Goal: Check status: Check status

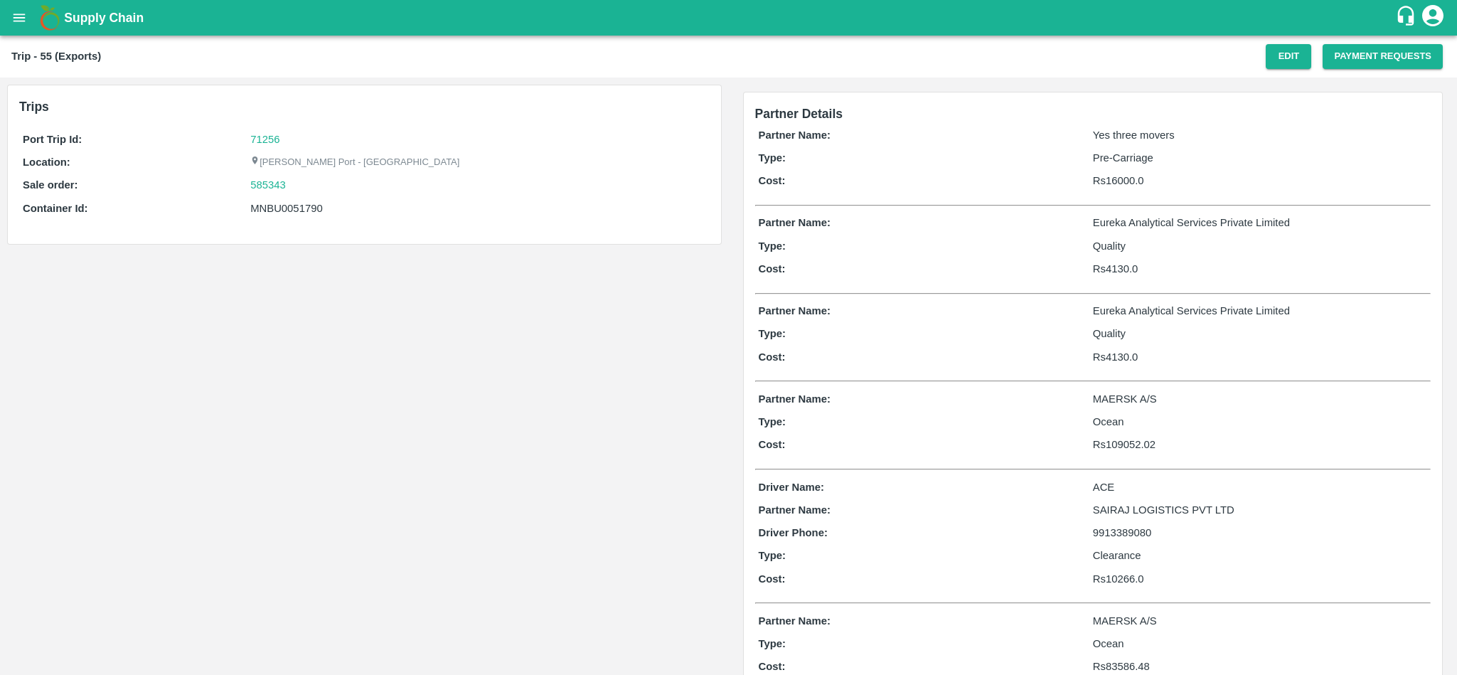
click at [294, 180] on div "585343" at bounding box center [477, 185] width 455 height 16
copy link "585343"
click at [267, 134] on link "71256" at bounding box center [264, 139] width 29 height 11
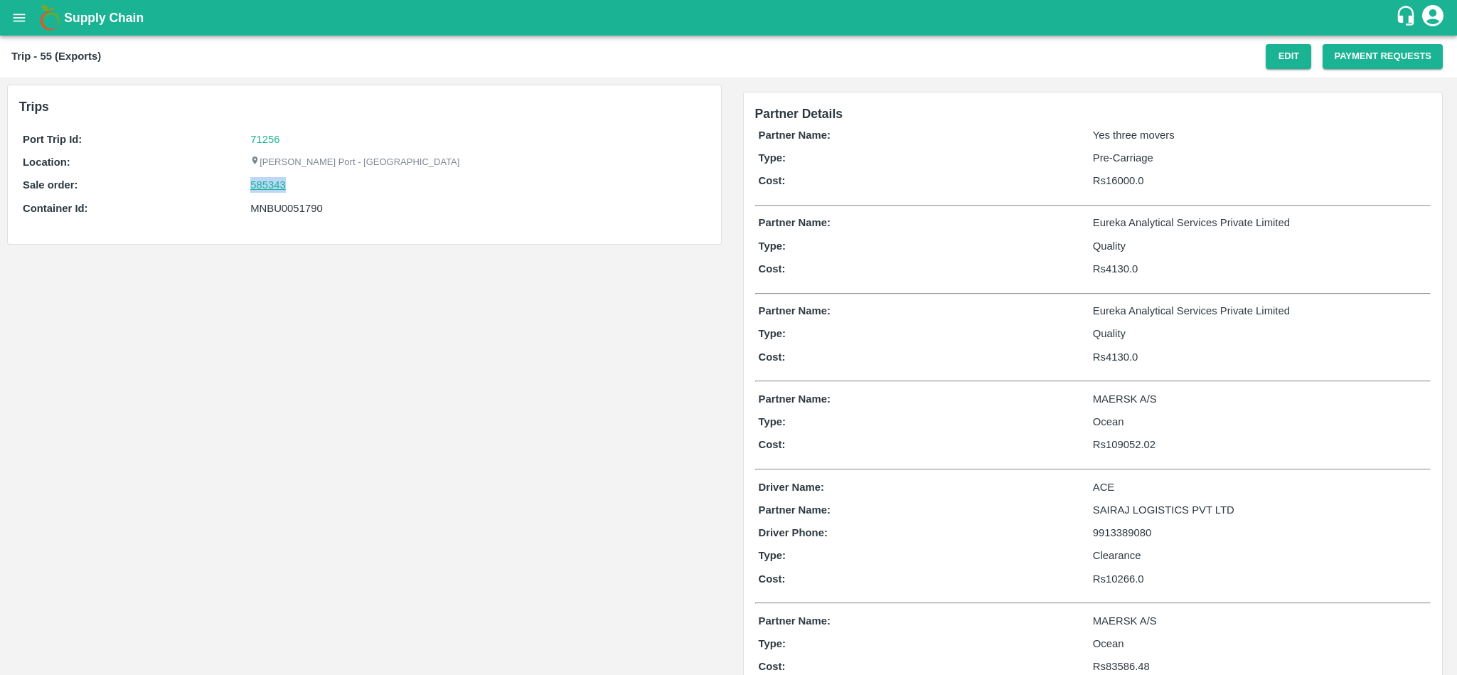
click at [267, 182] on link "585343" at bounding box center [268, 185] width 36 height 16
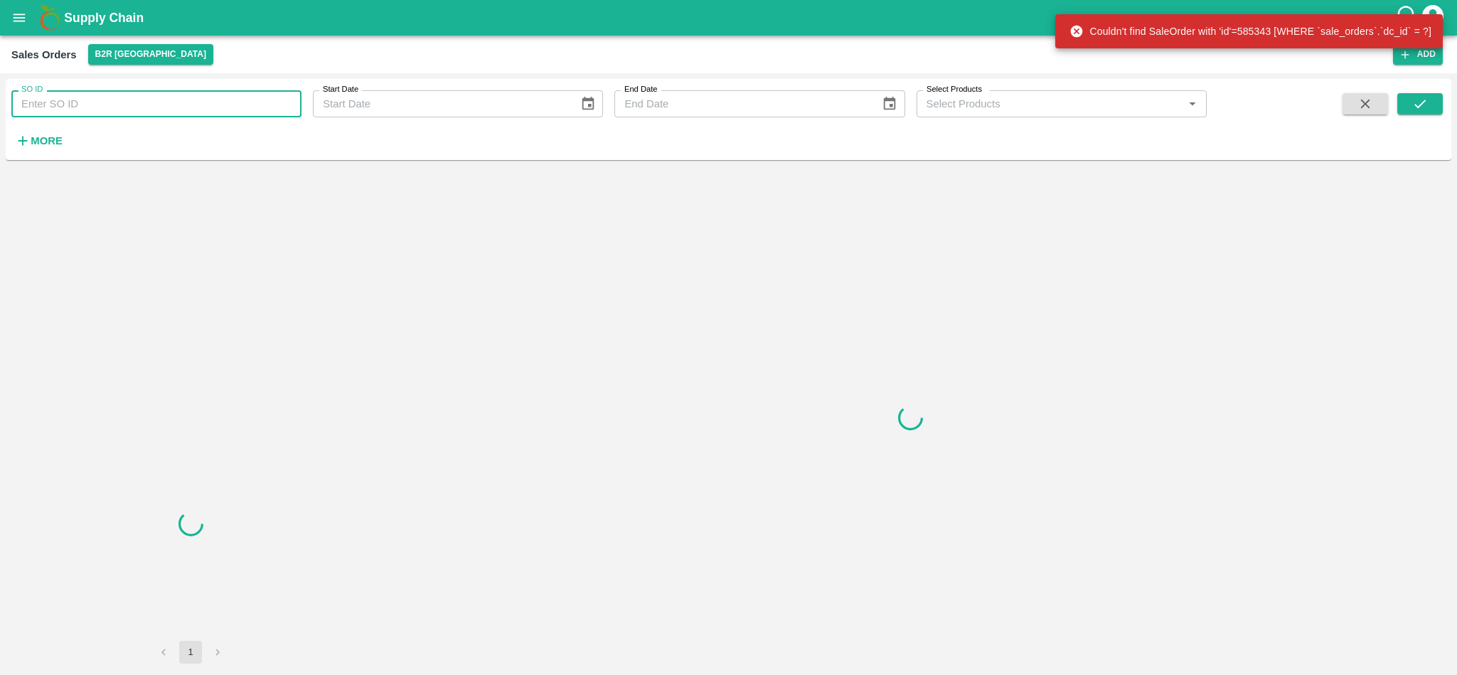
click at [145, 113] on input "SO ID" at bounding box center [156, 103] width 290 height 27
paste input "585343"
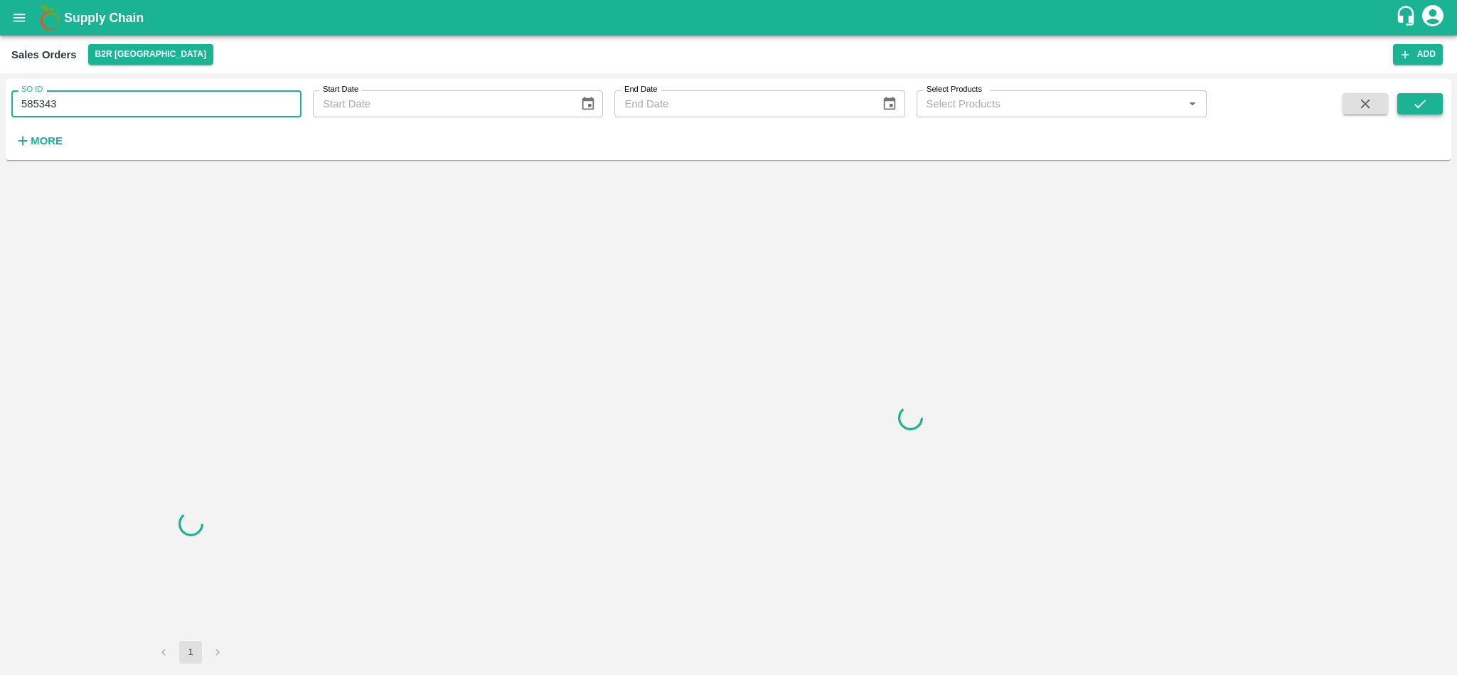
type input "585343"
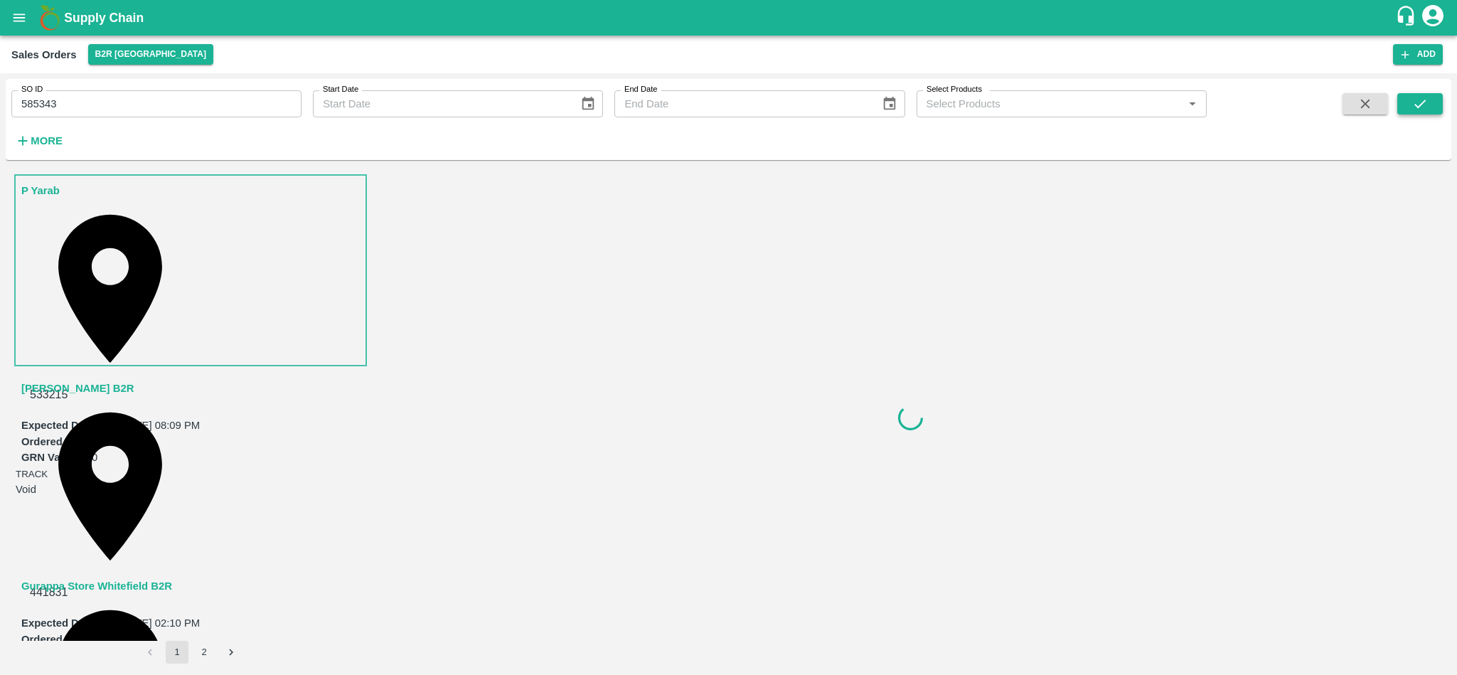
click at [1416, 109] on icon "submit" at bounding box center [1420, 104] width 16 height 16
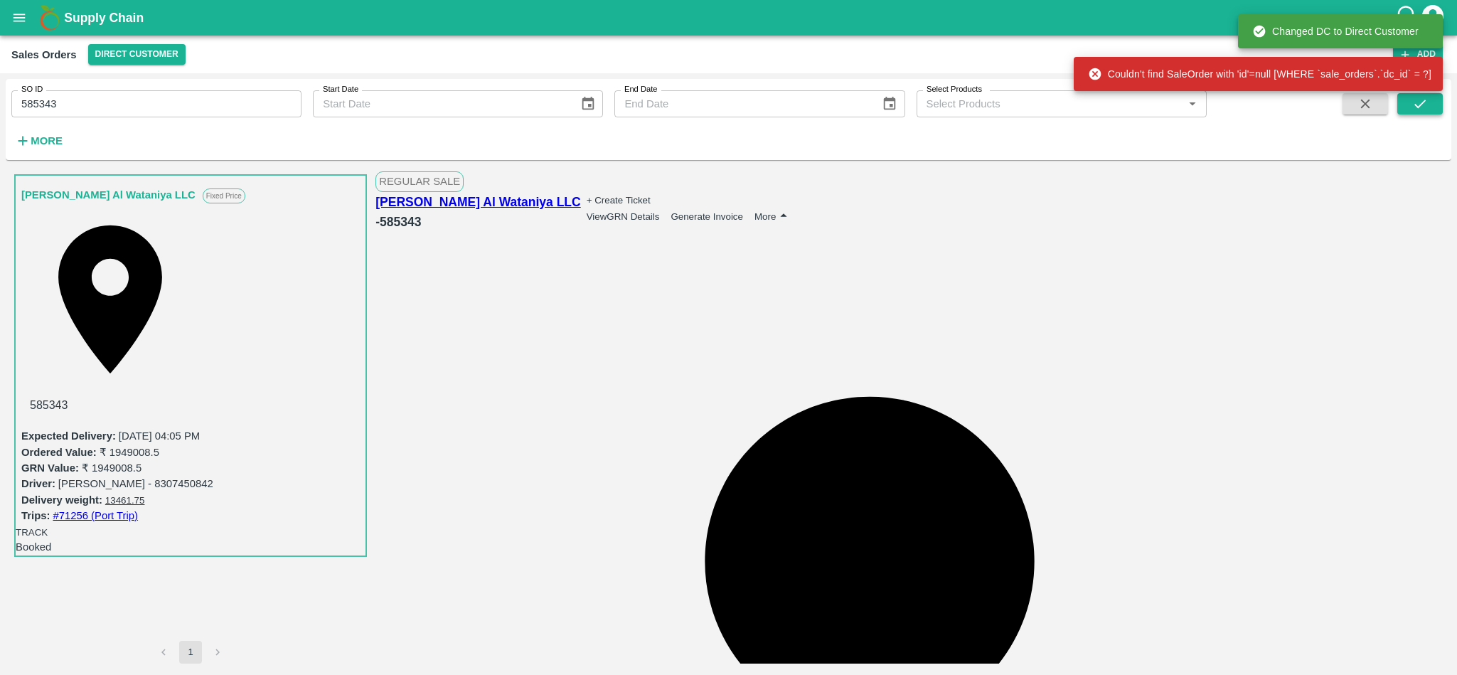
click at [1420, 109] on icon "submit" at bounding box center [1420, 104] width 16 height 16
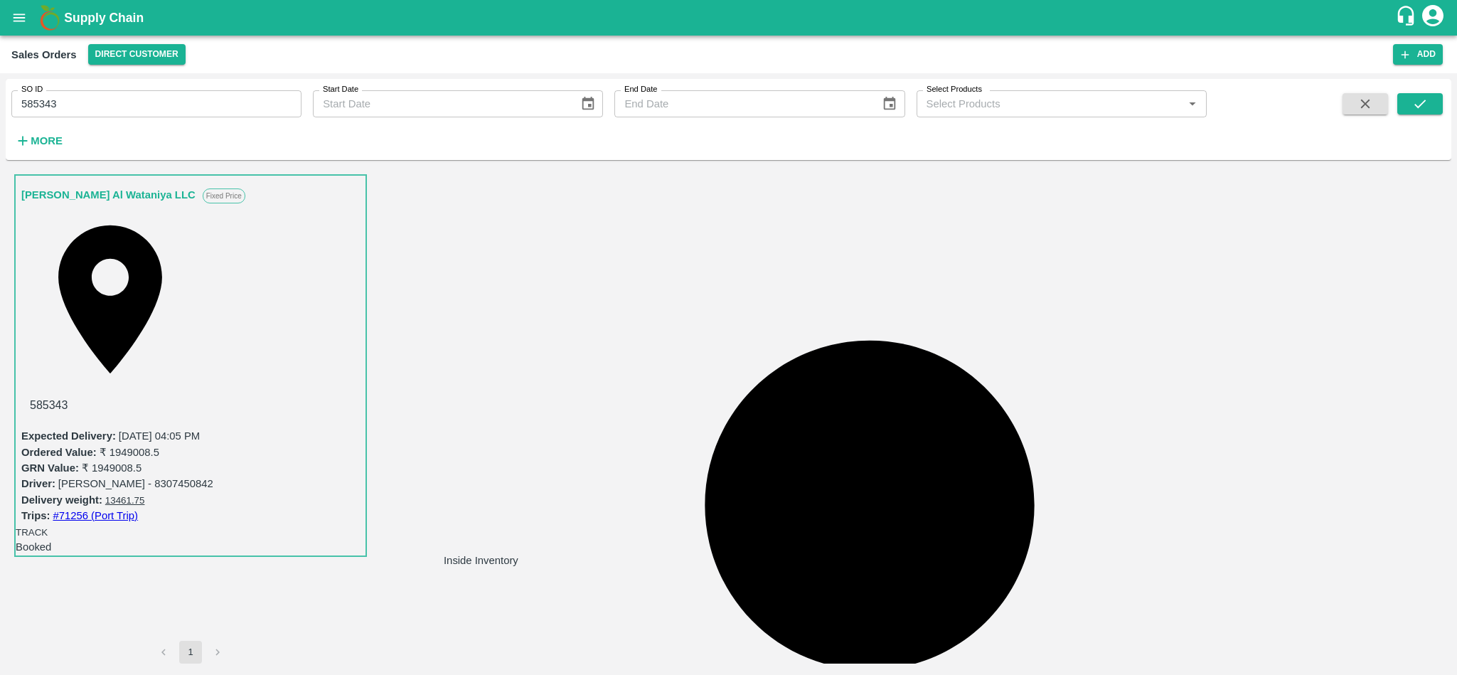
scroll to position [43, 0]
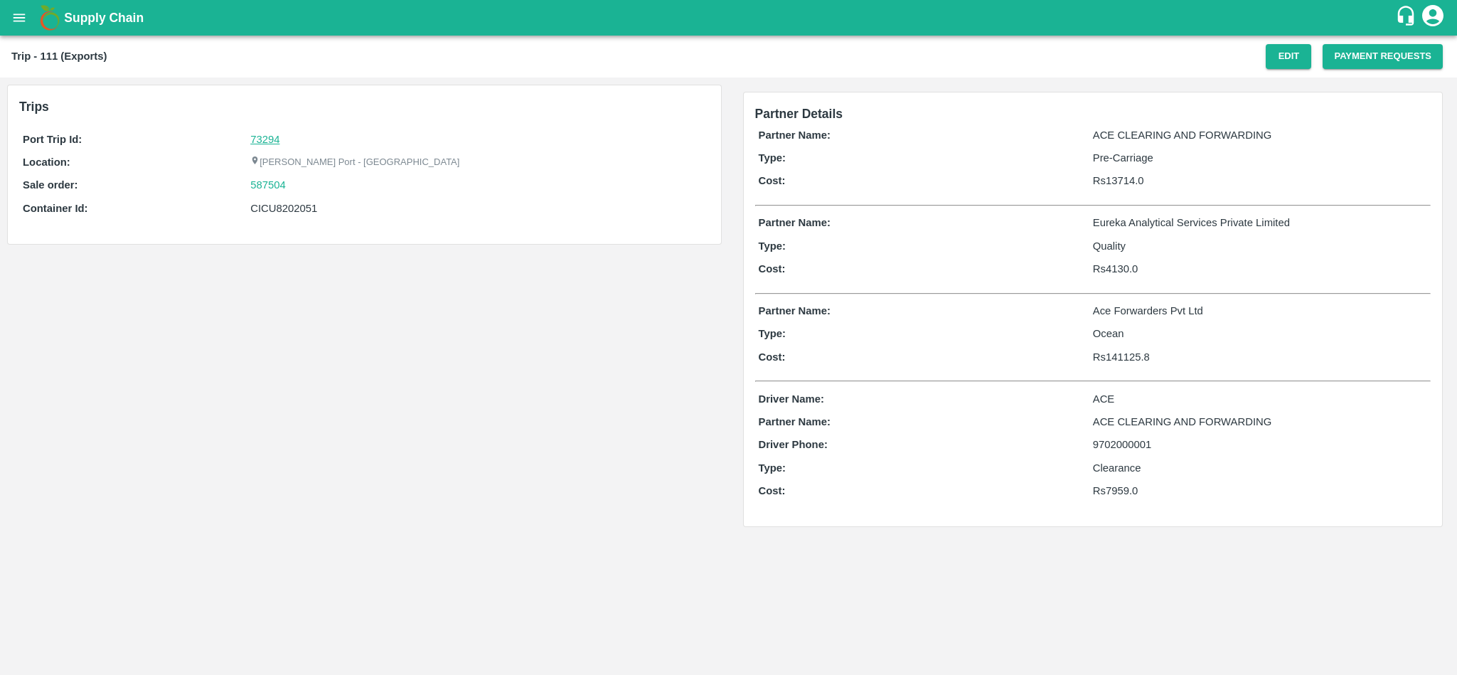
click at [267, 141] on link "73294" at bounding box center [264, 139] width 29 height 11
click at [304, 184] on div "587504" at bounding box center [477, 185] width 455 height 16
copy link "587504"
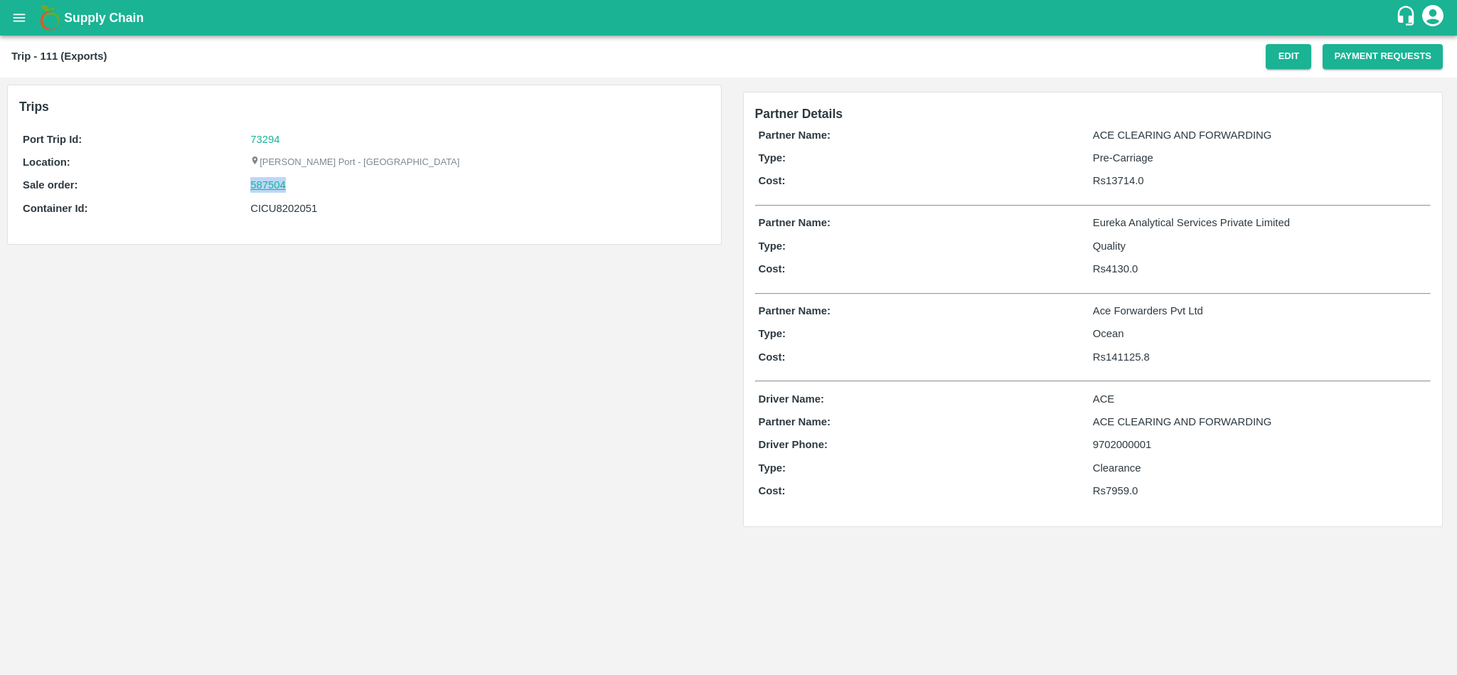
click at [264, 186] on link "587504" at bounding box center [268, 185] width 36 height 16
click at [282, 210] on div "CICU8202051" at bounding box center [477, 208] width 455 height 16
copy div "CICU8202051"
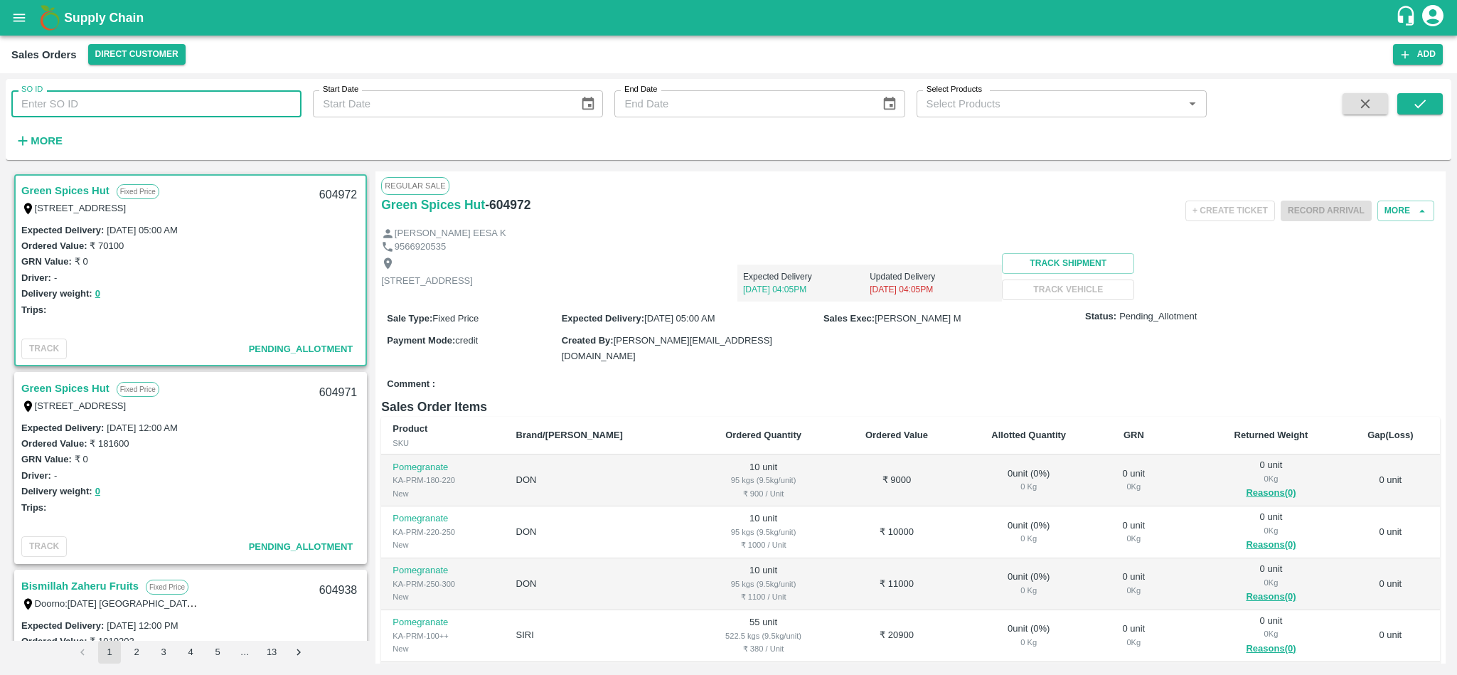
click at [139, 109] on input "SO ID" at bounding box center [156, 103] width 290 height 27
paste input "587504"
type input "587504"
click at [1416, 104] on icon "submit" at bounding box center [1420, 104] width 16 height 16
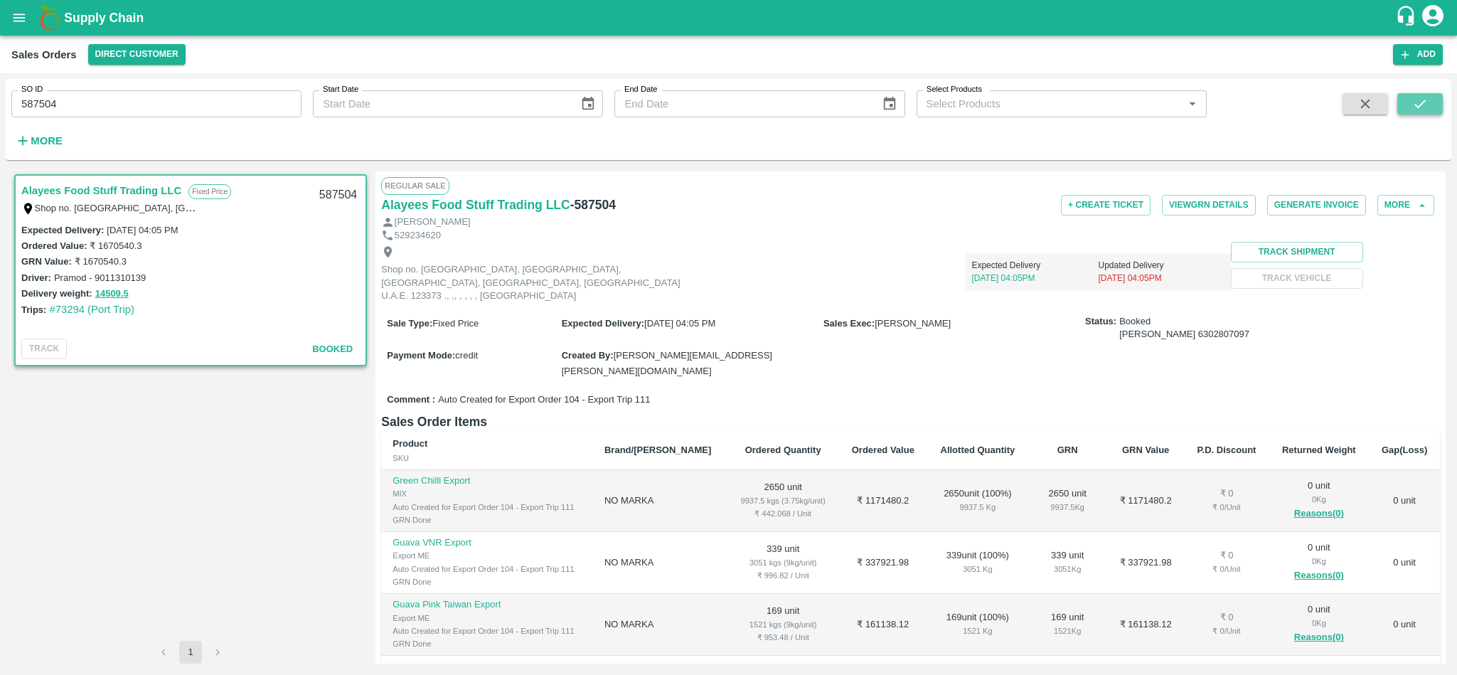
click at [1419, 100] on icon "submit" at bounding box center [1420, 104] width 16 height 16
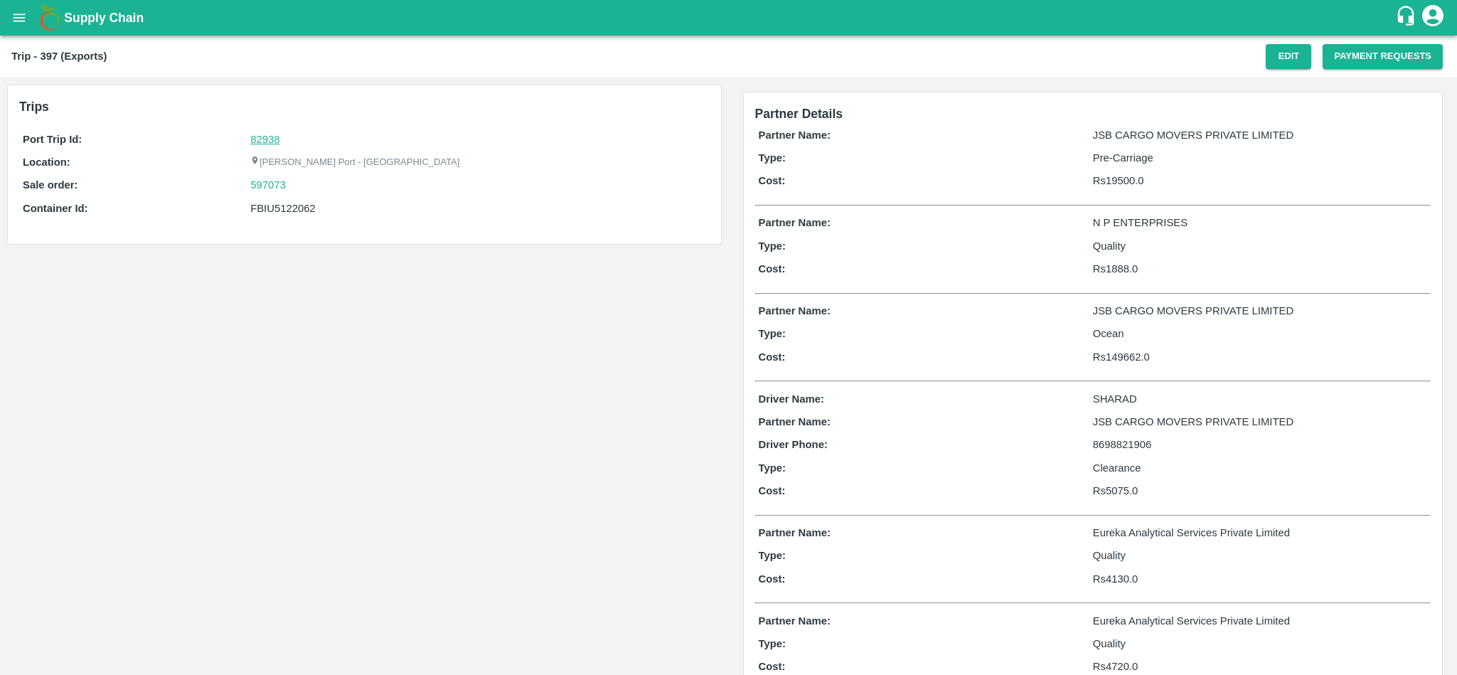
click at [258, 144] on link "82938" at bounding box center [264, 139] width 29 height 11
click at [299, 186] on div "597073" at bounding box center [477, 185] width 455 height 16
copy link "597073"
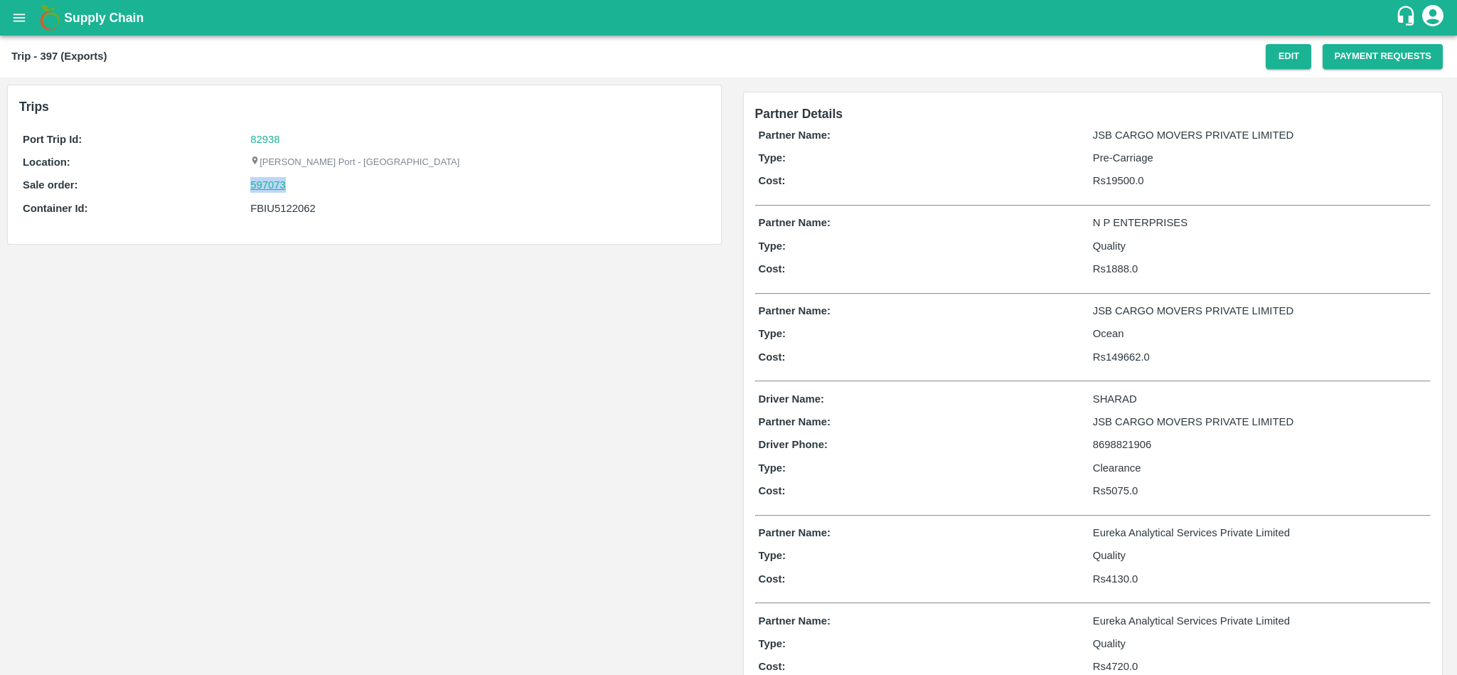
click at [274, 183] on link "597073" at bounding box center [268, 185] width 36 height 16
click at [284, 209] on div "FBIU5122062" at bounding box center [477, 208] width 455 height 16
copy div "FBIU5122062"
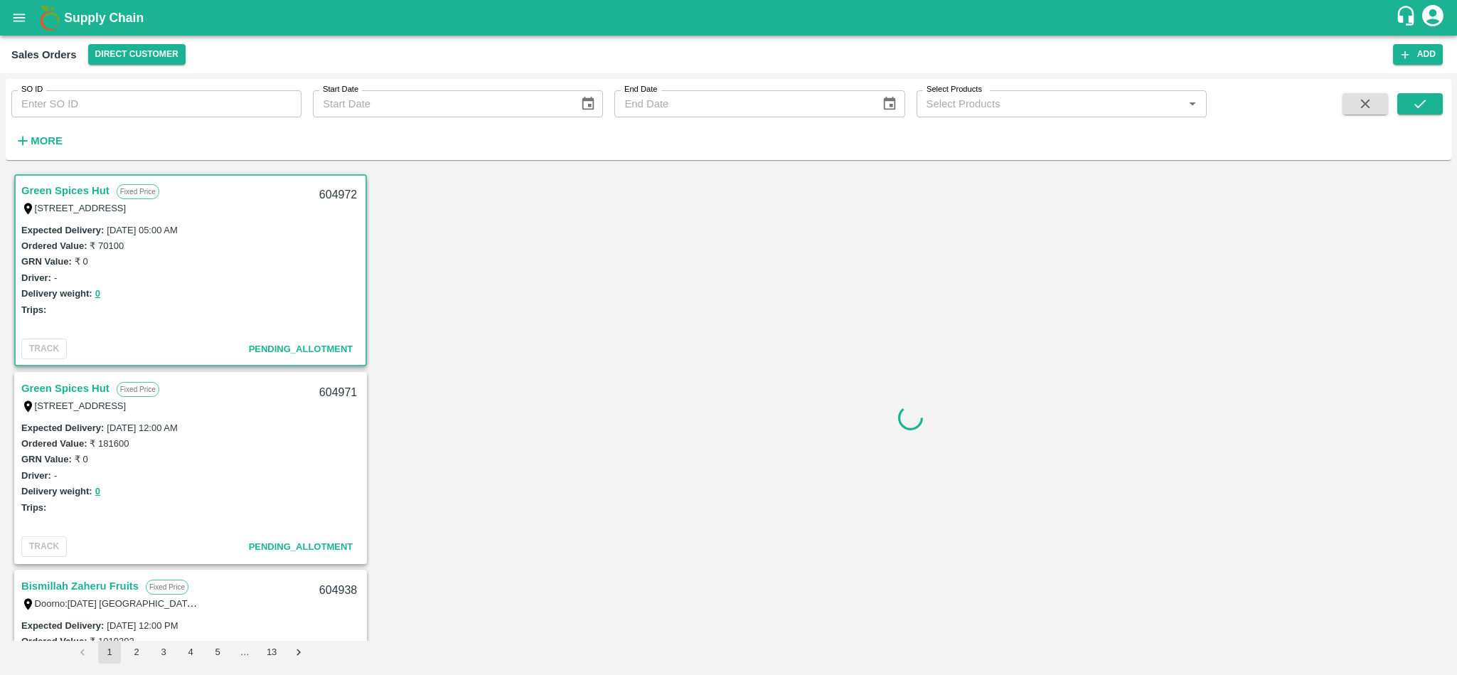
click at [70, 100] on input "SO ID" at bounding box center [156, 103] width 290 height 27
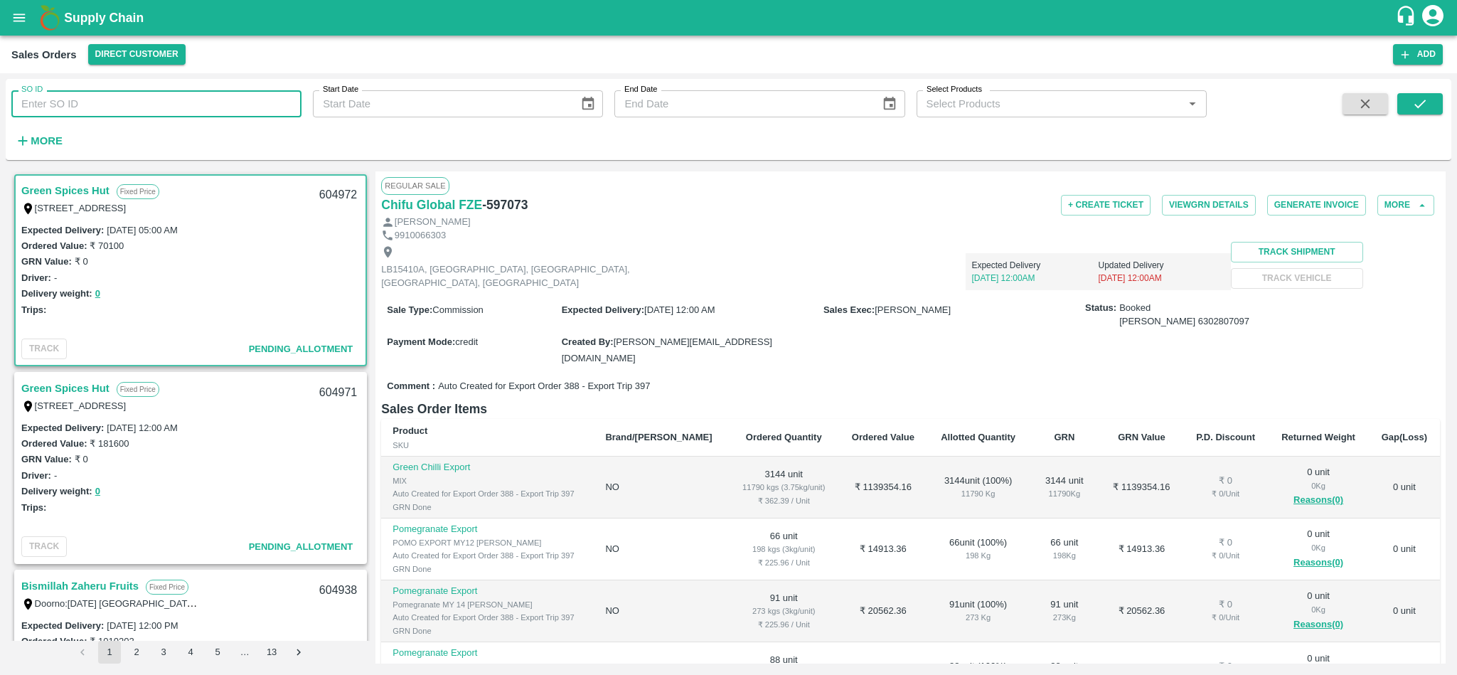
paste input "597073"
type input "597073"
click at [1419, 103] on icon "submit" at bounding box center [1420, 104] width 16 height 16
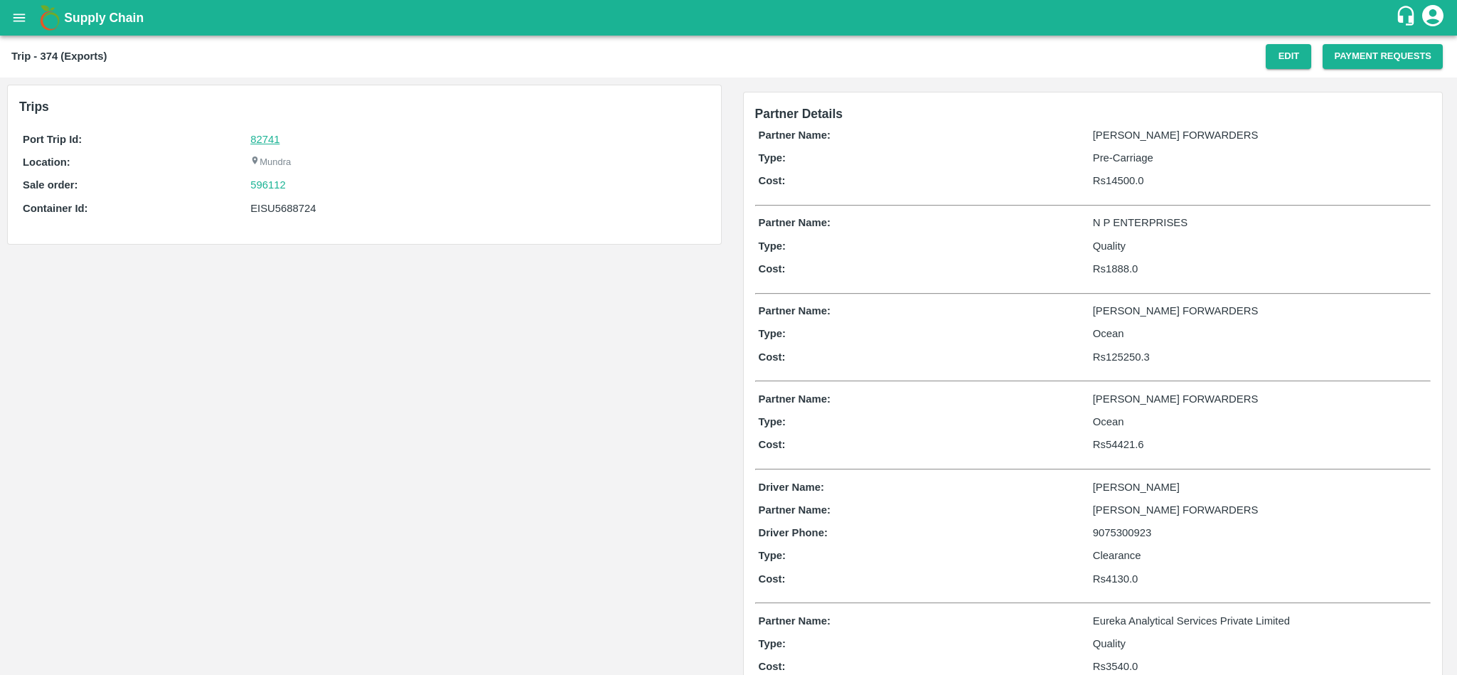
click at [269, 134] on link "82741" at bounding box center [264, 139] width 29 height 11
click at [316, 182] on div "596112" at bounding box center [477, 185] width 455 height 16
copy link "596112"
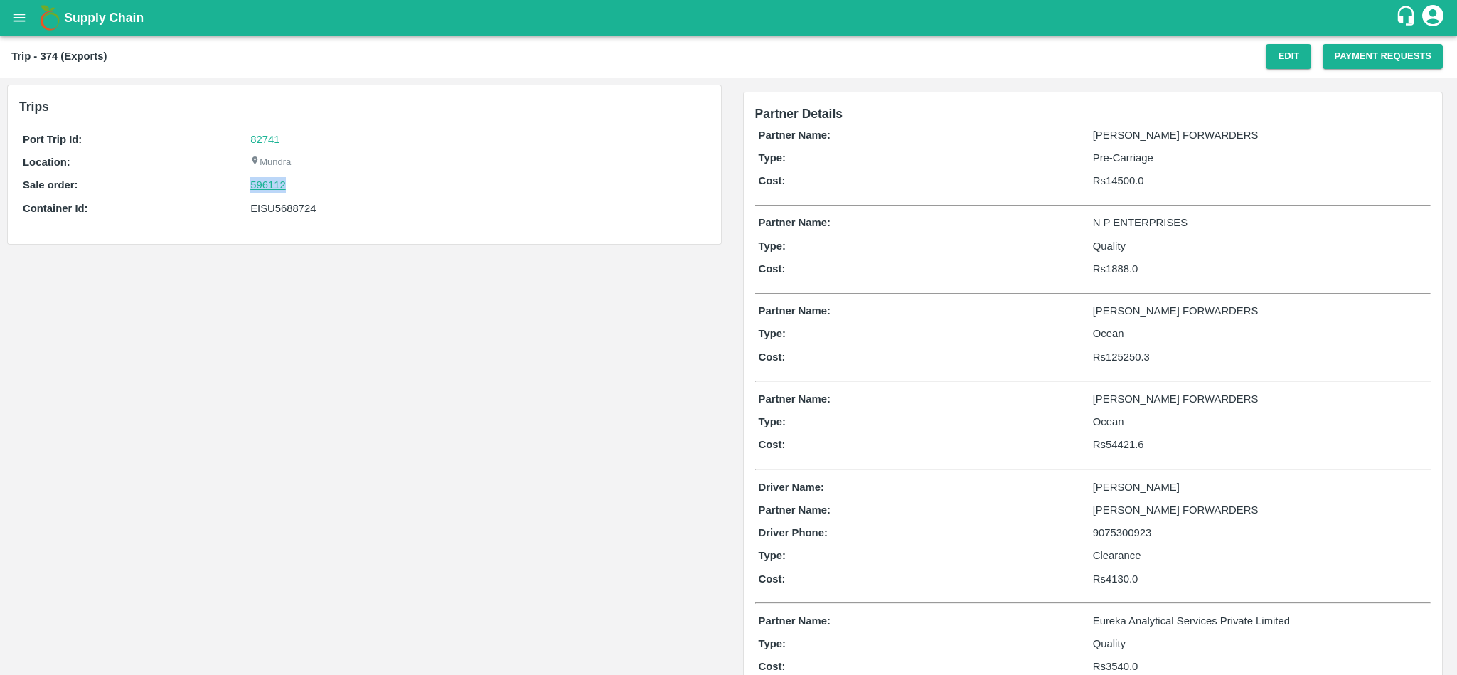
click at [254, 188] on link "596112" at bounding box center [268, 185] width 36 height 16
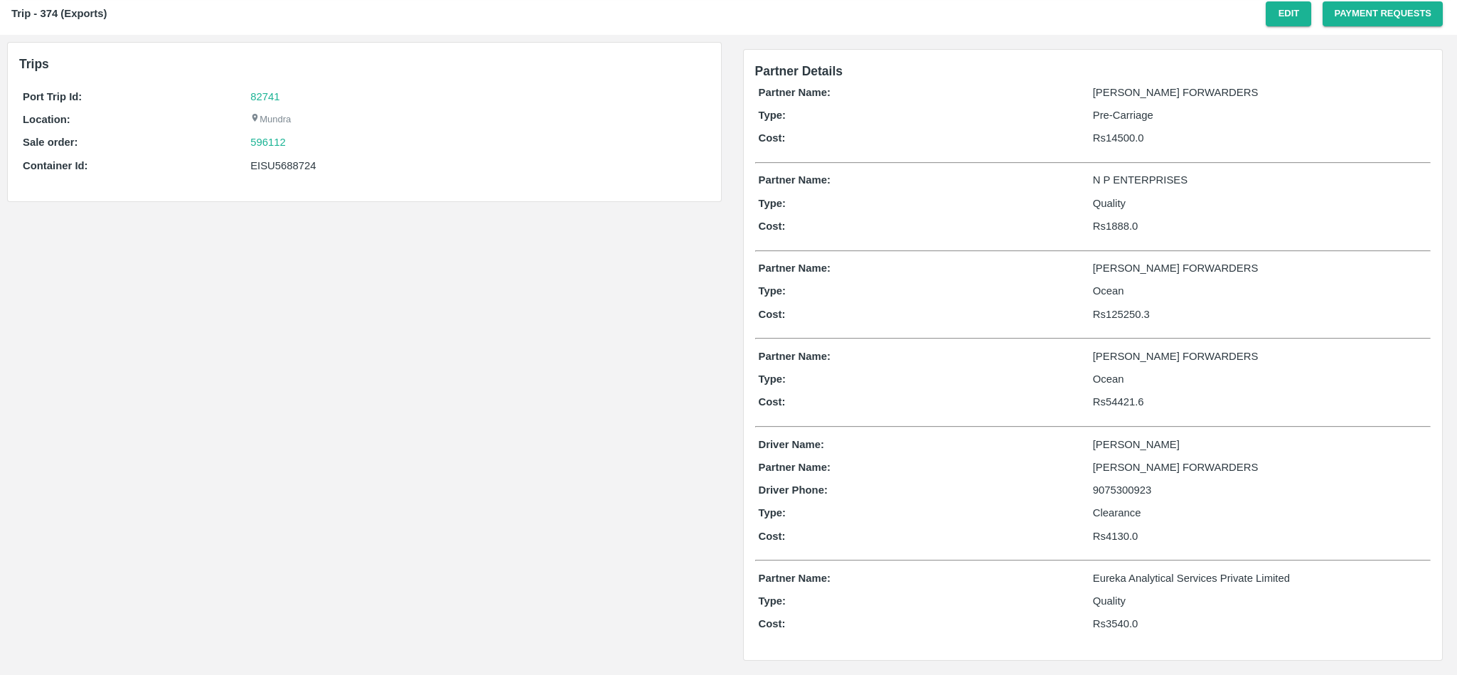
click at [275, 158] on div "EISU5688724" at bounding box center [477, 166] width 455 height 16
copy div "EISU5688724"
click at [301, 141] on div "596112" at bounding box center [477, 142] width 455 height 16
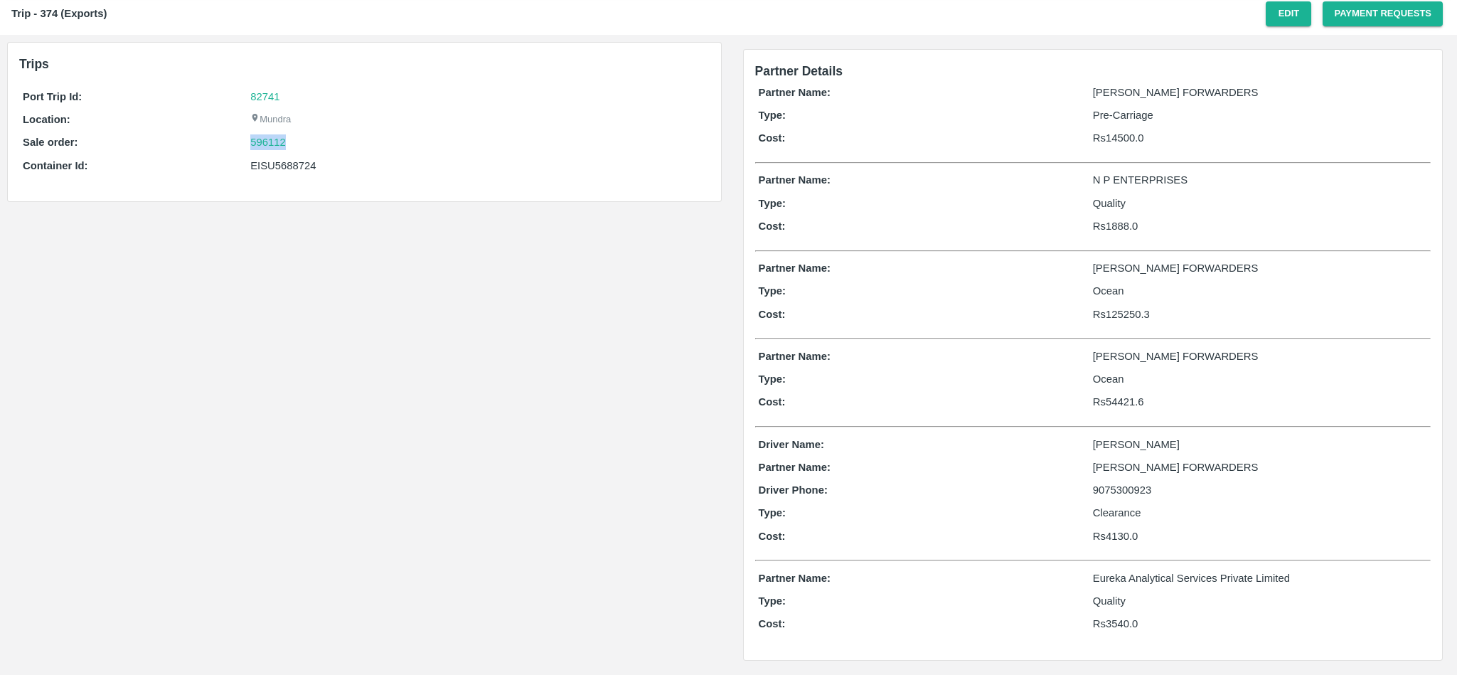
click at [301, 141] on div "596112" at bounding box center [477, 142] width 455 height 16
copy link "596112"
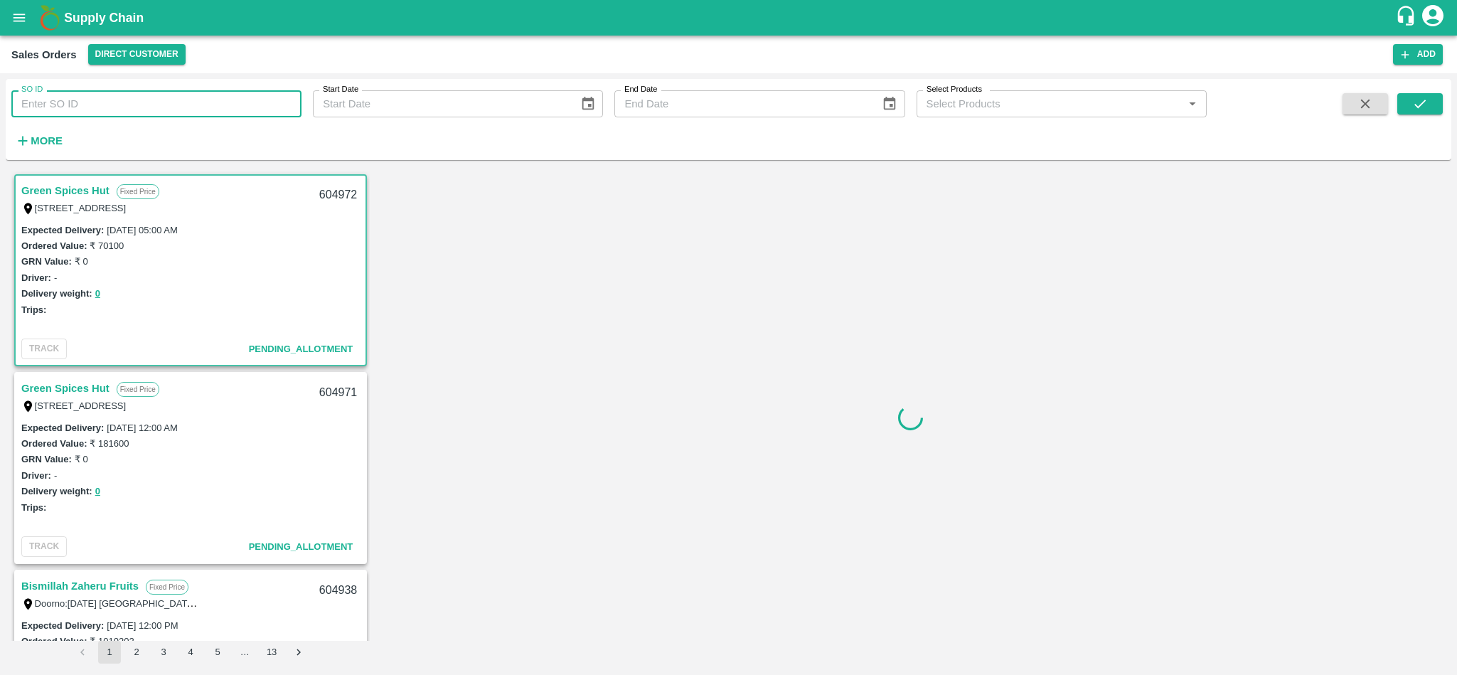
click at [165, 107] on input "SO ID" at bounding box center [156, 103] width 290 height 27
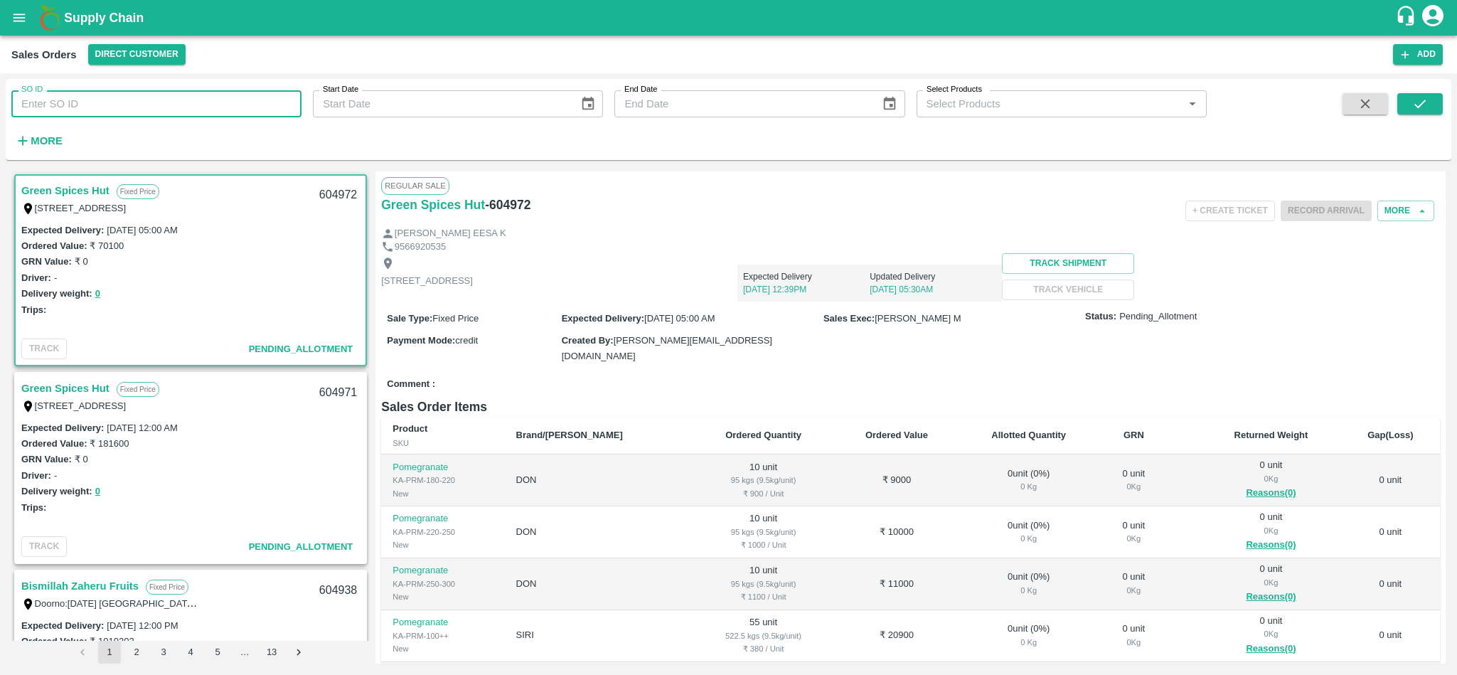
paste input "596112"
type input "596112"
click at [1425, 95] on button "submit" at bounding box center [1419, 103] width 45 height 21
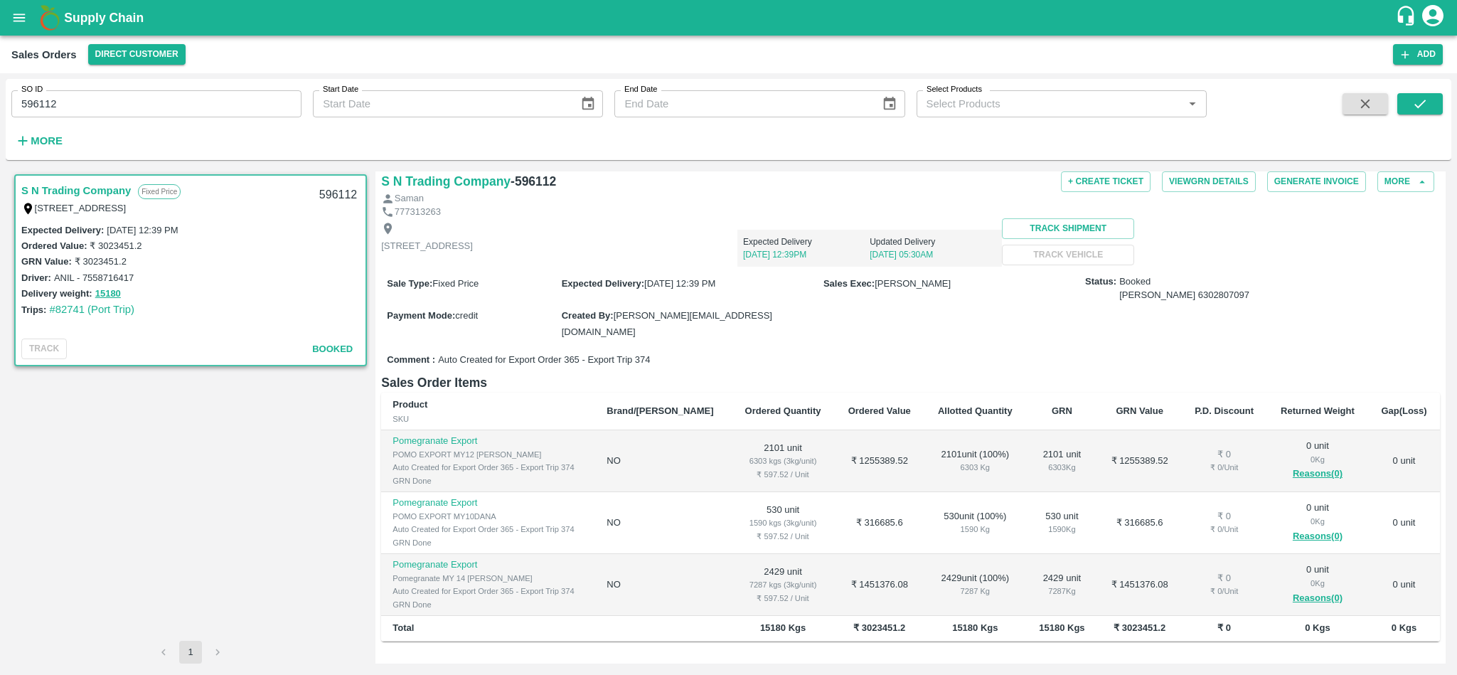
scroll to position [15, 0]
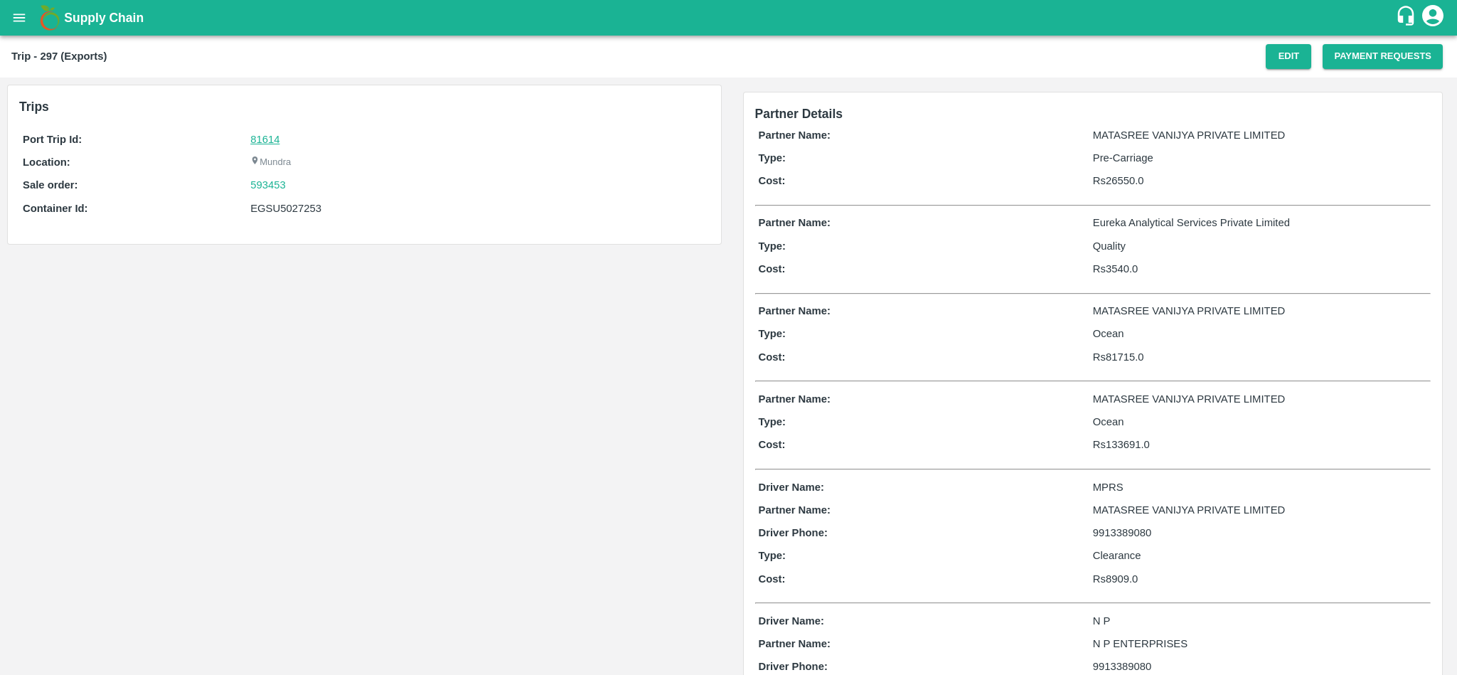
click at [267, 139] on link "81614" at bounding box center [264, 139] width 29 height 11
click at [295, 186] on div "593453" at bounding box center [477, 185] width 455 height 16
copy link "593453"
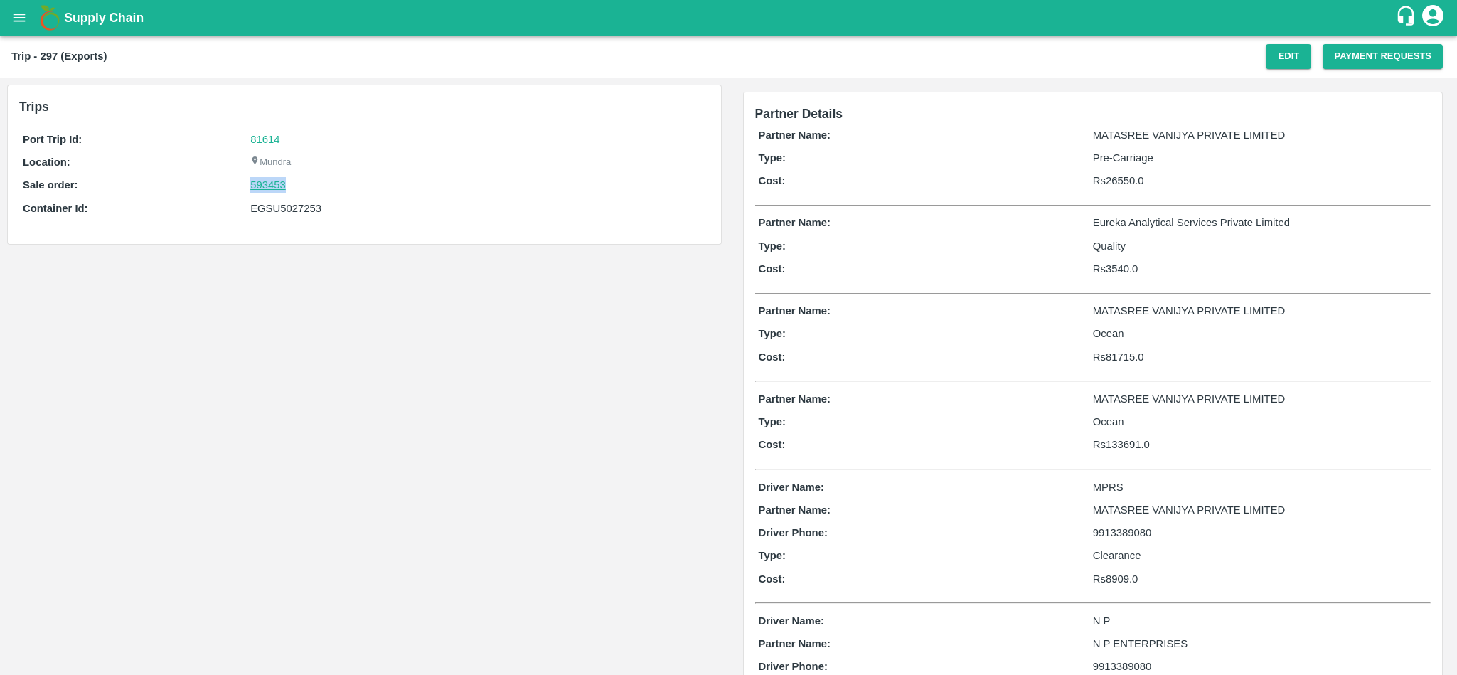
click at [273, 186] on link "593453" at bounding box center [268, 185] width 36 height 16
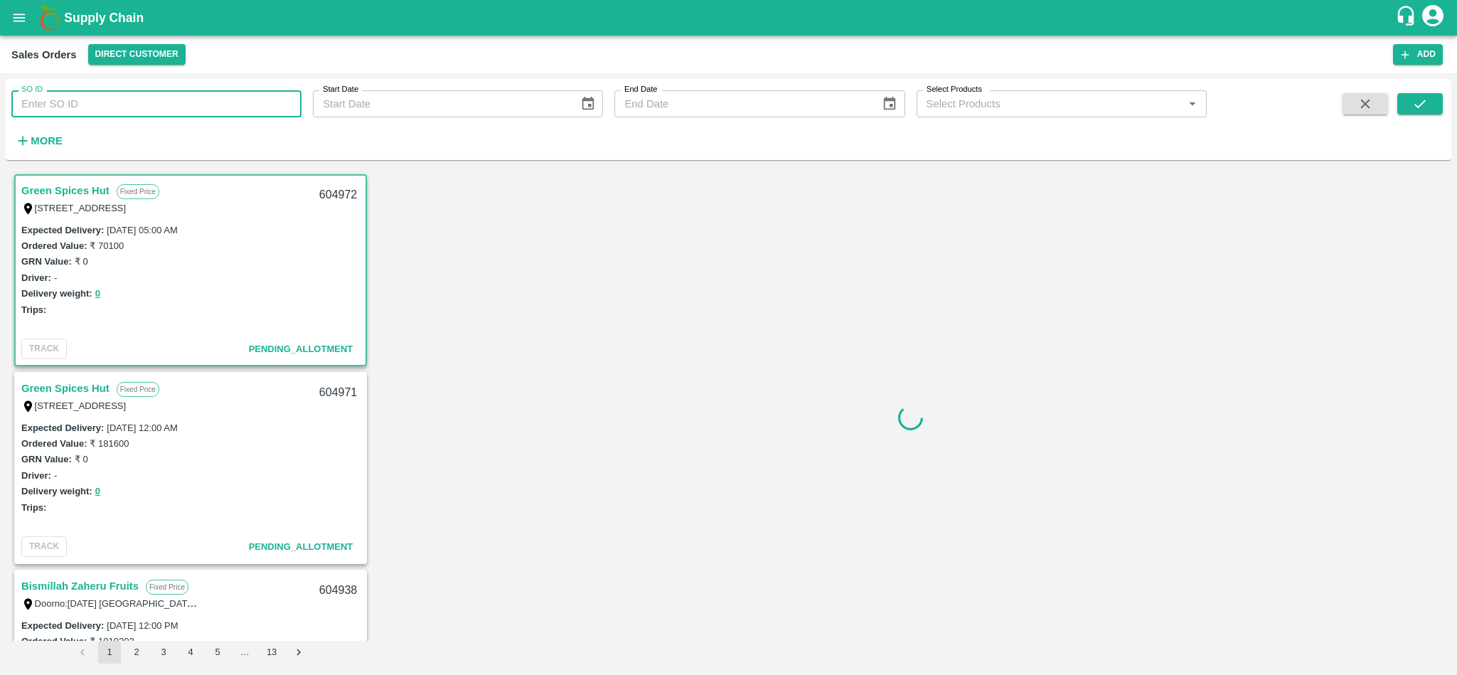
click at [183, 102] on input "SO ID" at bounding box center [156, 103] width 290 height 27
paste input "593453"
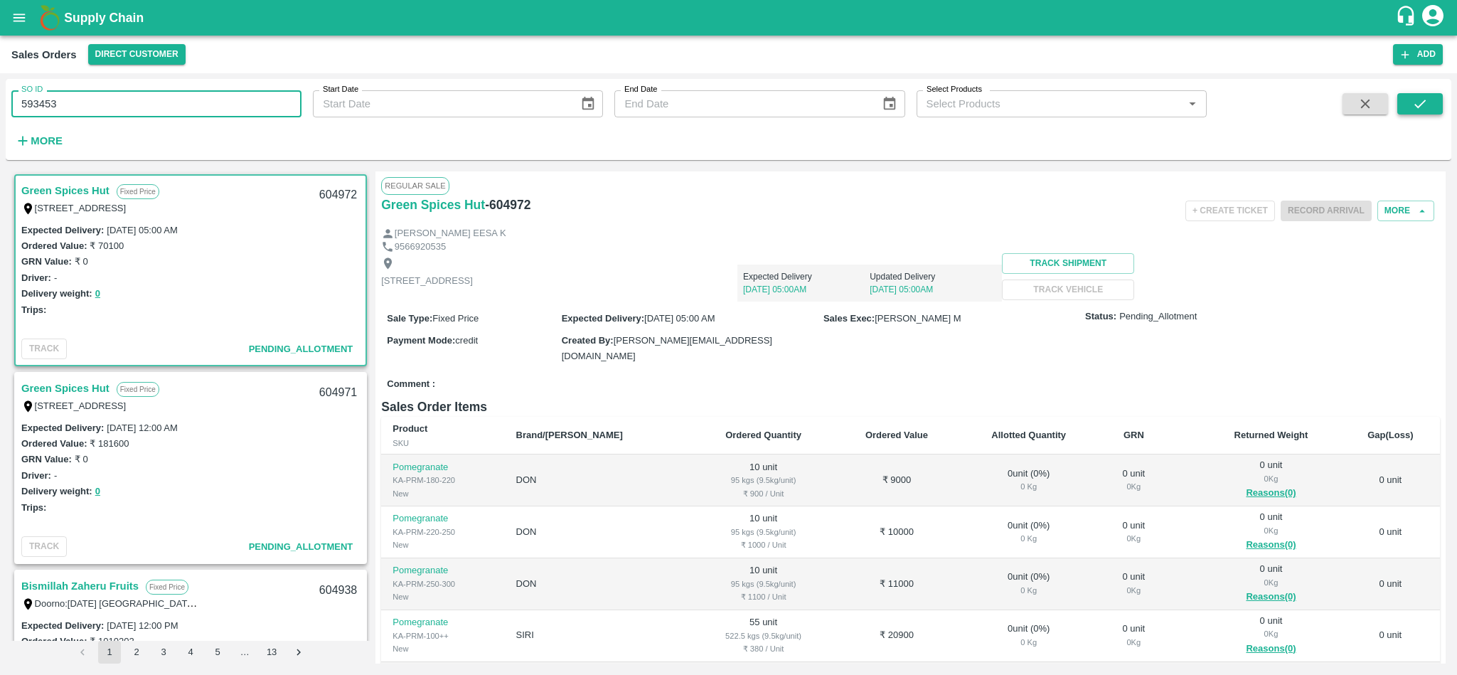
type input "593453"
click at [1420, 103] on icon "submit" at bounding box center [1420, 104] width 16 height 16
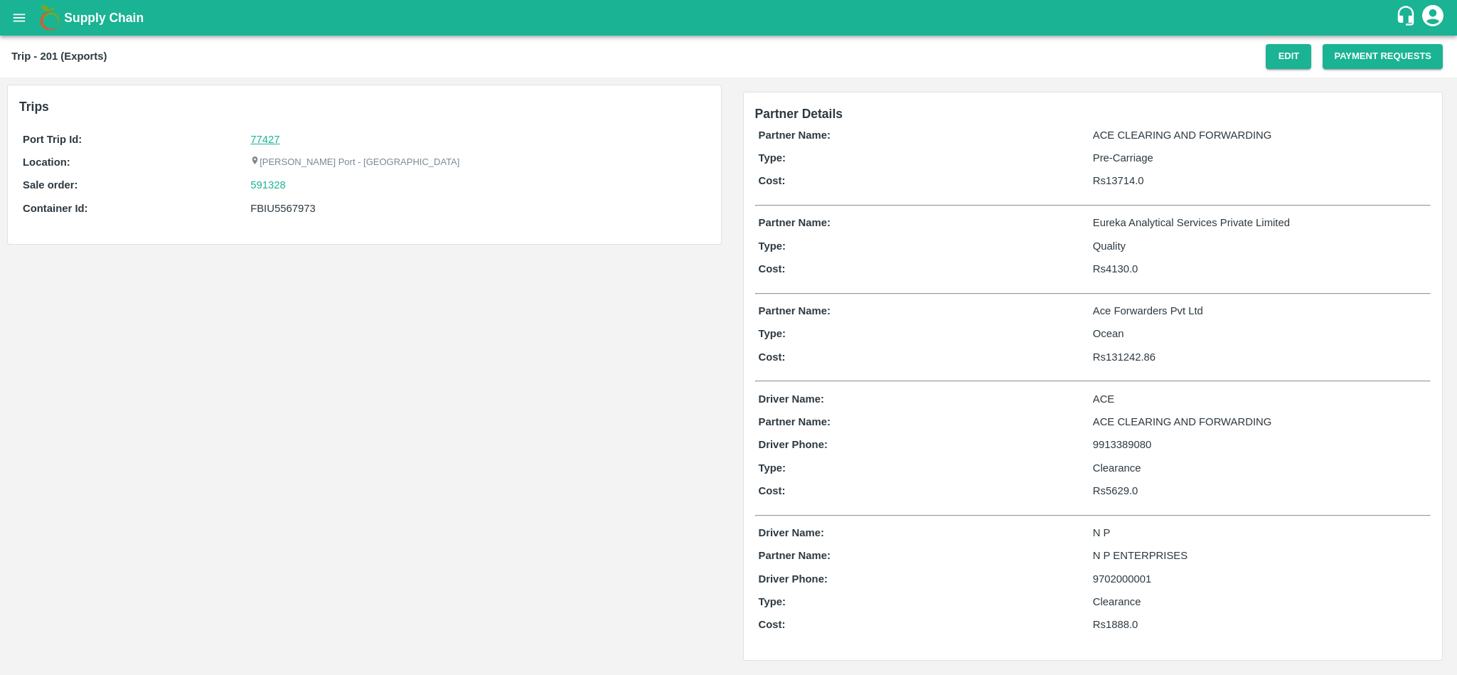
click at [267, 139] on link "77427" at bounding box center [264, 139] width 29 height 11
click at [299, 190] on div "591328" at bounding box center [477, 185] width 455 height 16
copy link "591328"
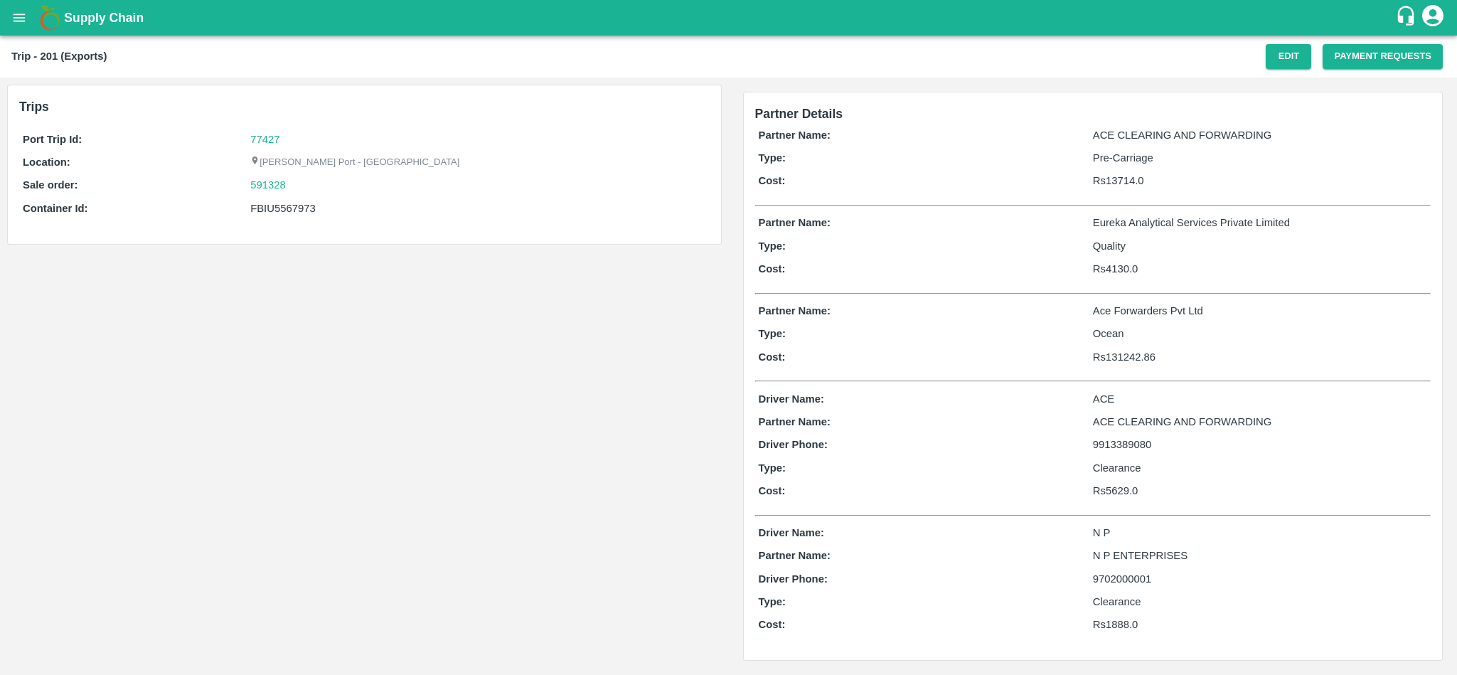
click at [294, 203] on div "FBIU5567973" at bounding box center [477, 208] width 455 height 16
copy div "FBIU5567973"
click at [309, 191] on div "591328" at bounding box center [477, 185] width 455 height 16
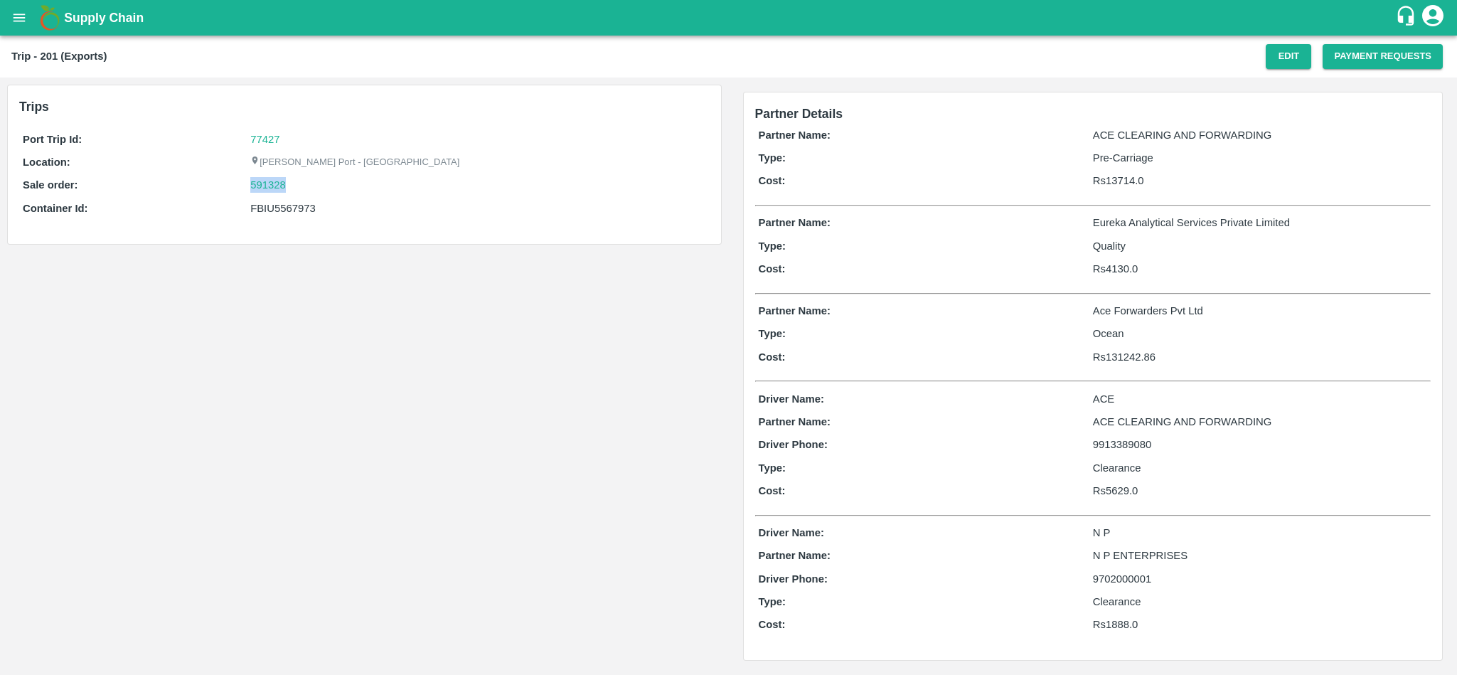
click at [309, 191] on div "591328" at bounding box center [477, 185] width 455 height 16
copy link "591328"
click at [256, 179] on link "591328" at bounding box center [268, 185] width 36 height 16
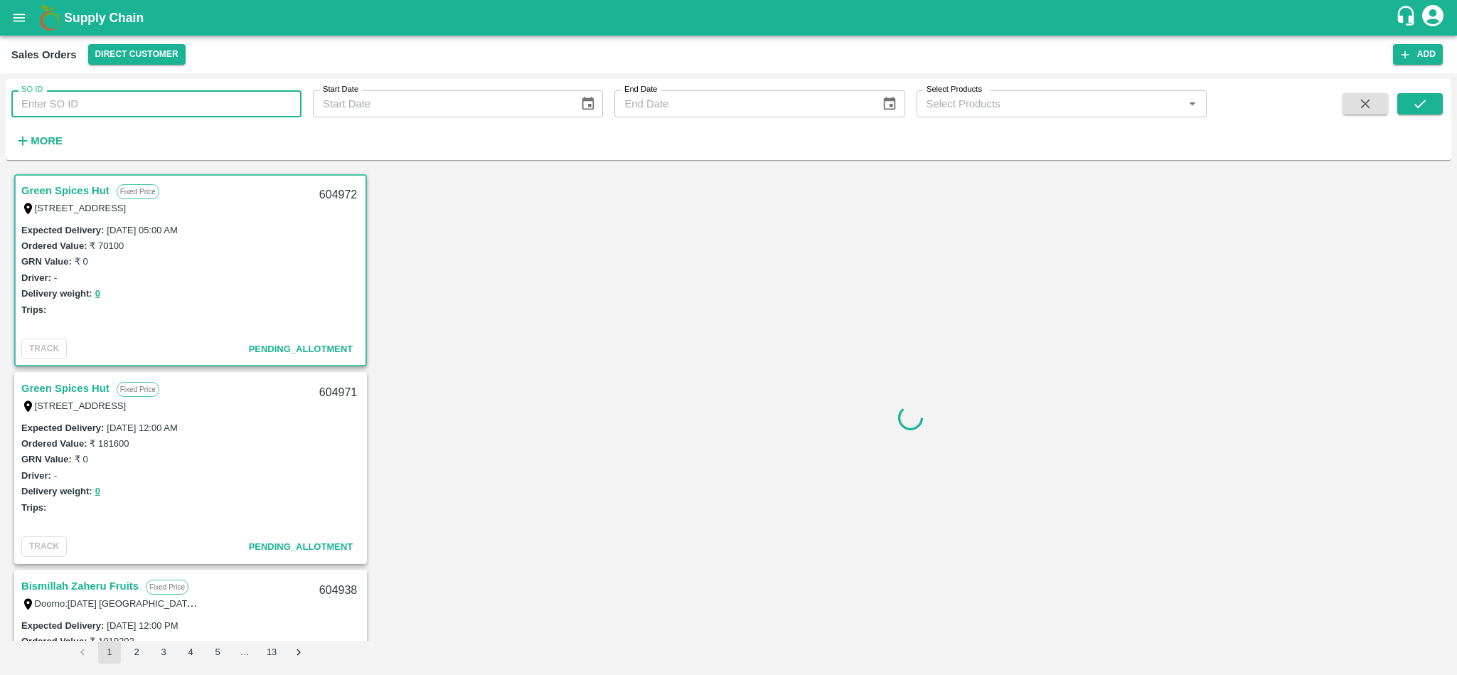
click at [152, 94] on input "SO ID" at bounding box center [156, 103] width 290 height 27
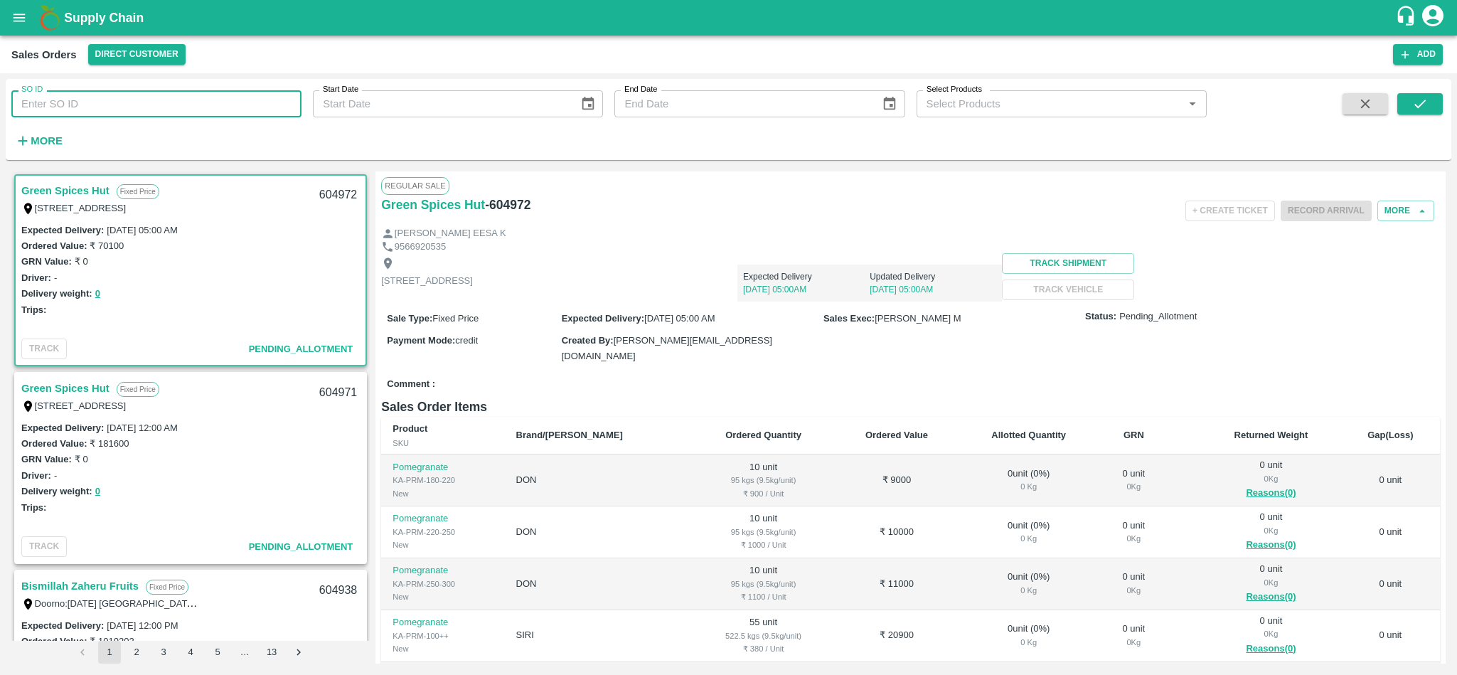
paste input "591328"
type input "591328"
click at [1412, 97] on icon "submit" at bounding box center [1420, 104] width 16 height 16
click at [1427, 105] on button "submit" at bounding box center [1419, 103] width 45 height 21
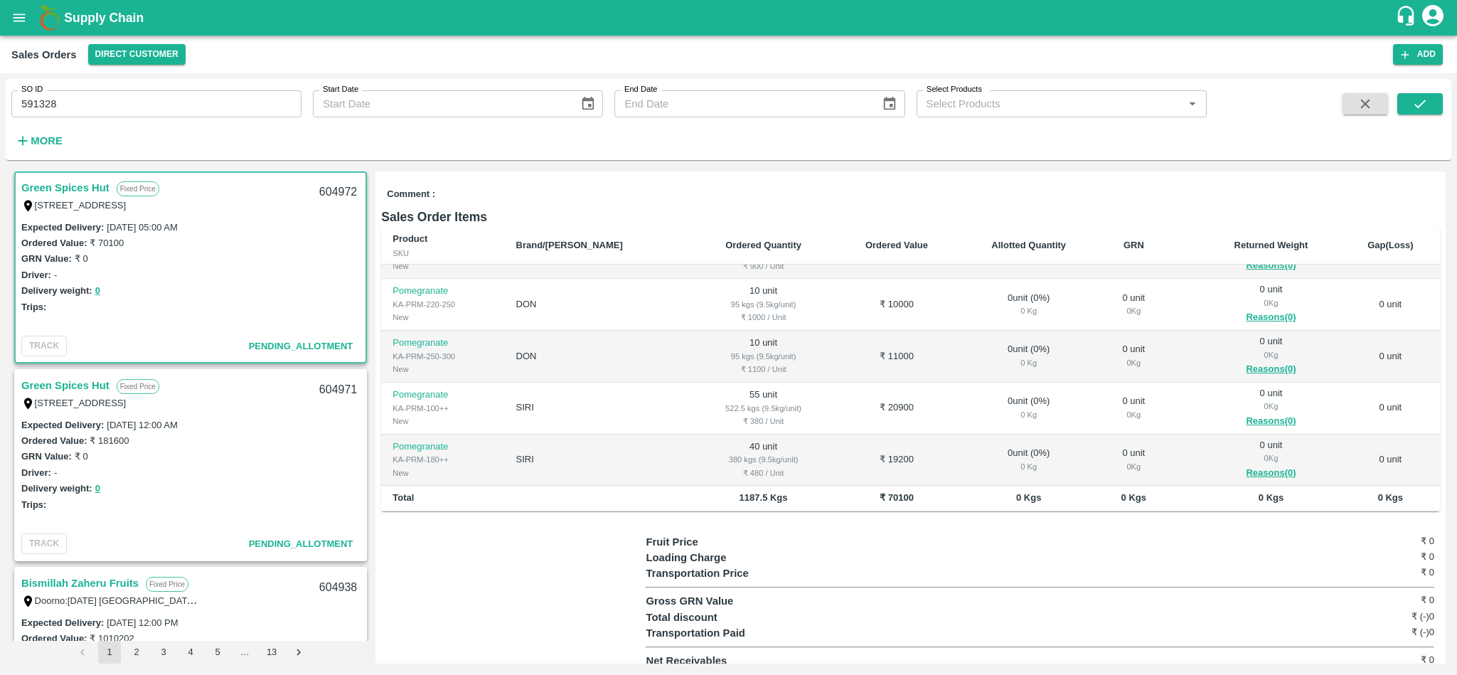
scroll to position [0, 0]
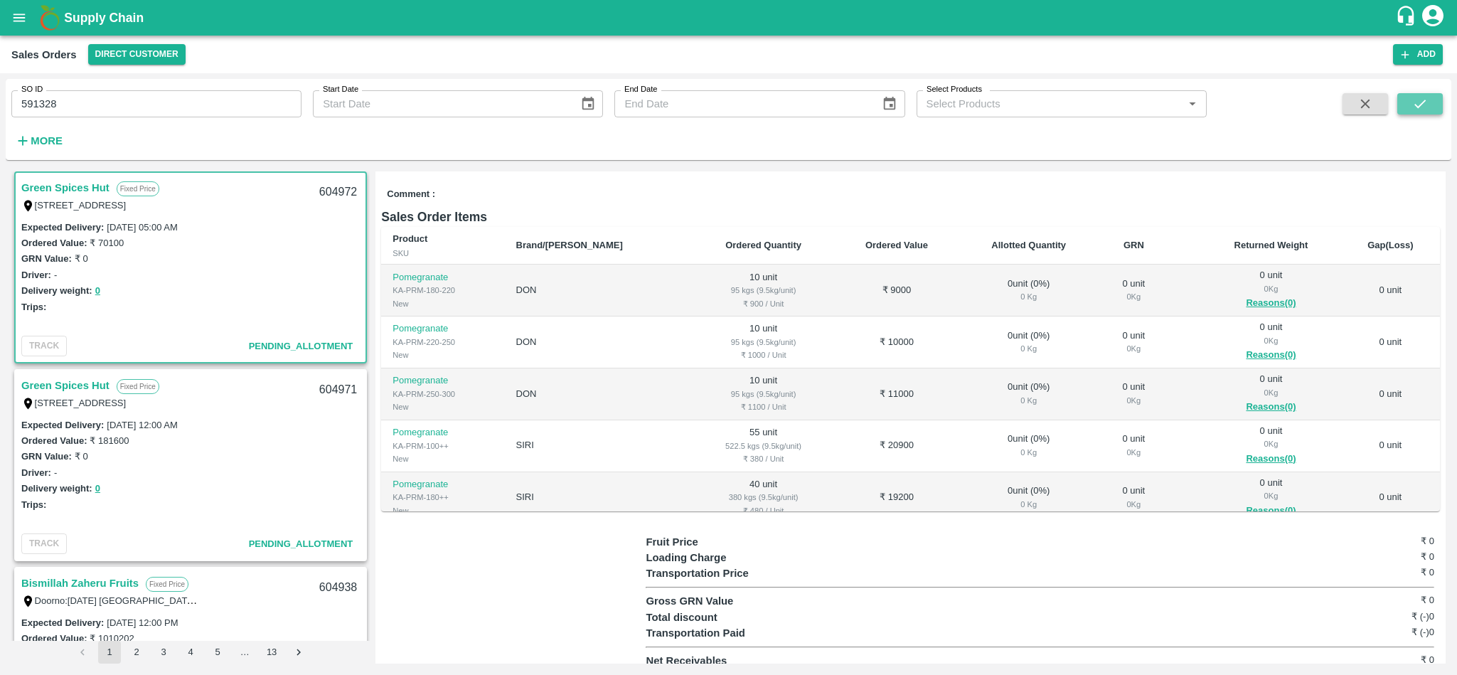
click at [1429, 107] on button "submit" at bounding box center [1419, 103] width 45 height 21
click at [150, 104] on input "591328" at bounding box center [156, 103] width 290 height 27
type input "591328"
click at [1438, 98] on button "submit" at bounding box center [1419, 103] width 45 height 21
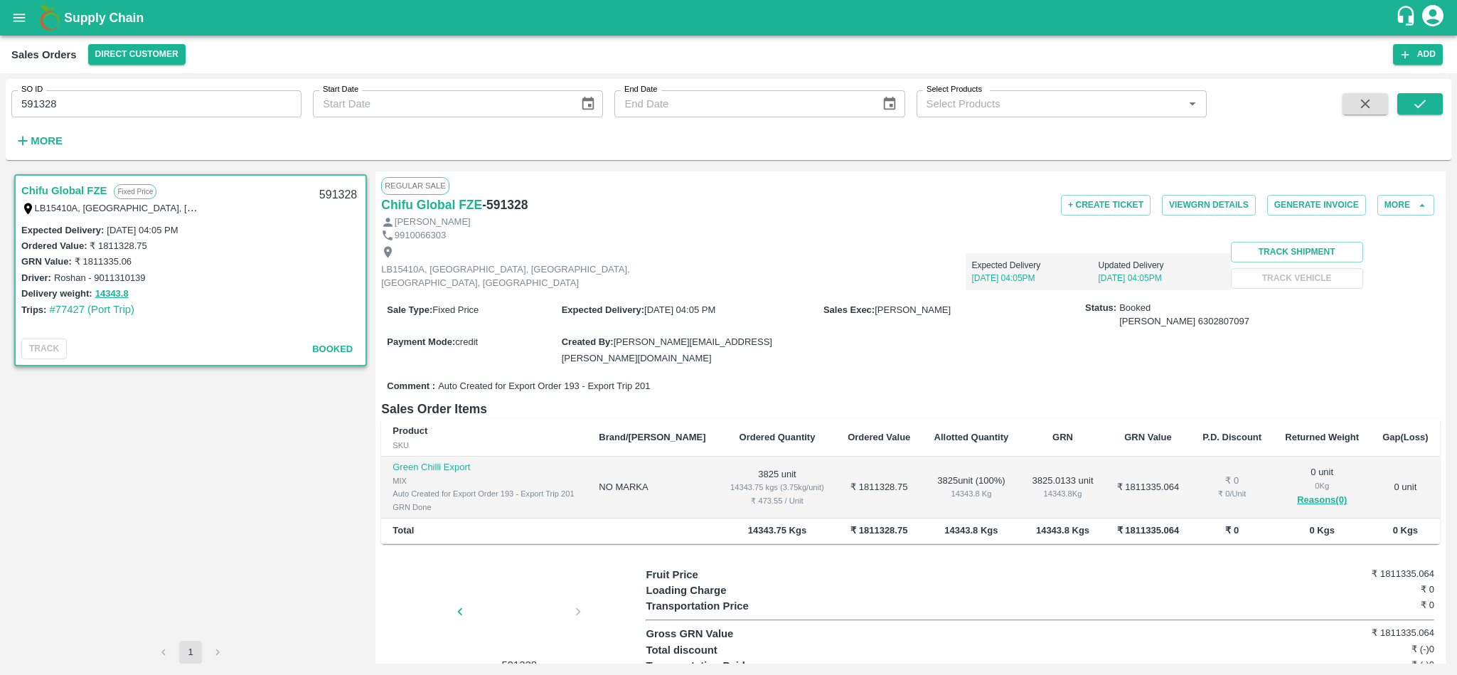
scroll to position [32, 0]
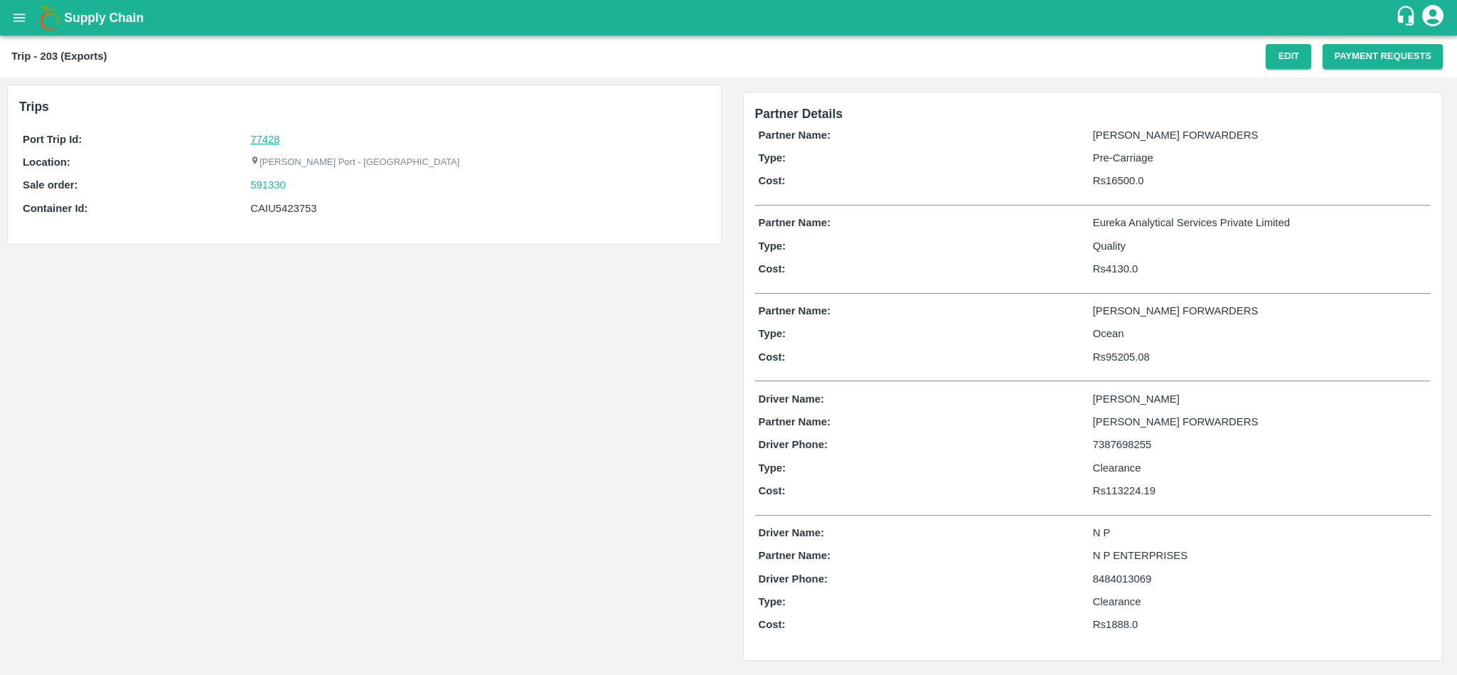
click at [267, 134] on link "77428" at bounding box center [264, 139] width 29 height 11
click at [301, 175] on div "Port Trip Id: 77428 Location: Jawaharlal Nehru Port - Nhava Sheva Sale order: 5…" at bounding box center [364, 177] width 690 height 99
copy link "591330"
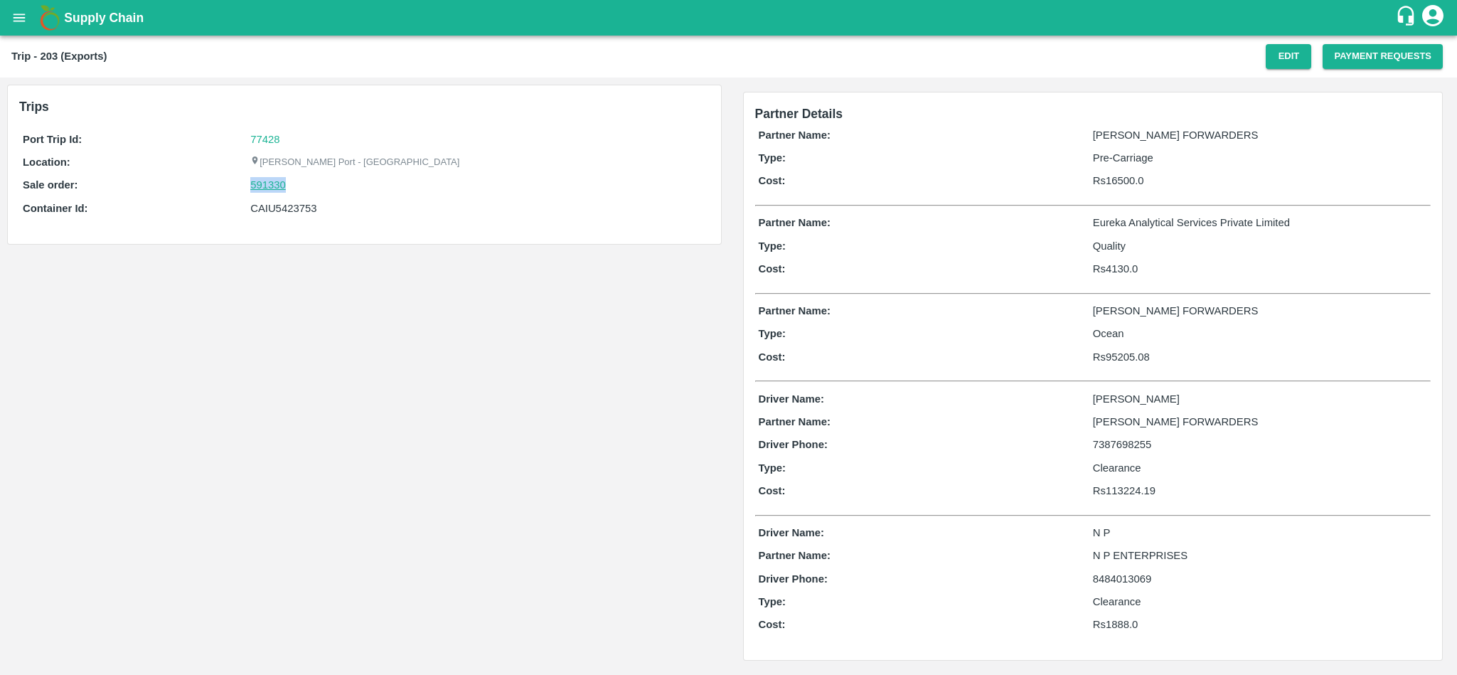
click at [264, 186] on link "591330" at bounding box center [268, 185] width 36 height 16
click at [301, 211] on div "CAIU5423753" at bounding box center [477, 208] width 455 height 16
copy div "CAIU5423753"
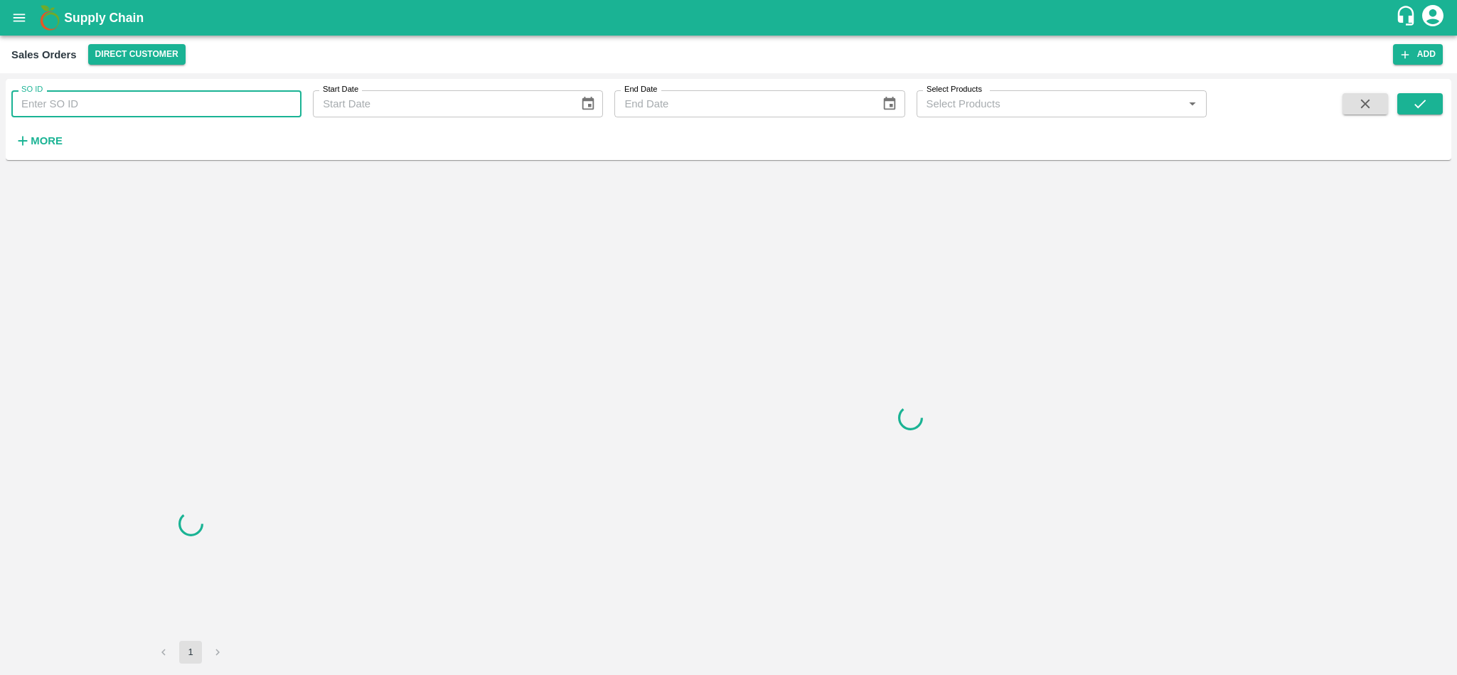
click at [139, 101] on input "SO ID" at bounding box center [156, 103] width 290 height 27
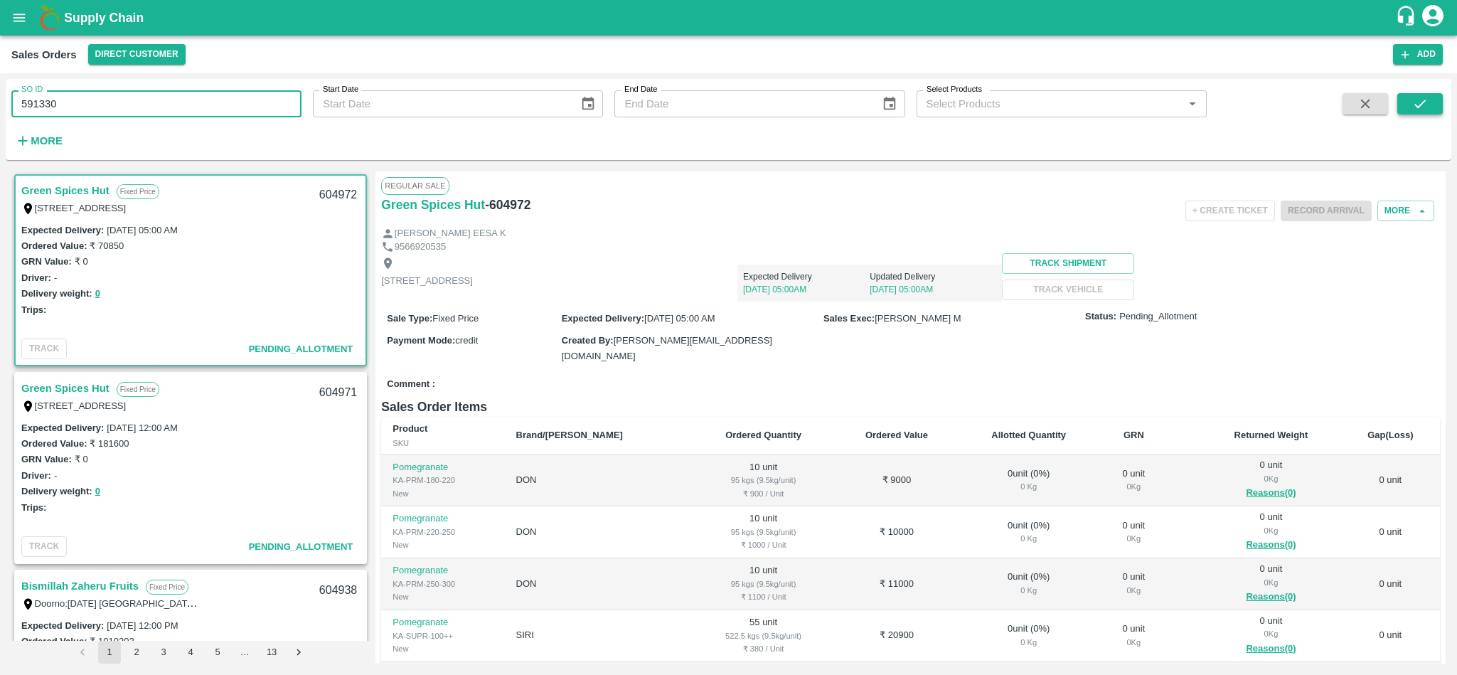
type input "591330"
click at [1429, 104] on button "submit" at bounding box center [1419, 103] width 45 height 21
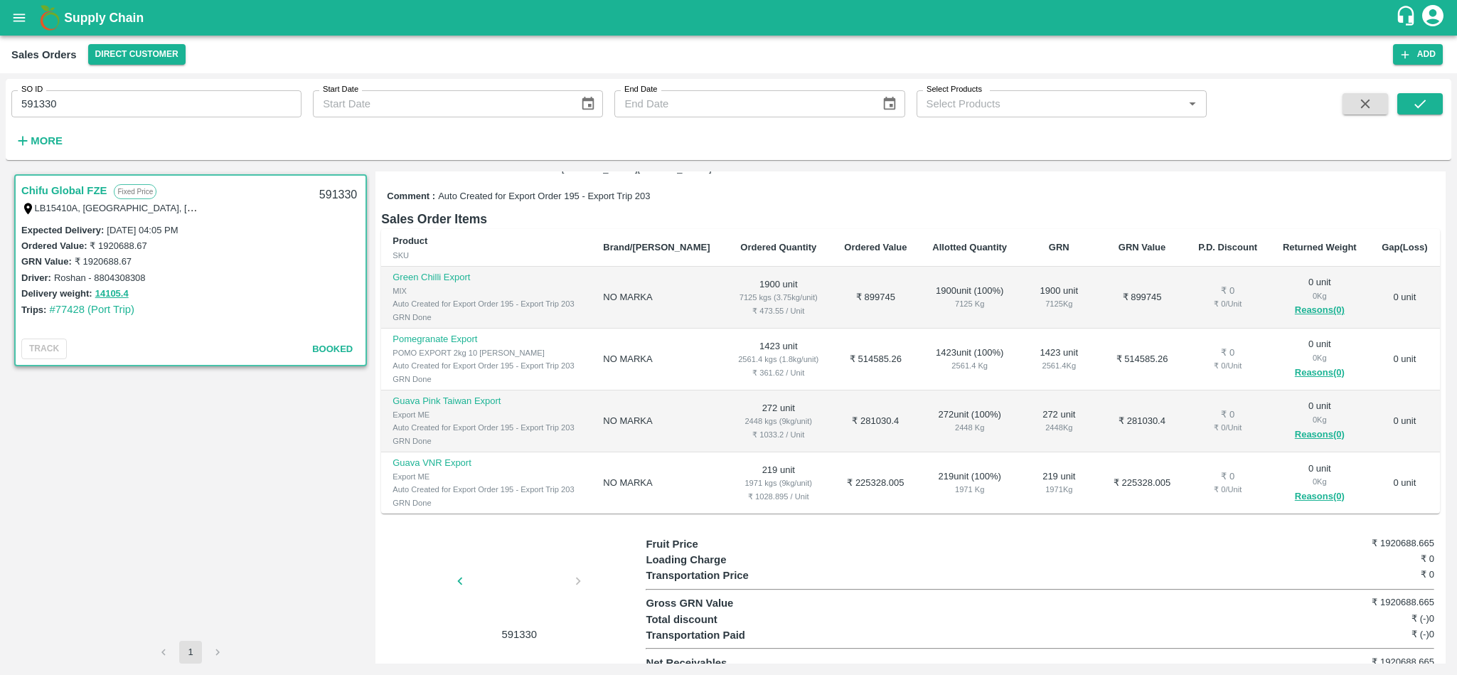
scroll to position [28, 0]
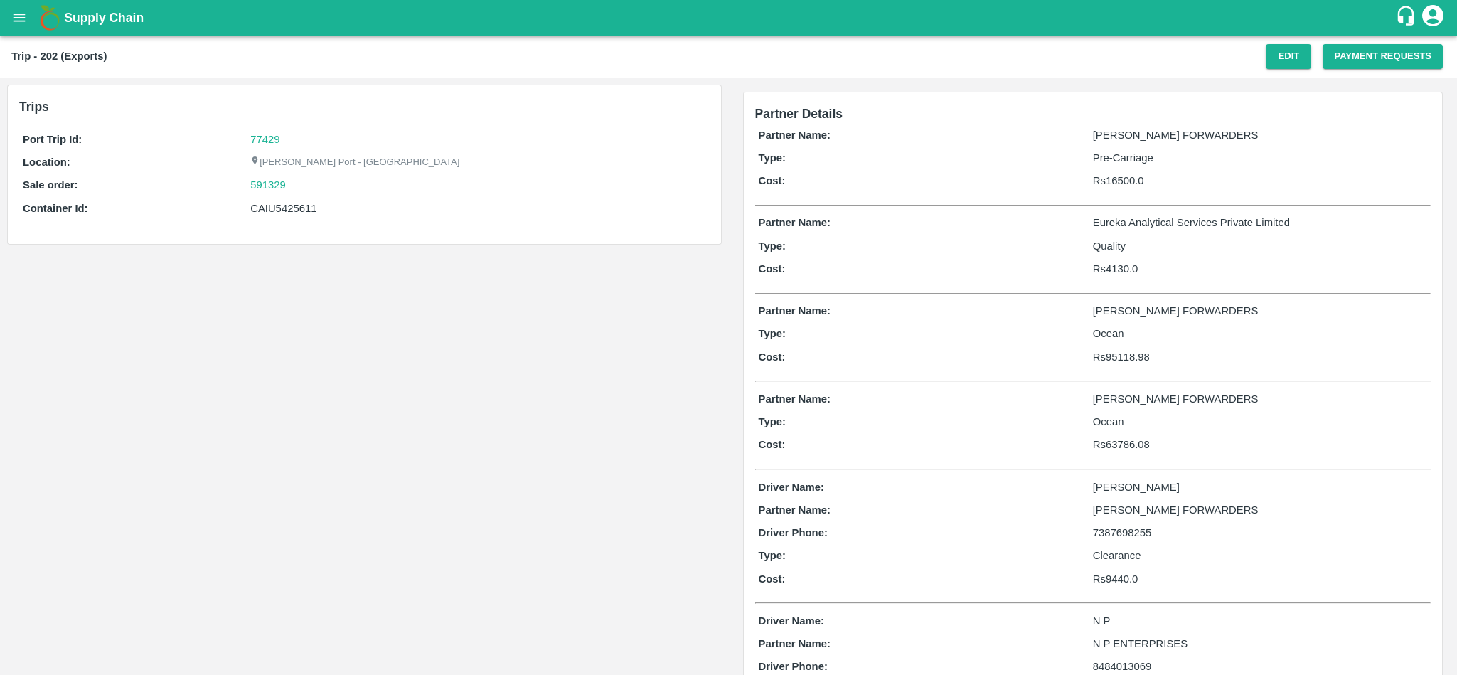
click at [290, 208] on div "CAIU5425611" at bounding box center [477, 208] width 455 height 16
copy div "CAIU5425611"
click at [257, 135] on link "77429" at bounding box center [264, 139] width 29 height 11
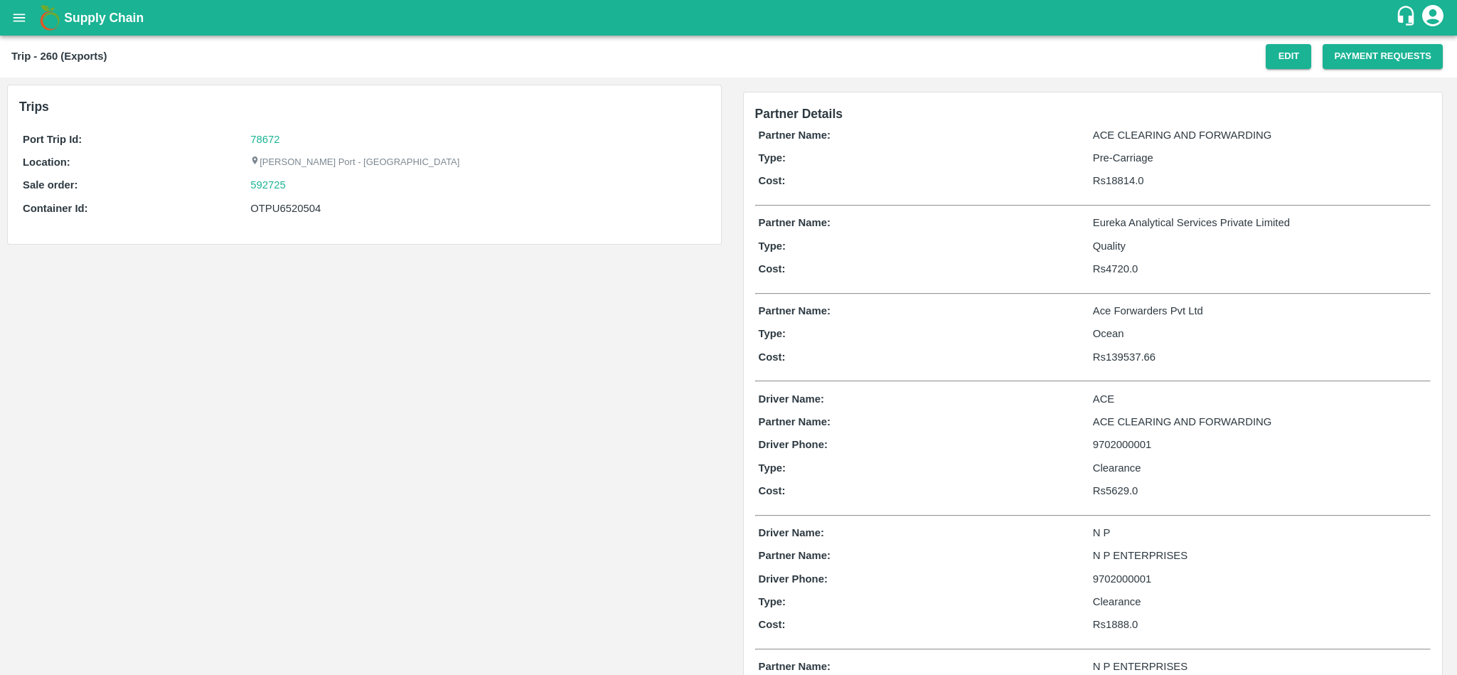
click at [522, 147] on div "78672" at bounding box center [477, 140] width 455 height 16
click at [269, 135] on link "78672" at bounding box center [264, 139] width 29 height 11
click at [262, 186] on link "592725" at bounding box center [268, 185] width 36 height 16
click at [301, 186] on div "592725" at bounding box center [477, 185] width 455 height 16
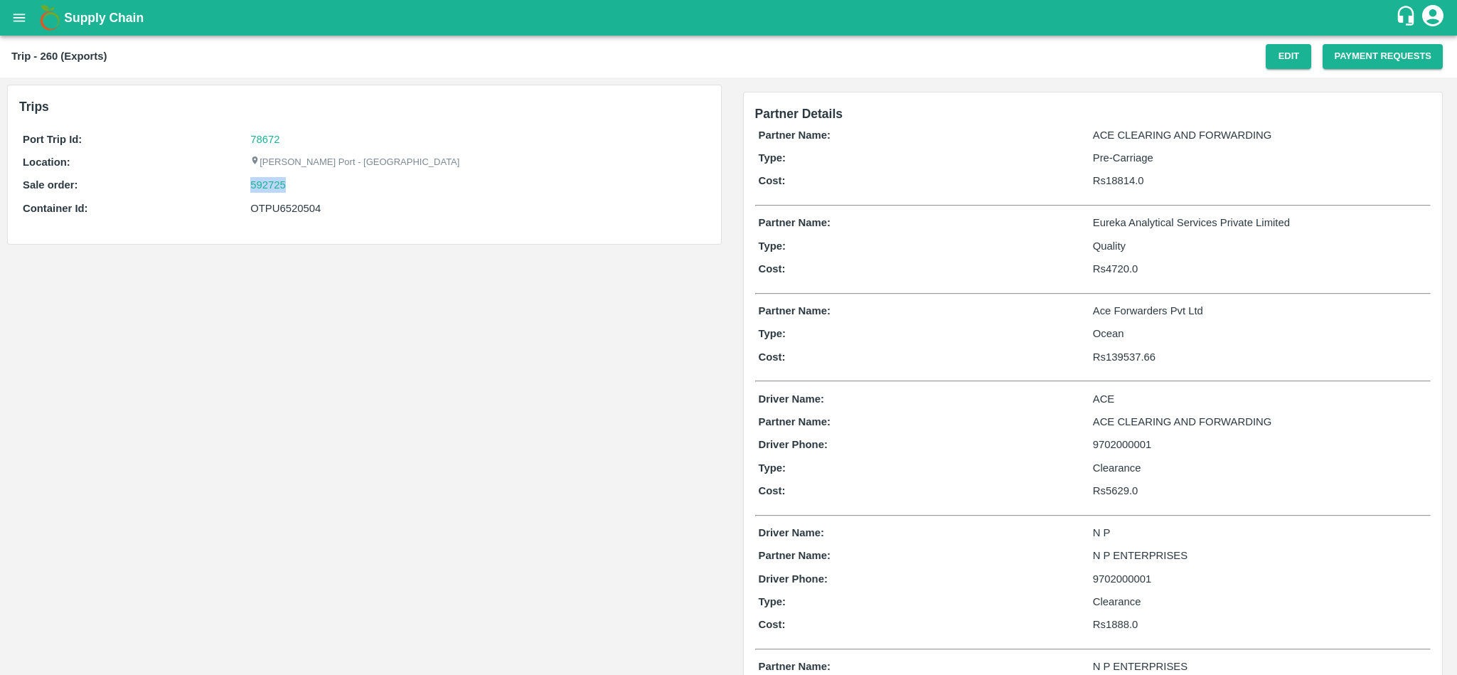
click at [301, 186] on div "592725" at bounding box center [477, 185] width 455 height 16
copy link "592725"
click at [361, 208] on div "OTPU6520504" at bounding box center [477, 208] width 455 height 16
click at [290, 209] on div "OTPU6520504" at bounding box center [477, 208] width 455 height 16
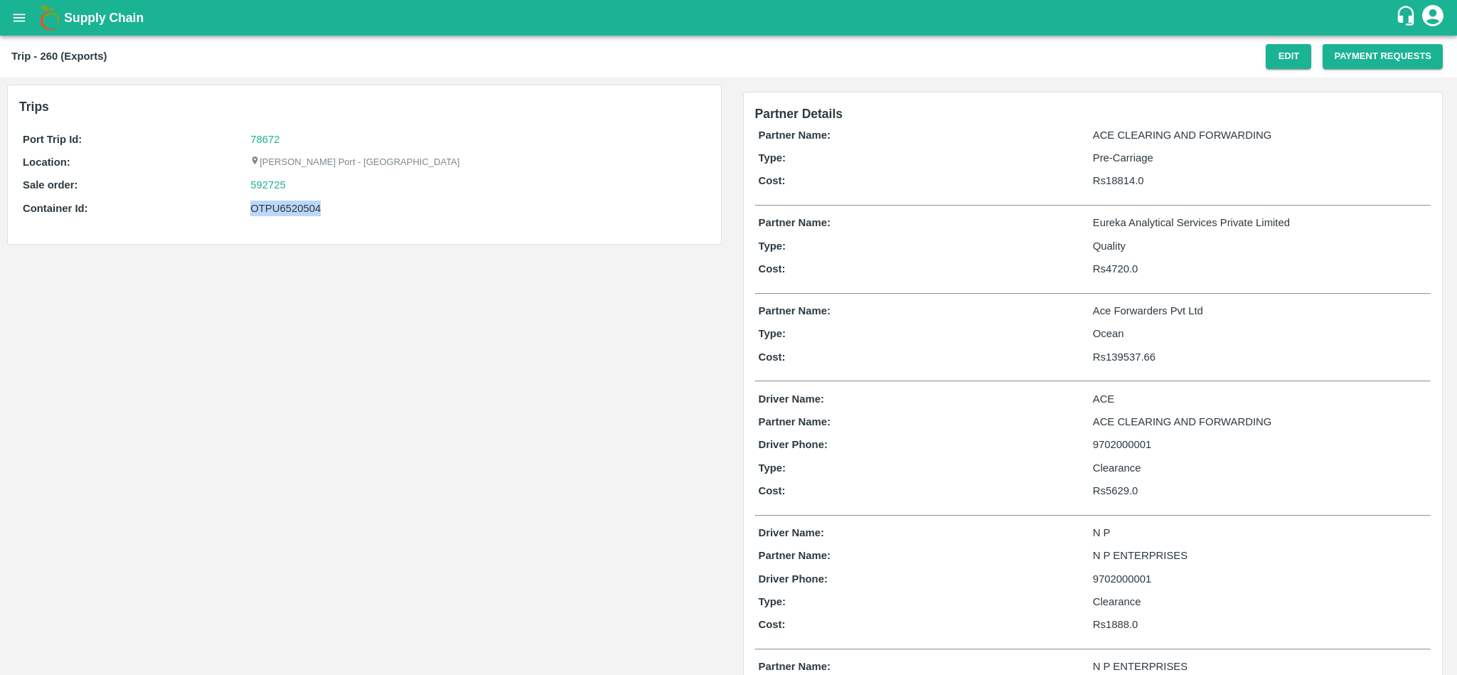
copy div "OTPU6520504"
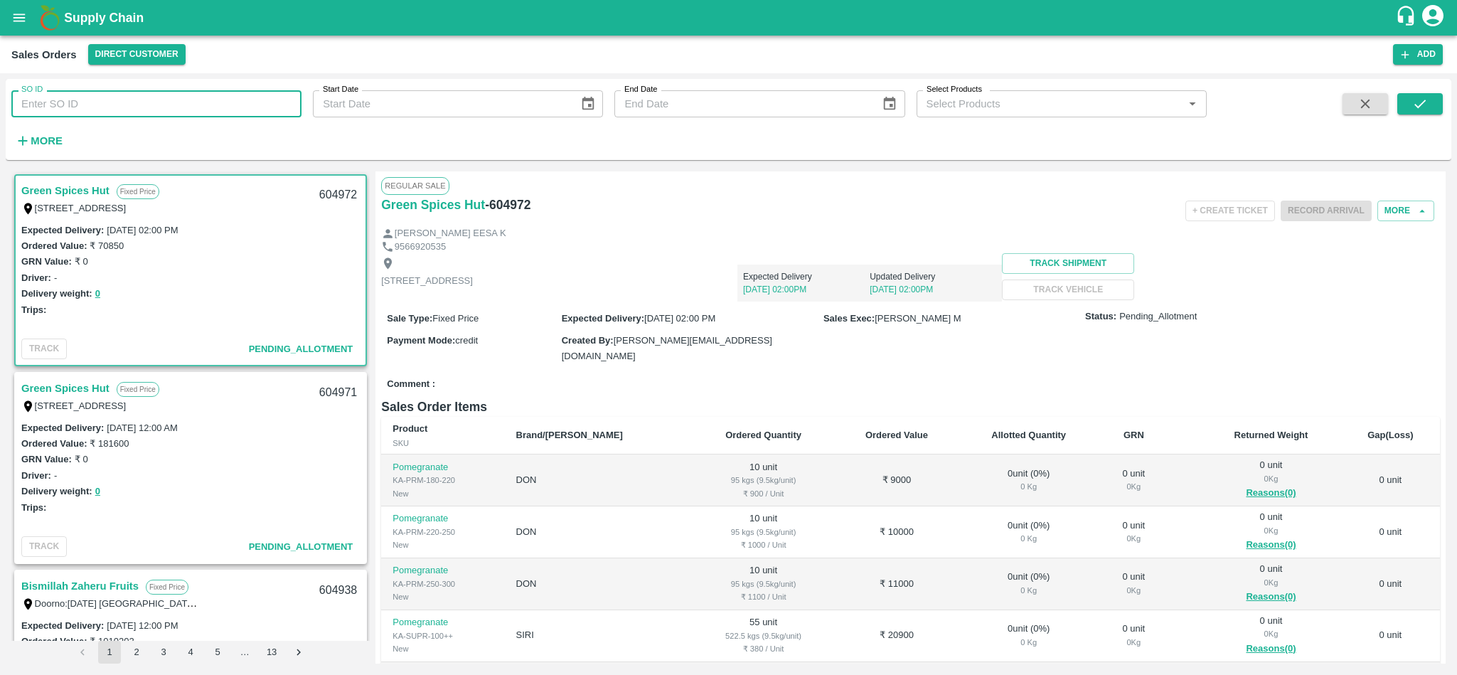
click at [105, 103] on input "SO ID" at bounding box center [156, 103] width 290 height 27
paste input "592725"
type input "592725"
click at [1427, 104] on icon "submit" at bounding box center [1420, 104] width 16 height 16
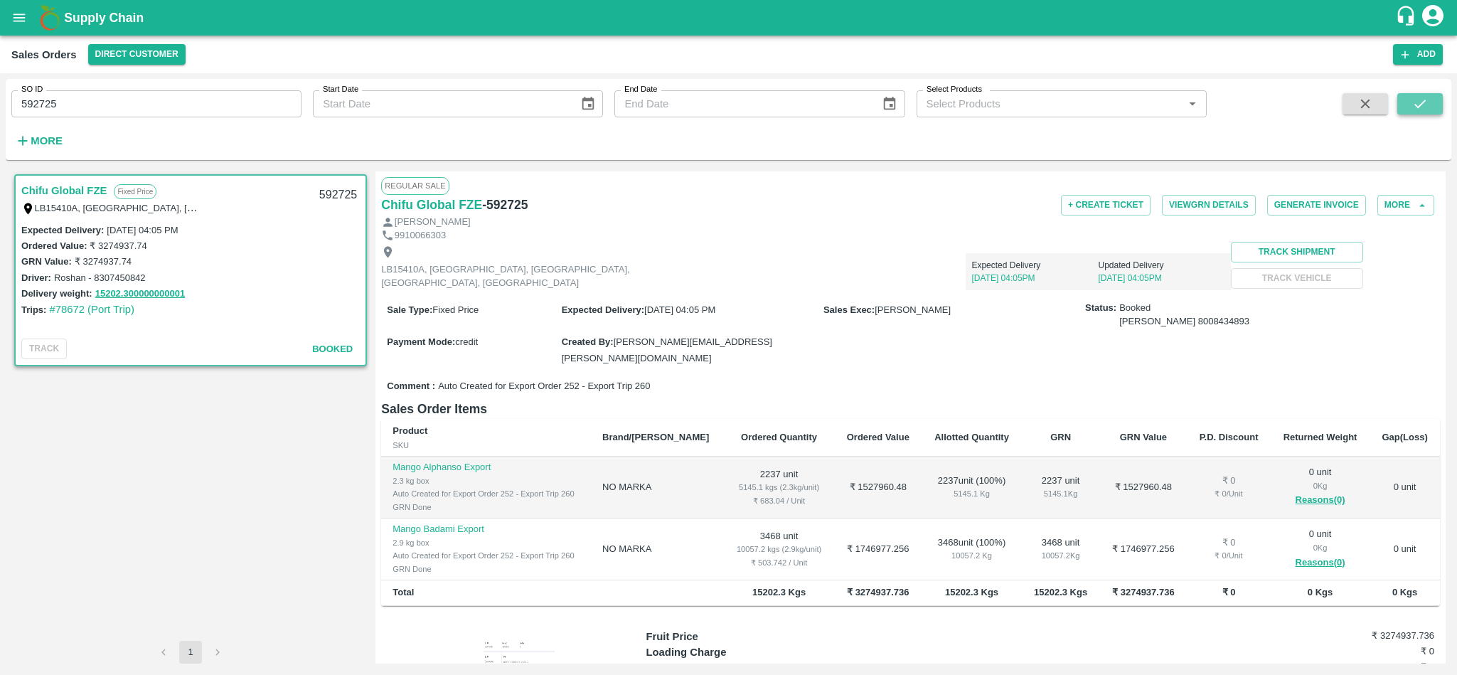
click at [1405, 107] on button "submit" at bounding box center [1419, 103] width 45 height 21
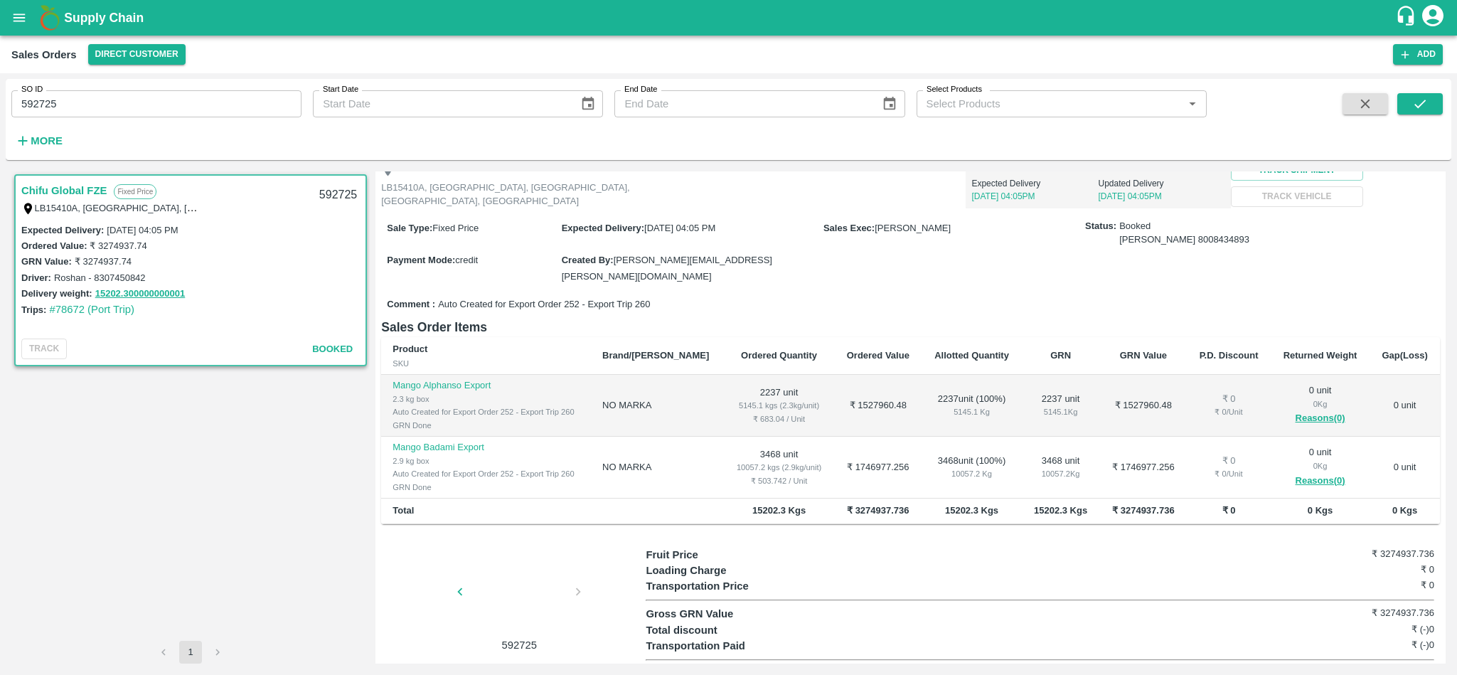
scroll to position [94, 0]
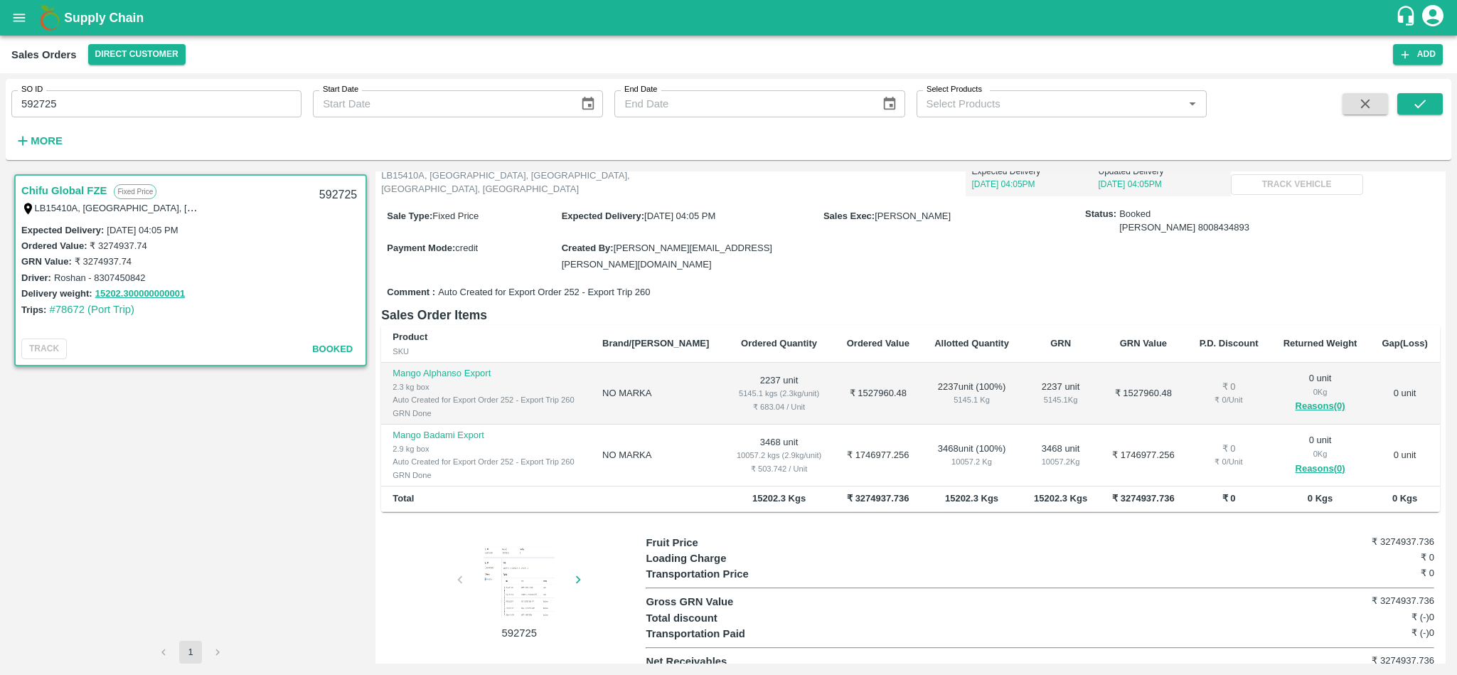
click at [390, 363] on td "Mango Alphanso Export 2.3 kg box Auto Created for Export Order 252 - Export Tri…" at bounding box center [486, 394] width 210 height 62
drag, startPoint x: 395, startPoint y: 360, endPoint x: 497, endPoint y: 354, distance: 102.6
click at [497, 367] on p "Mango Alphanso Export" at bounding box center [485, 374] width 187 height 14
copy p "Mango Alphanso Export"
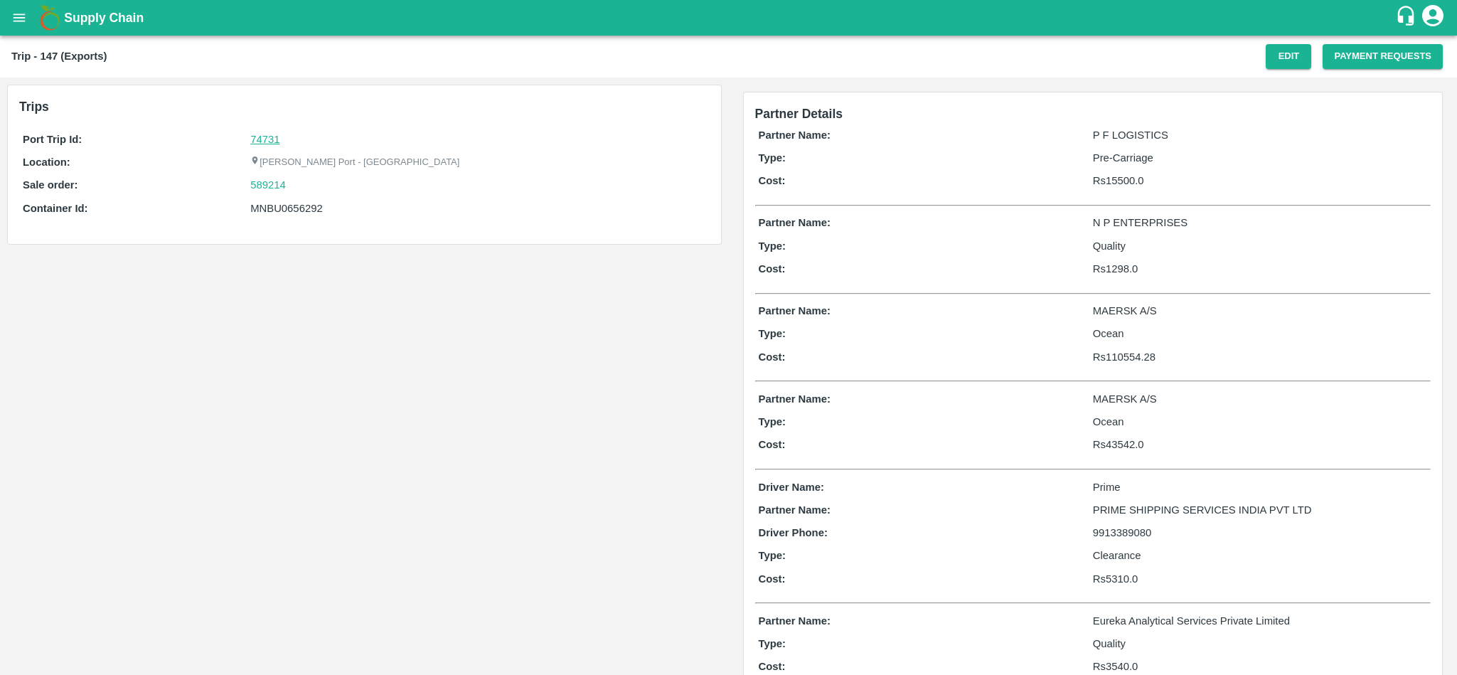
click at [262, 144] on link "74731" at bounding box center [264, 139] width 29 height 11
click at [301, 188] on div "589214" at bounding box center [477, 185] width 455 height 16
copy link "589214"
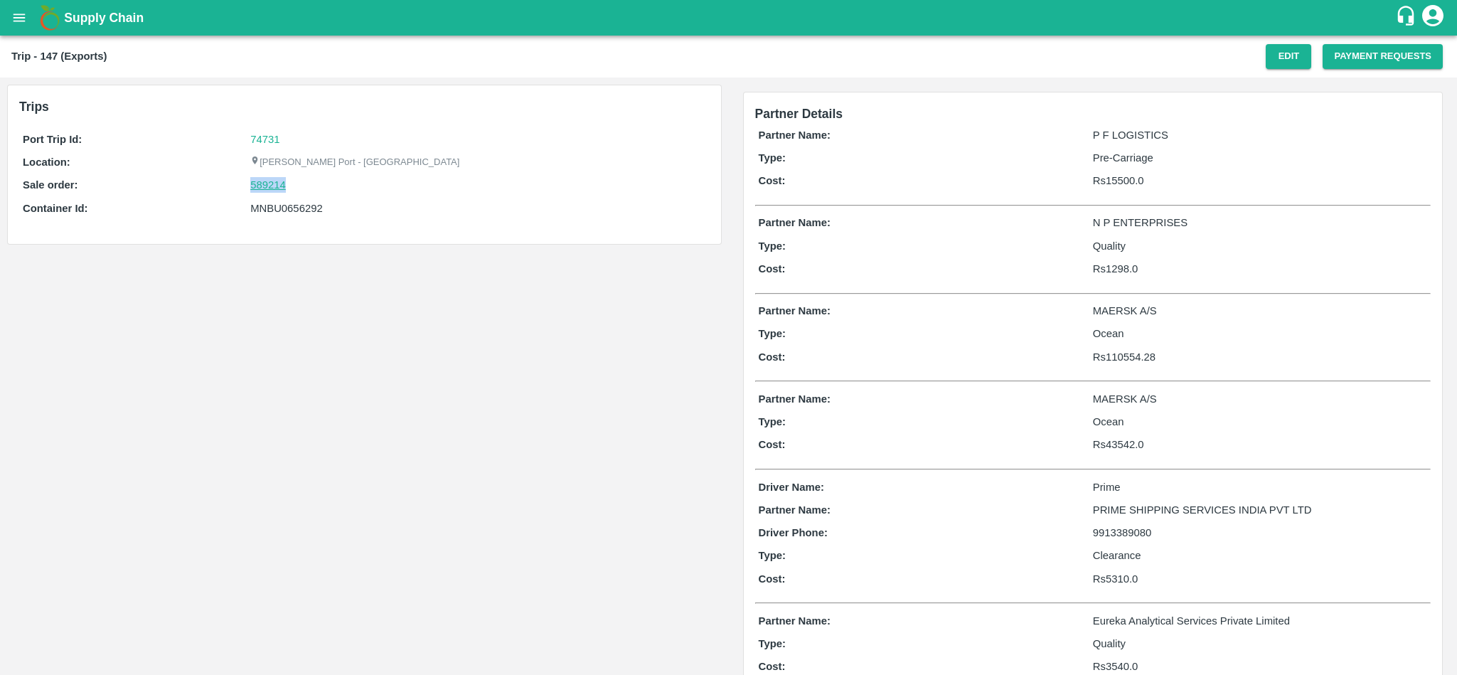
click at [262, 183] on link "589214" at bounding box center [268, 185] width 36 height 16
click at [271, 210] on div "MNBU0656292" at bounding box center [477, 208] width 455 height 16
copy div "MNBU0656292"
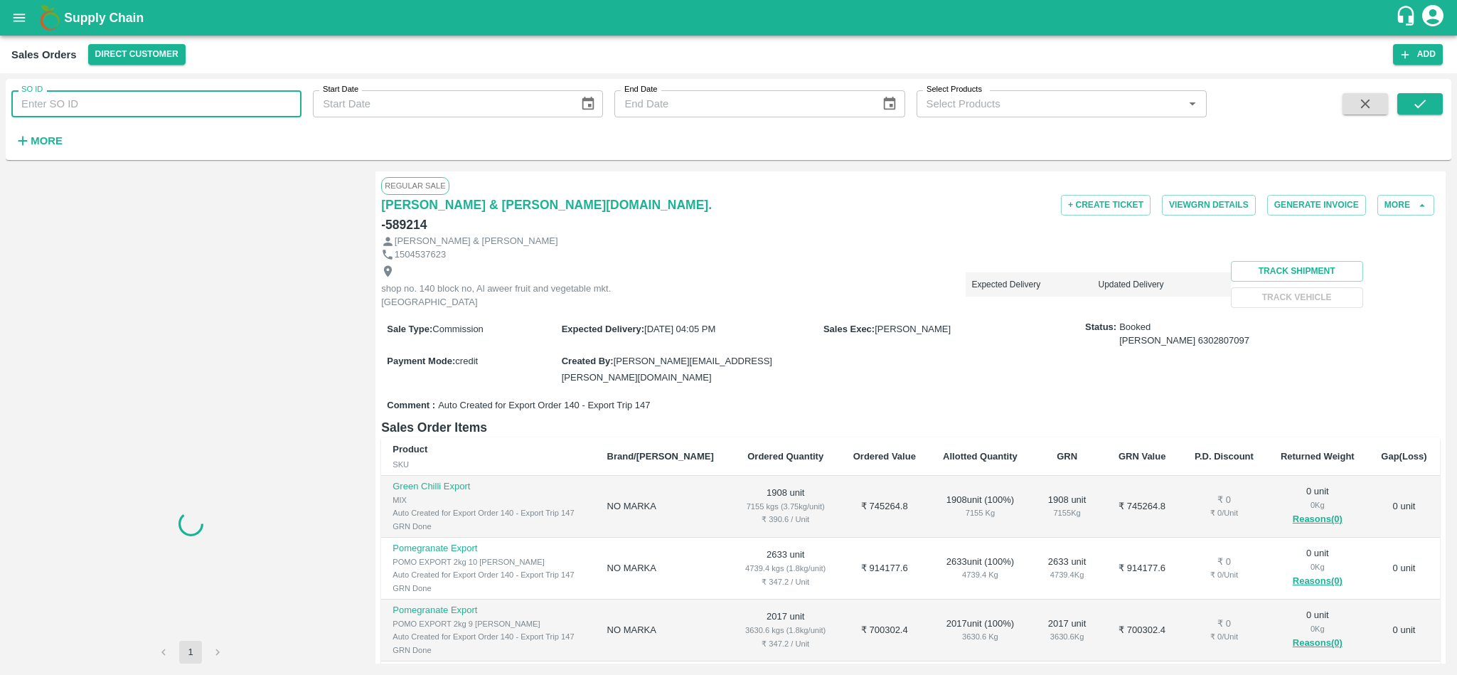
click at [139, 107] on input "SO ID" at bounding box center [156, 103] width 290 height 27
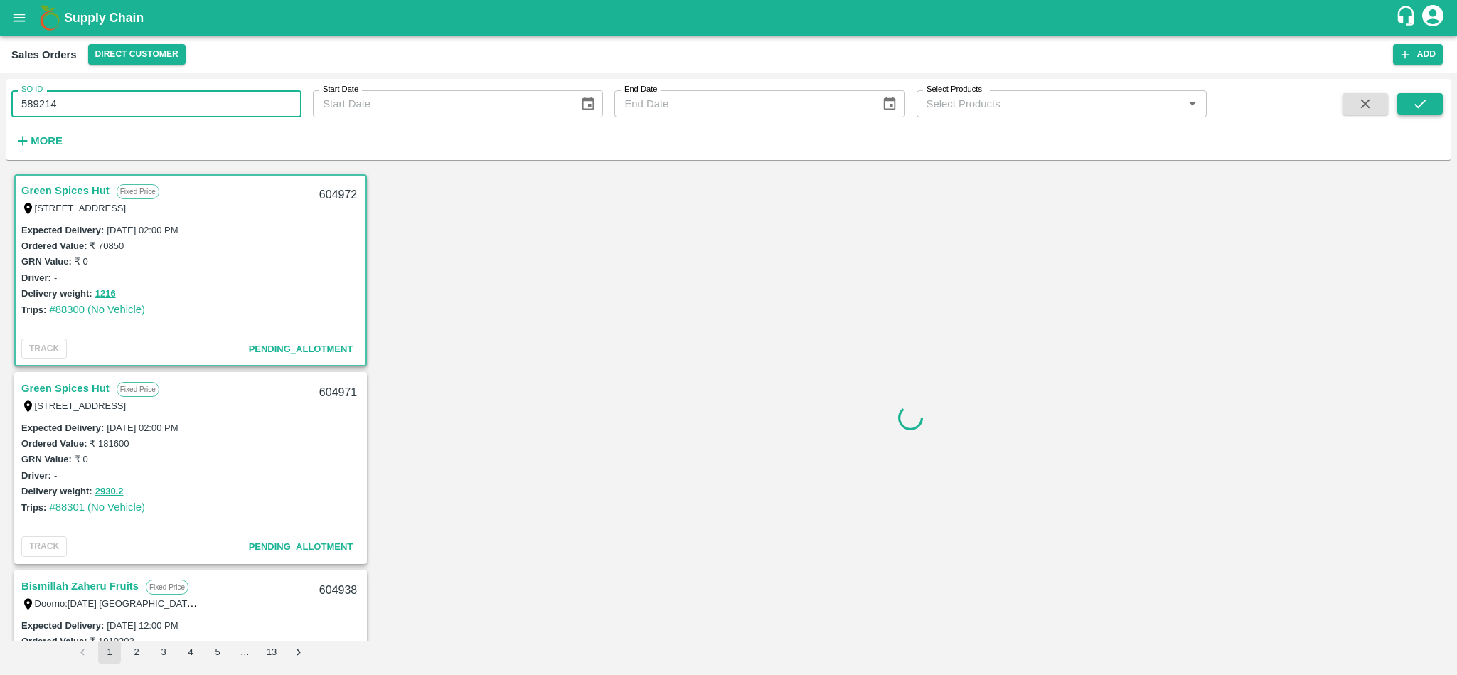
type input "589214"
click at [1417, 105] on icon "submit" at bounding box center [1420, 104] width 16 height 16
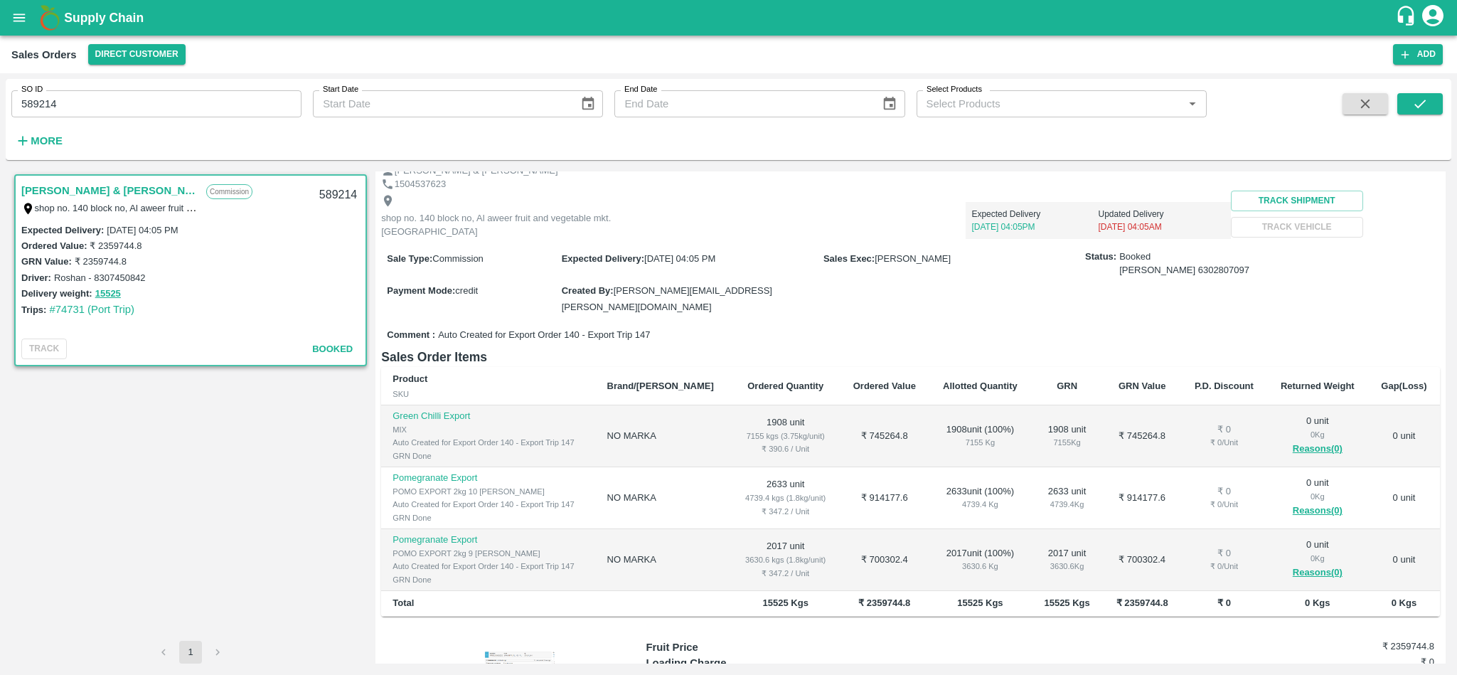
scroll to position [71, 0]
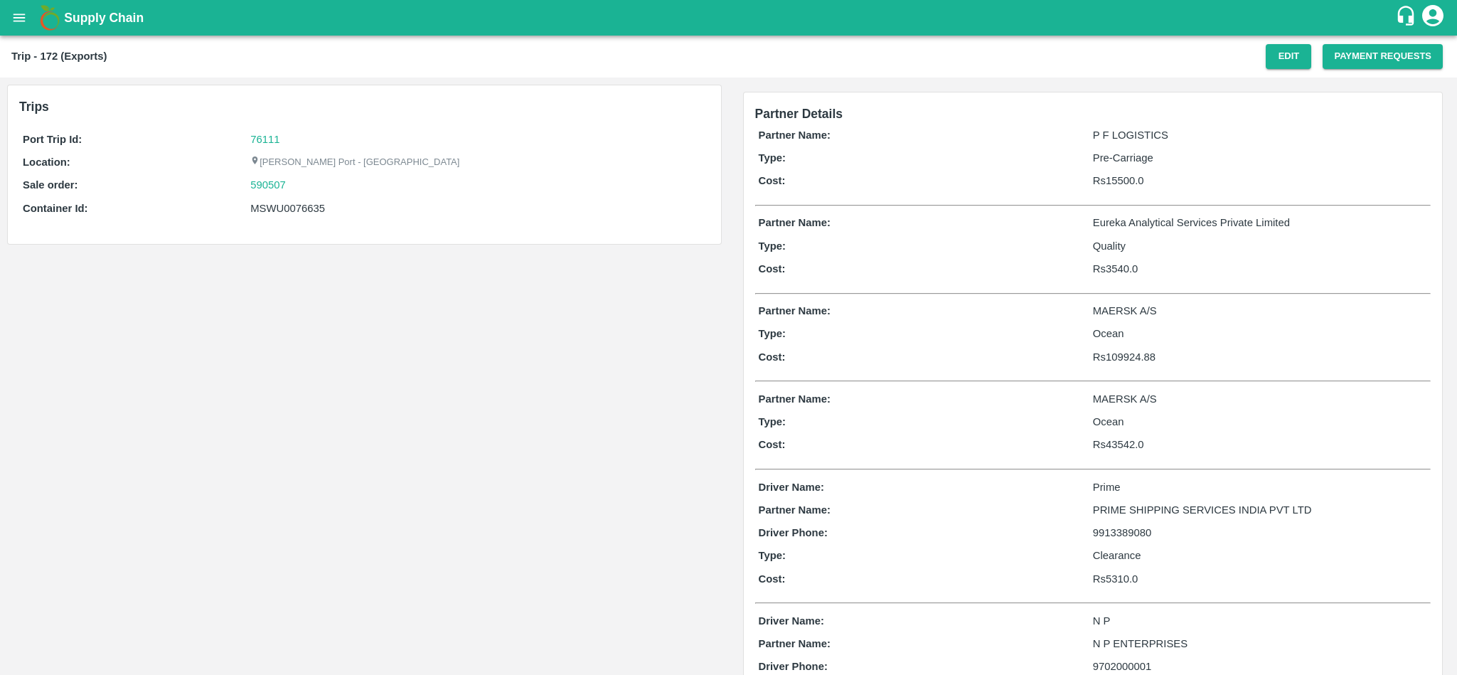
click at [294, 205] on div "MSWU0076635" at bounding box center [477, 208] width 455 height 16
copy div "MSWU0076635"
click at [265, 141] on link "76111" at bounding box center [264, 139] width 29 height 11
click at [299, 181] on div "590507" at bounding box center [477, 185] width 455 height 16
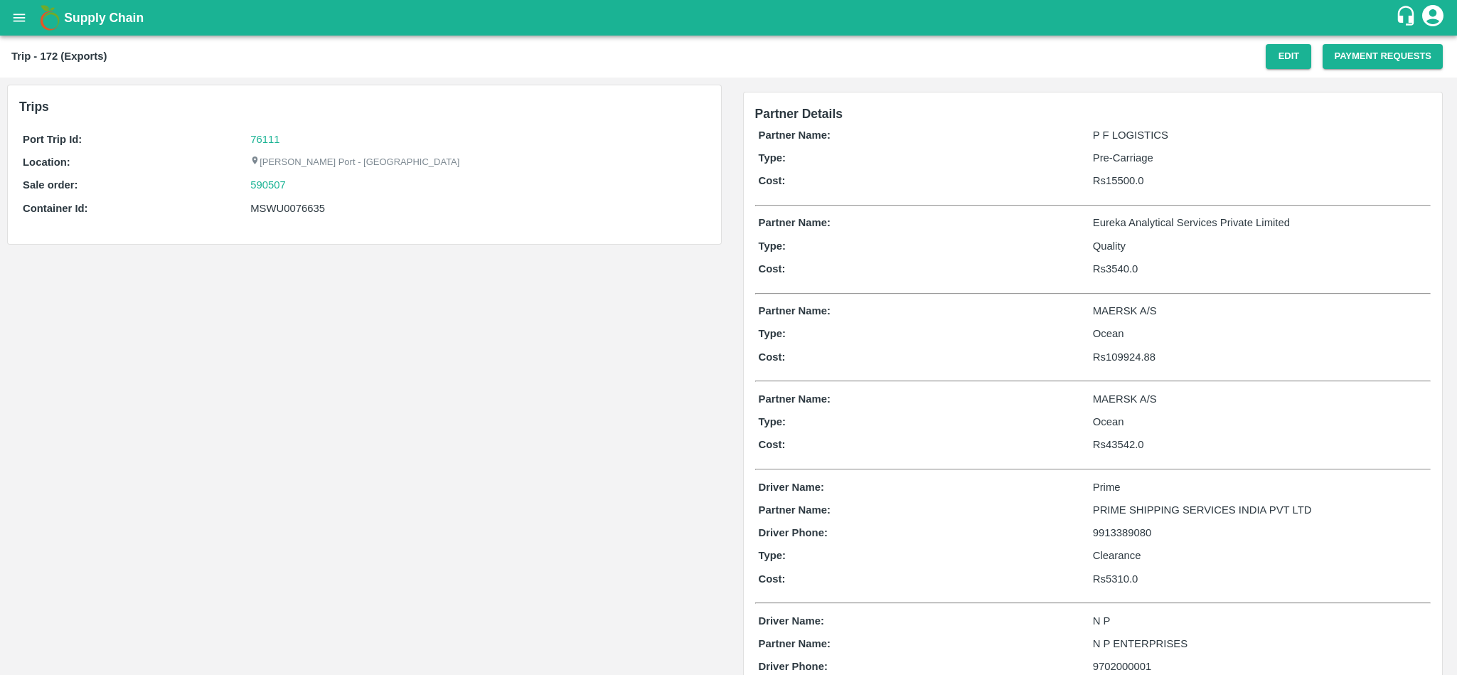
click at [299, 181] on div "590507" at bounding box center [477, 185] width 455 height 16
copy link "590507"
click at [247, 192] on p "Sale order:" at bounding box center [136, 185] width 227 height 16
click at [258, 186] on link "590507" at bounding box center [268, 185] width 36 height 16
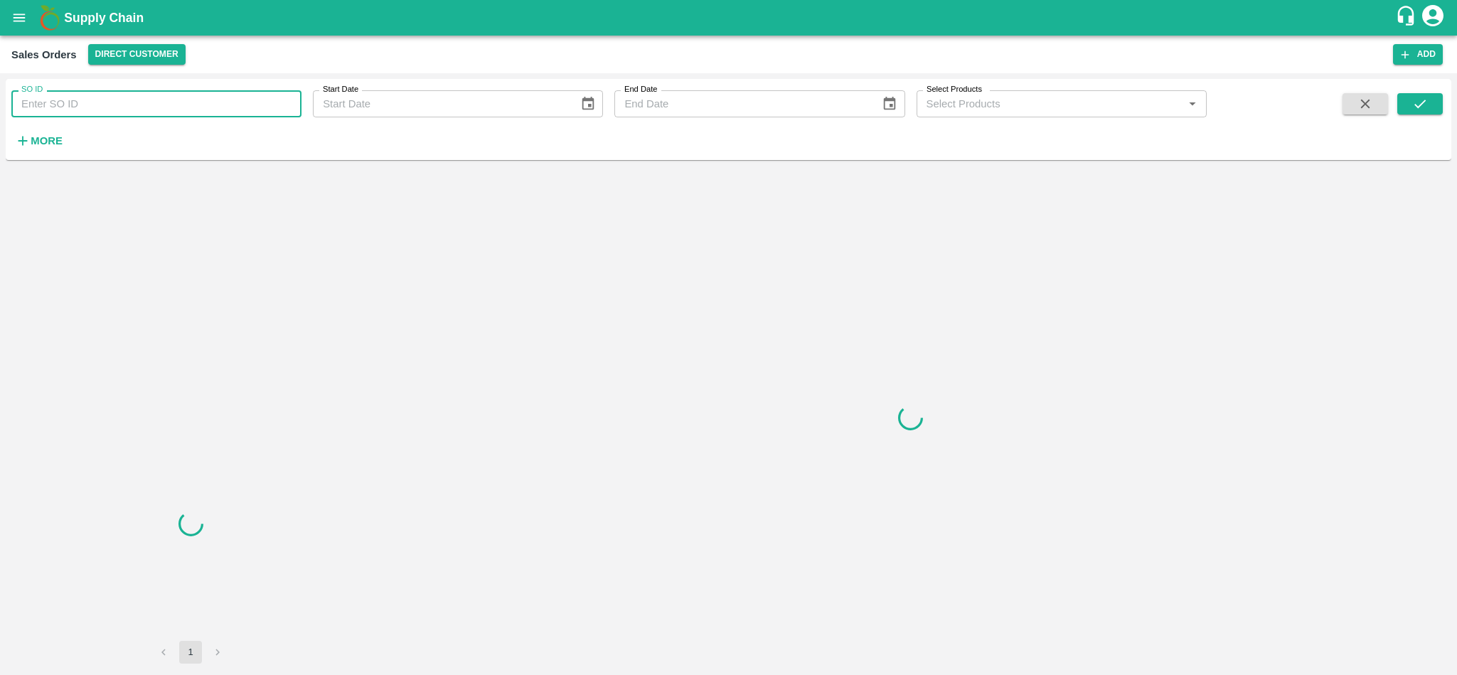
click at [122, 97] on input "SO ID" at bounding box center [156, 103] width 290 height 27
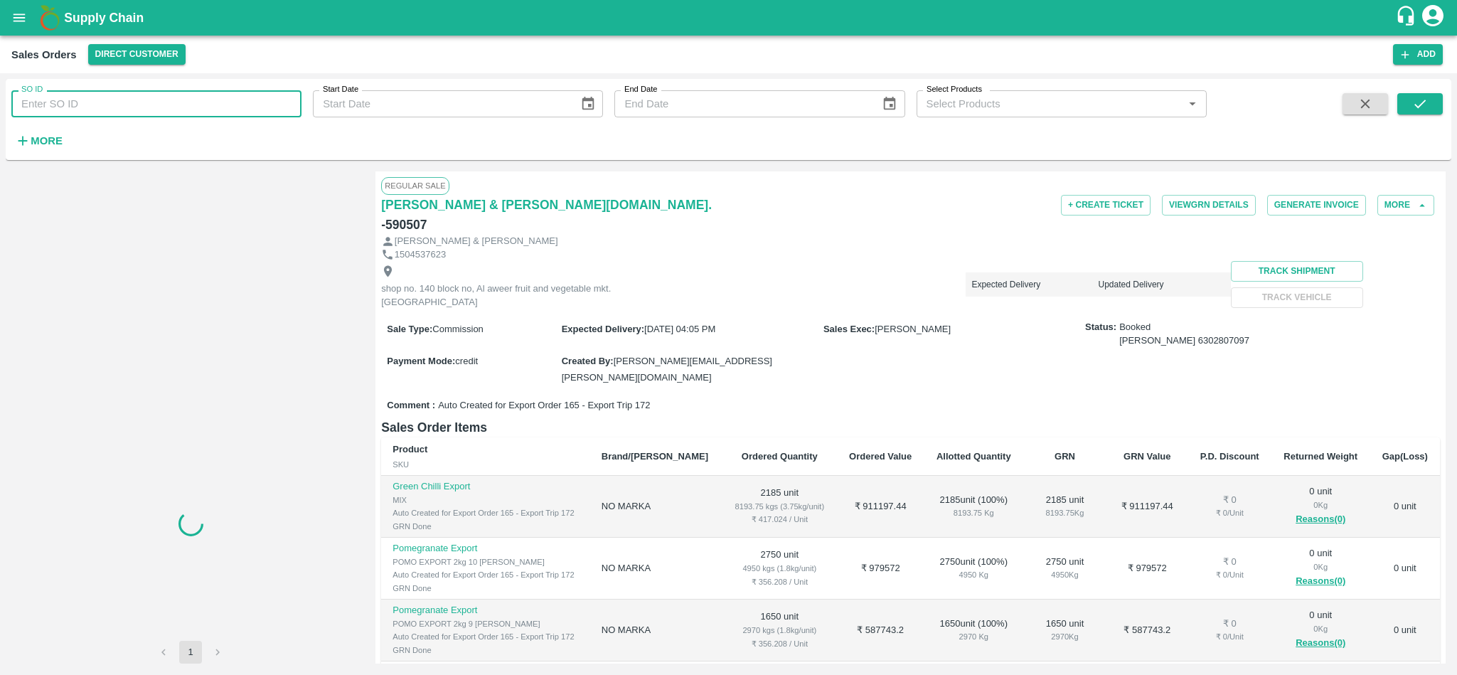
paste input "590507"
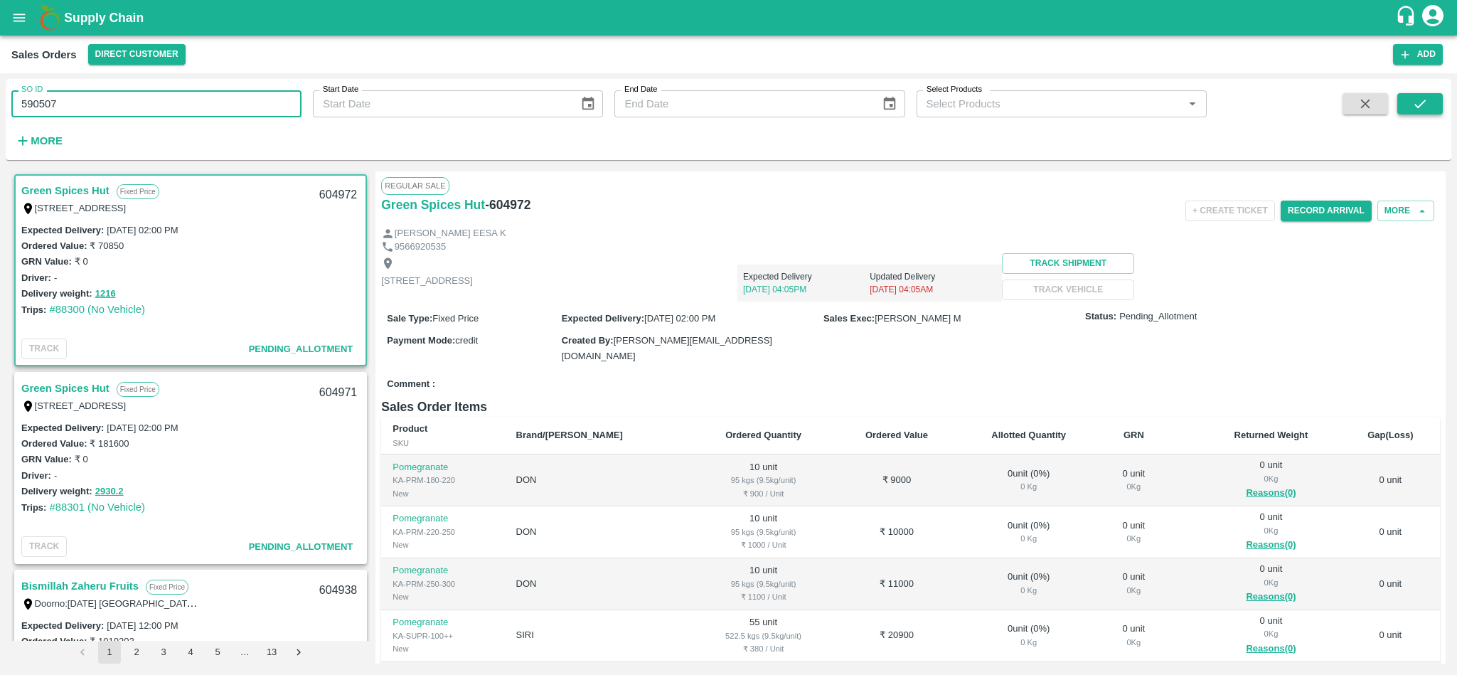
type input "590507"
click at [1423, 109] on icon "submit" at bounding box center [1420, 104] width 16 height 16
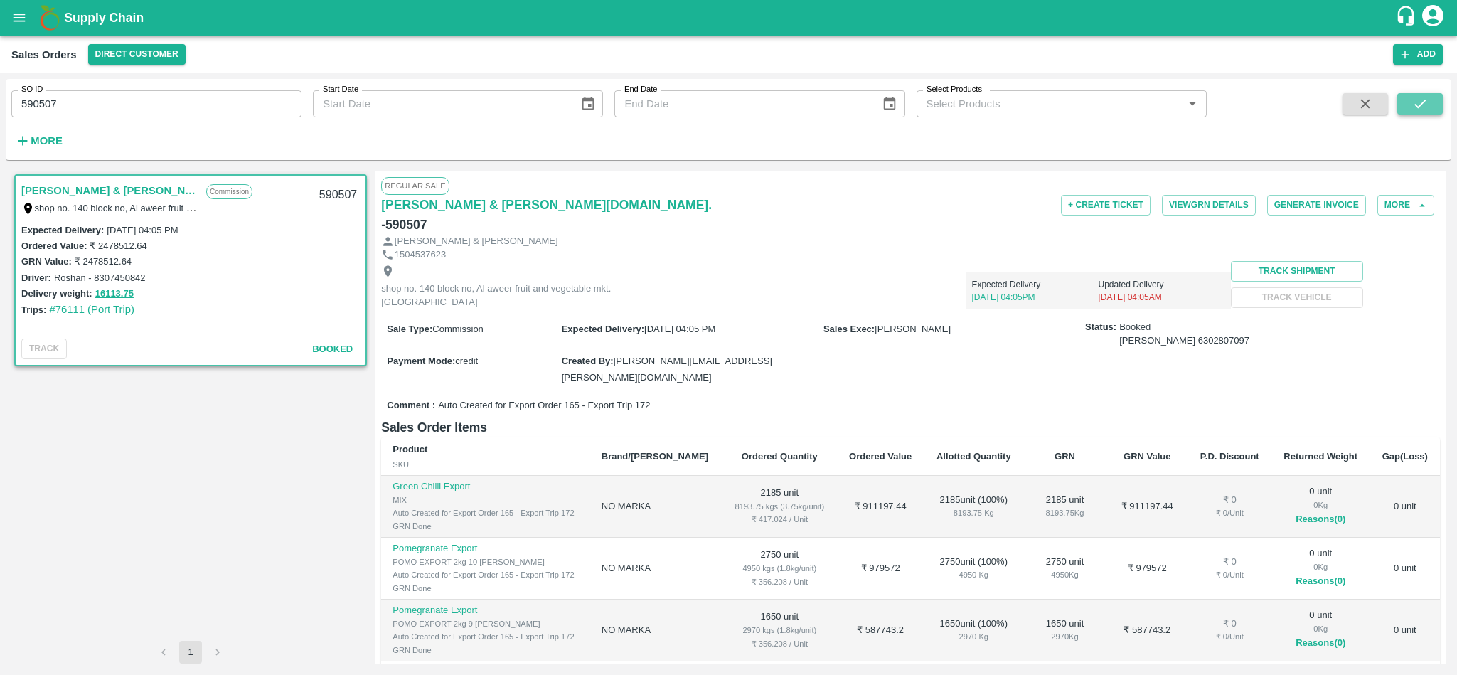
click at [1412, 109] on icon "submit" at bounding box center [1420, 104] width 16 height 16
click at [128, 111] on input "590507" at bounding box center [156, 103] width 290 height 27
type input "590507"
click at [1427, 107] on icon "submit" at bounding box center [1420, 104] width 16 height 16
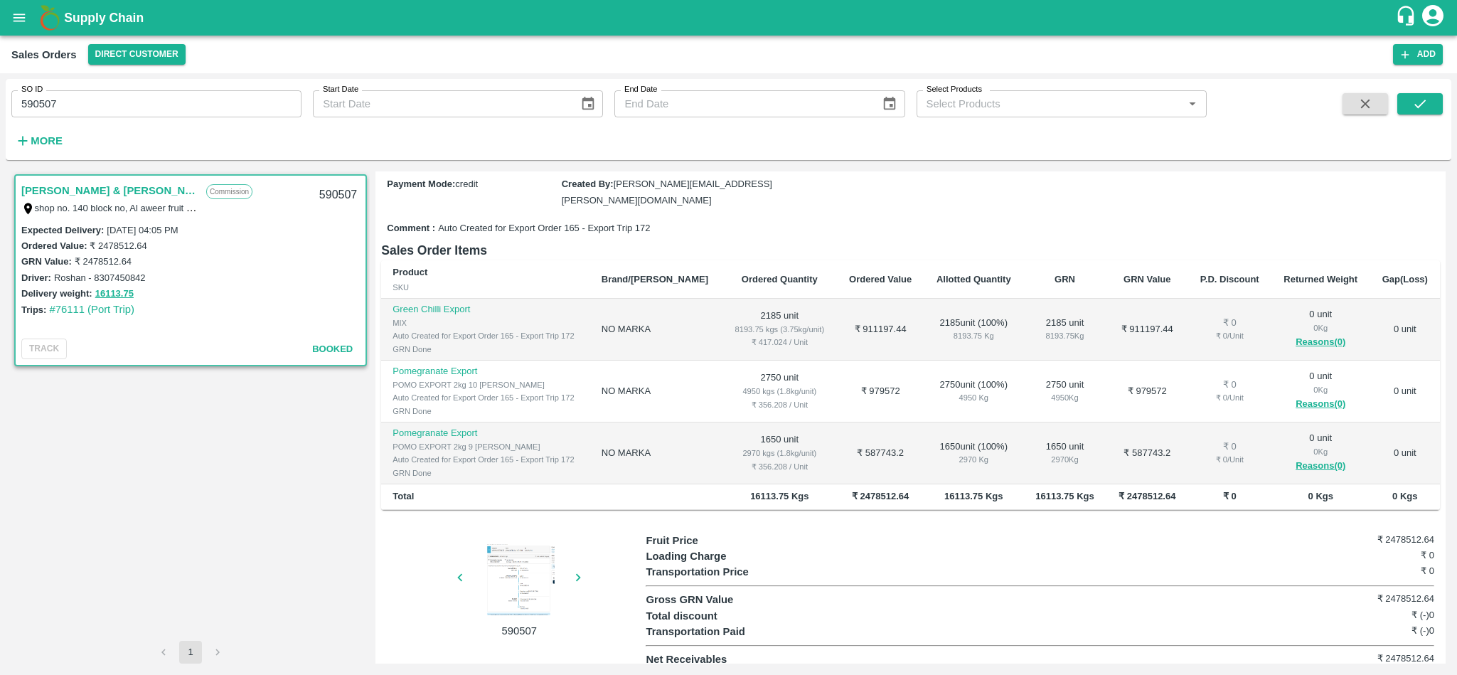
scroll to position [192, 0]
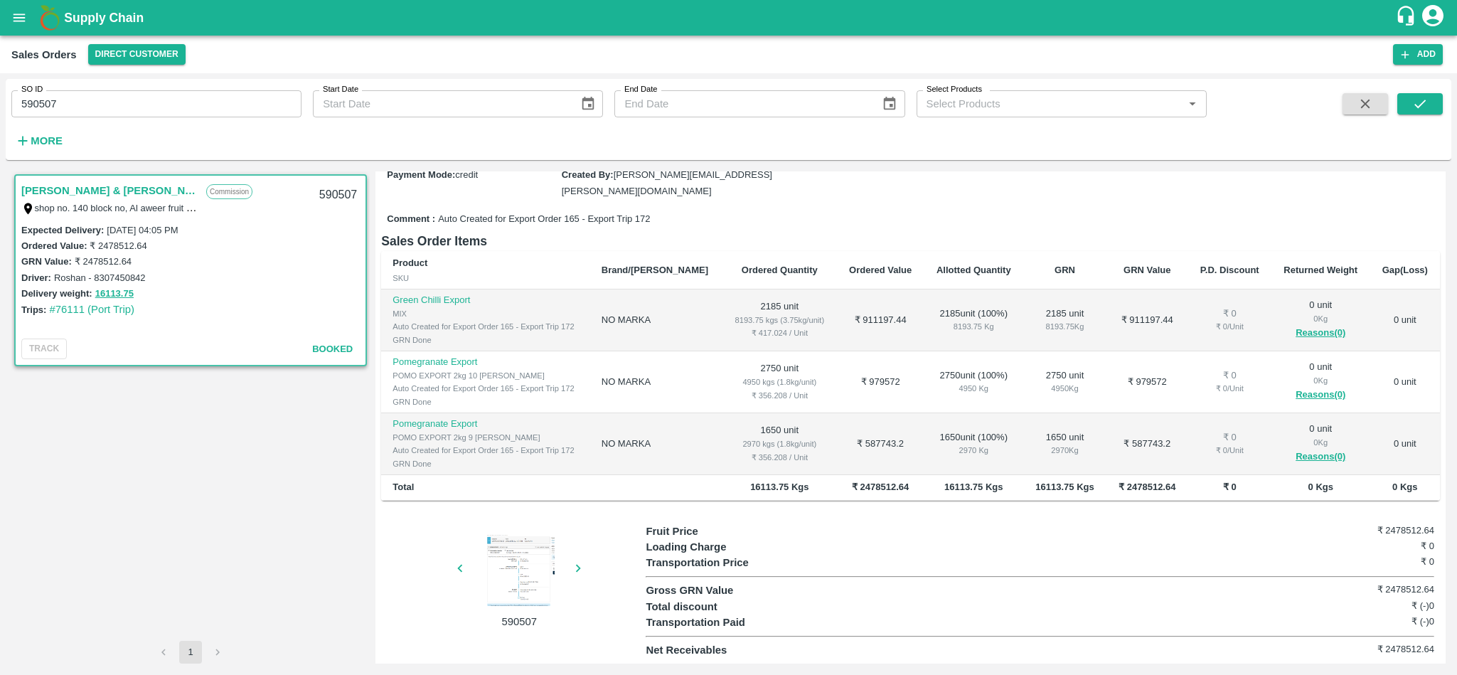
click at [589, 351] on td "Pomegranate Export POMO EXPORT 2kg 10 DANA Auto Created for Export Order 165 - …" at bounding box center [485, 382] width 209 height 62
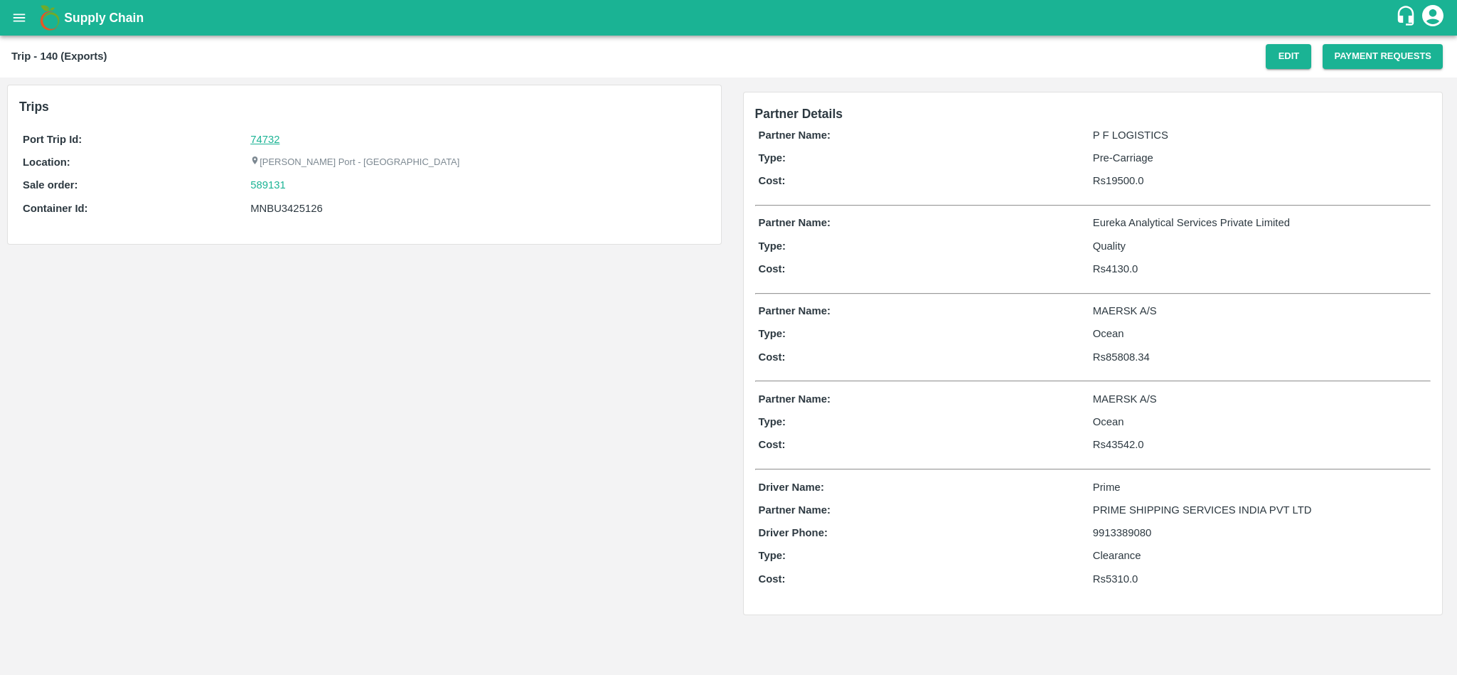
click at [271, 139] on link "74732" at bounding box center [264, 139] width 29 height 11
click at [299, 188] on div "589131" at bounding box center [477, 185] width 455 height 16
click at [292, 182] on div "589131" at bounding box center [477, 185] width 455 height 16
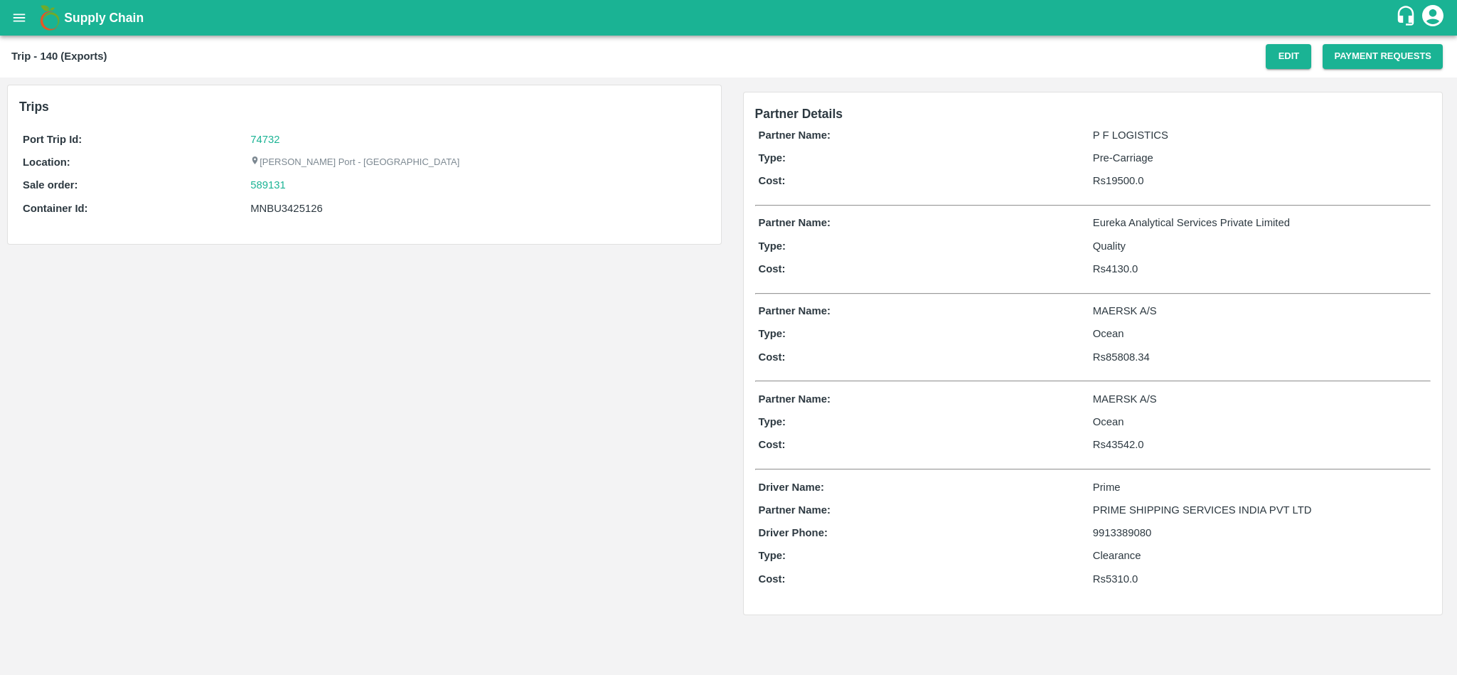
click at [292, 182] on div "589131" at bounding box center [477, 185] width 455 height 16
copy link "589131"
click at [264, 190] on link "589131" at bounding box center [268, 185] width 36 height 16
click at [295, 203] on div "MNBU3425126" at bounding box center [477, 208] width 455 height 16
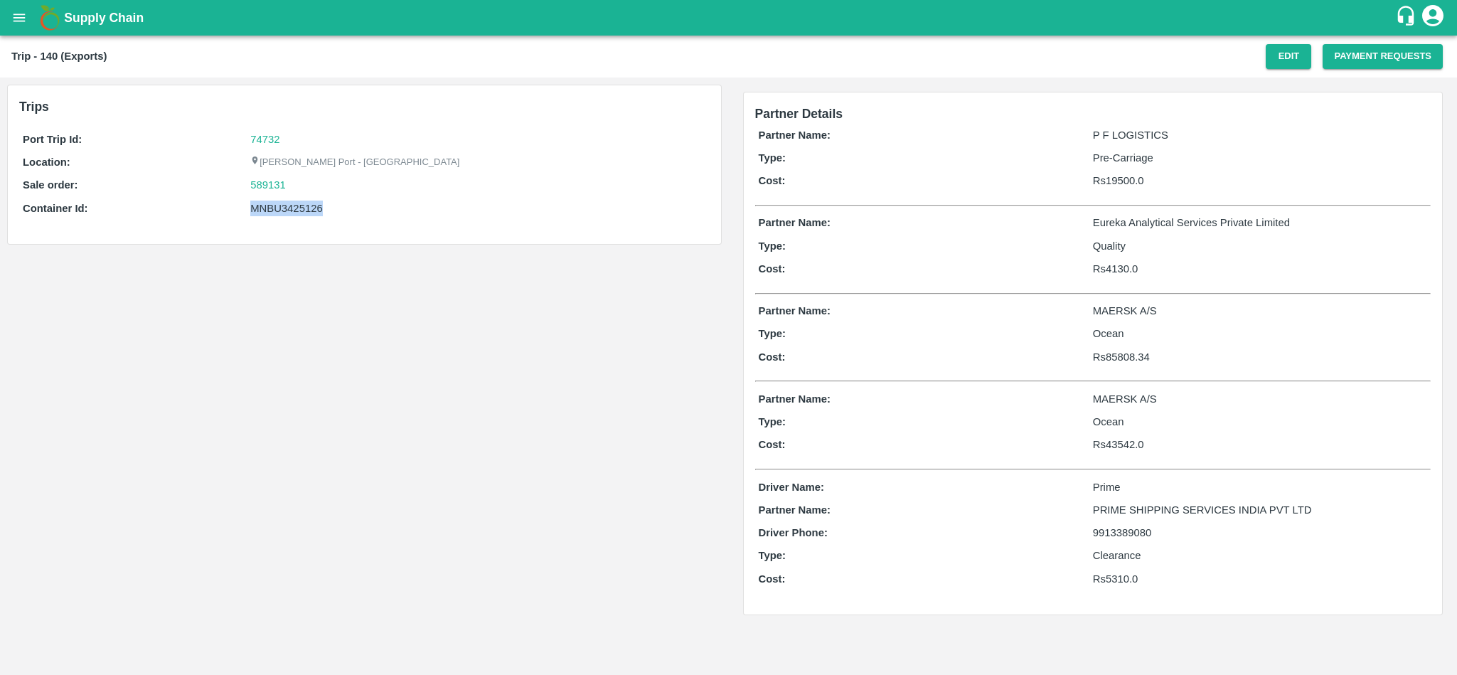
click at [295, 203] on div "MNBU3425126" at bounding box center [477, 208] width 455 height 16
copy div "MNBU3425126"
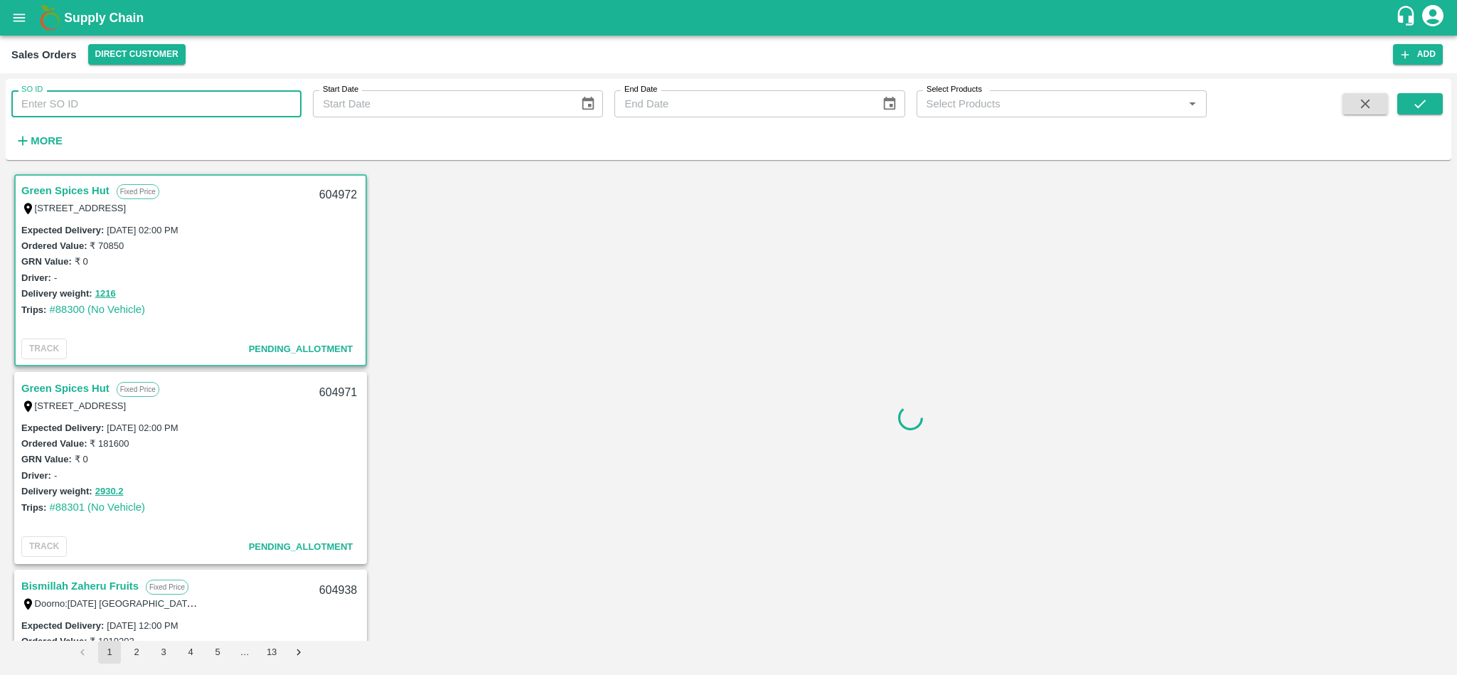
click at [139, 104] on input "SO ID" at bounding box center [156, 103] width 290 height 27
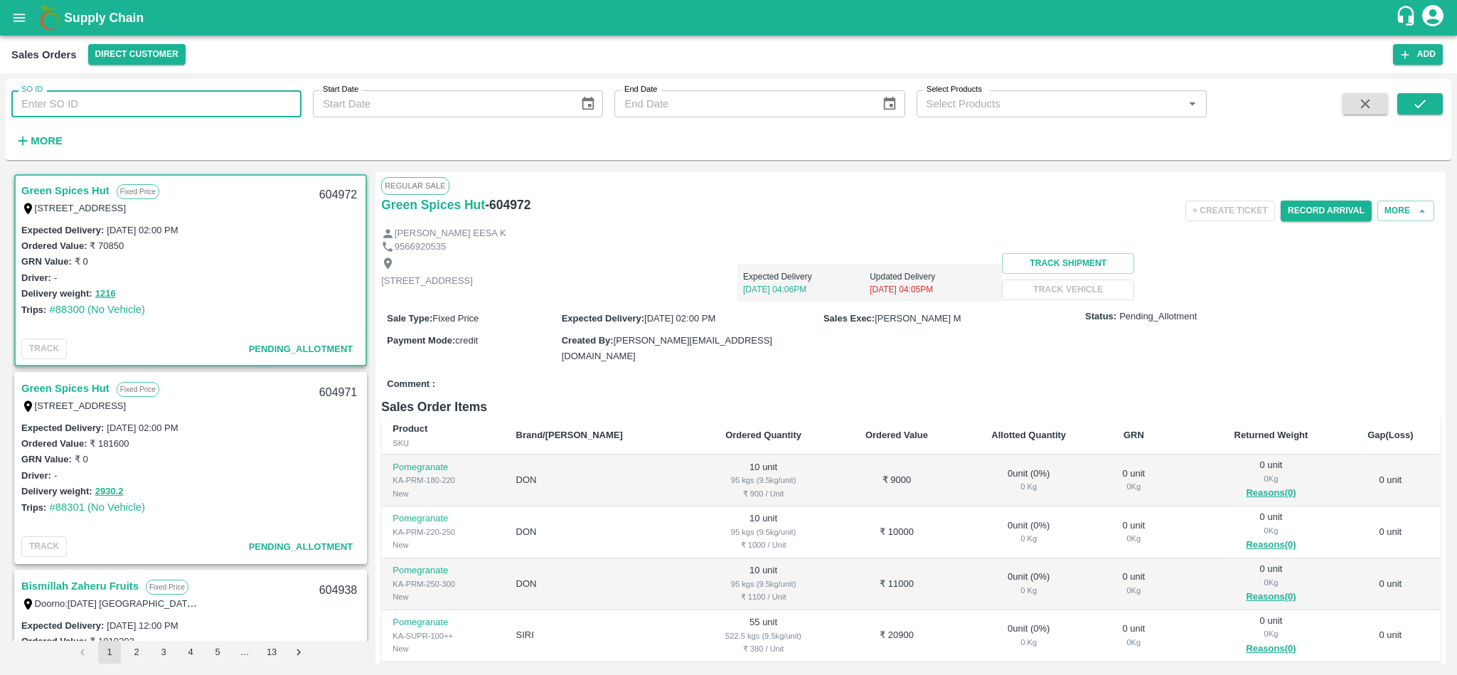
paste input "589131"
type input "589131"
click at [1420, 107] on icon "submit" at bounding box center [1420, 104] width 16 height 16
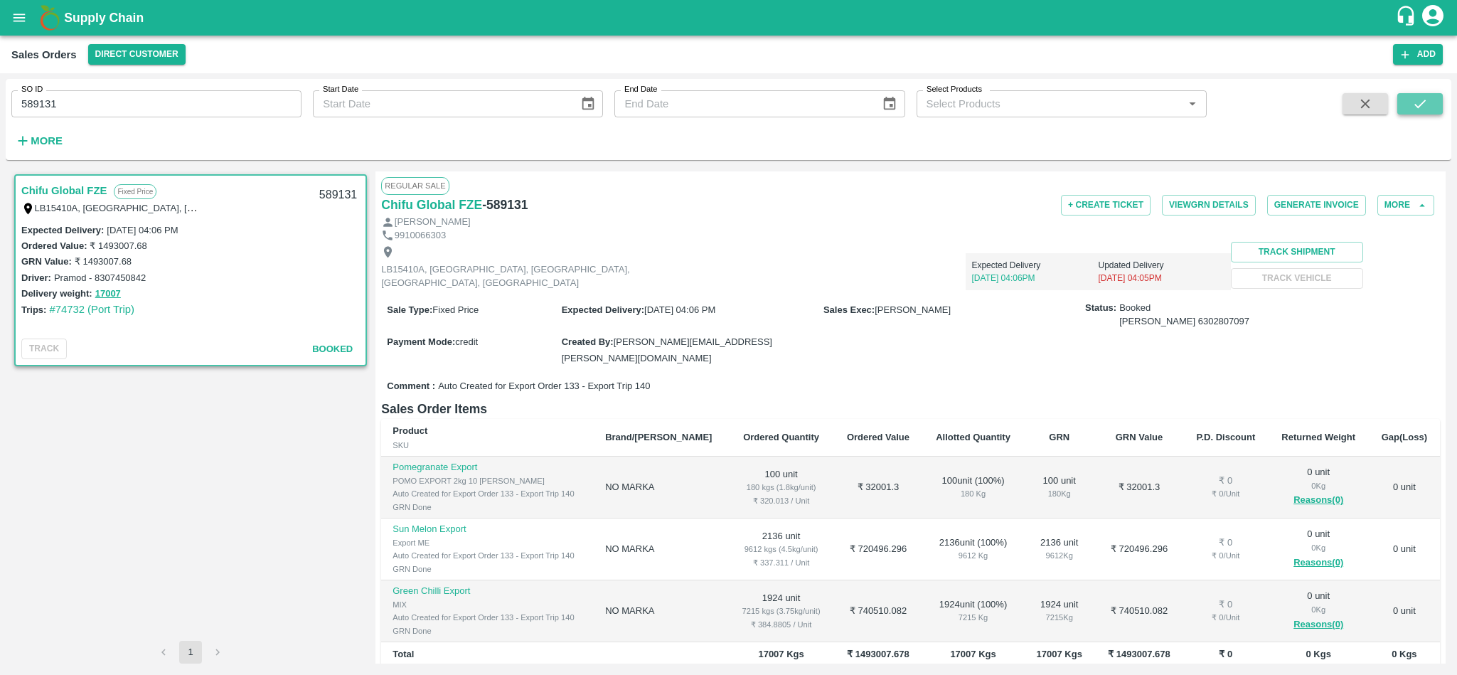
click at [1427, 98] on button "submit" at bounding box center [1419, 103] width 45 height 21
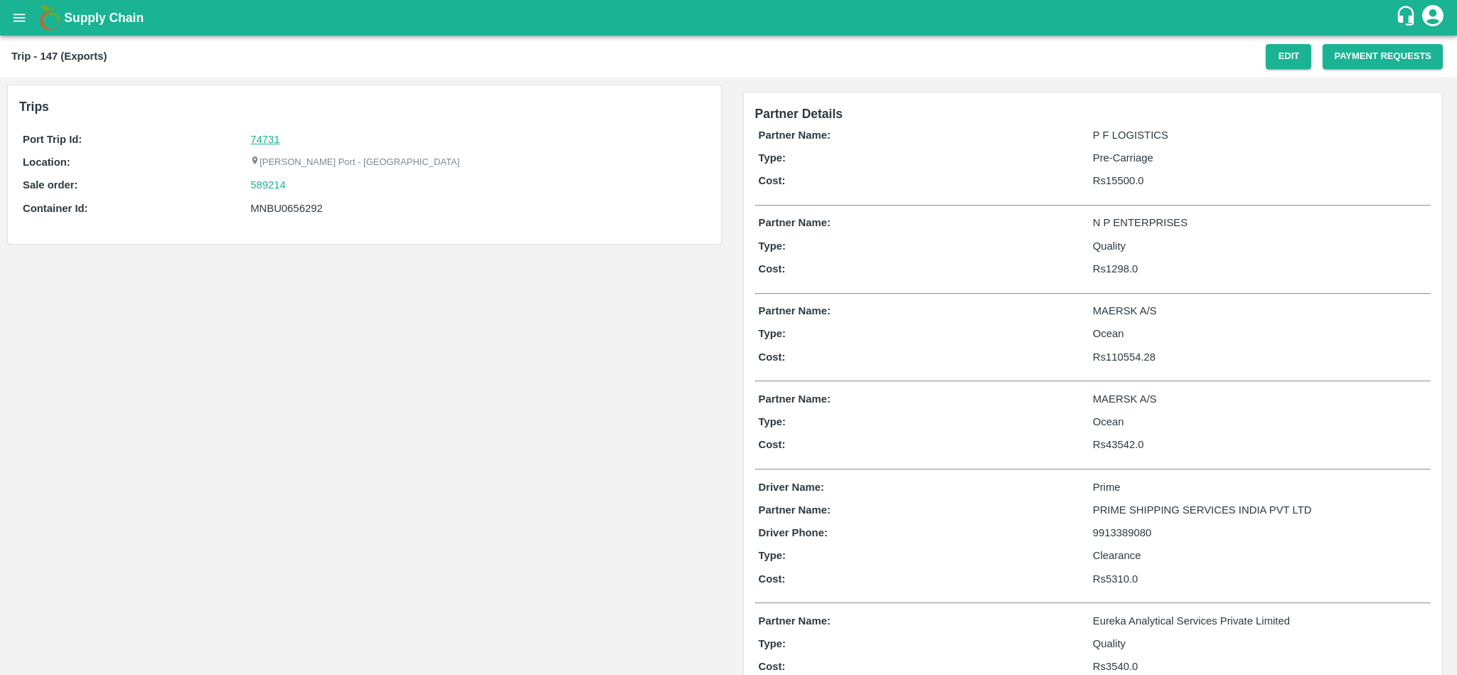
click at [267, 137] on link "74731" at bounding box center [264, 139] width 29 height 11
click at [303, 183] on div "589214" at bounding box center [477, 185] width 455 height 16
copy link "589214"
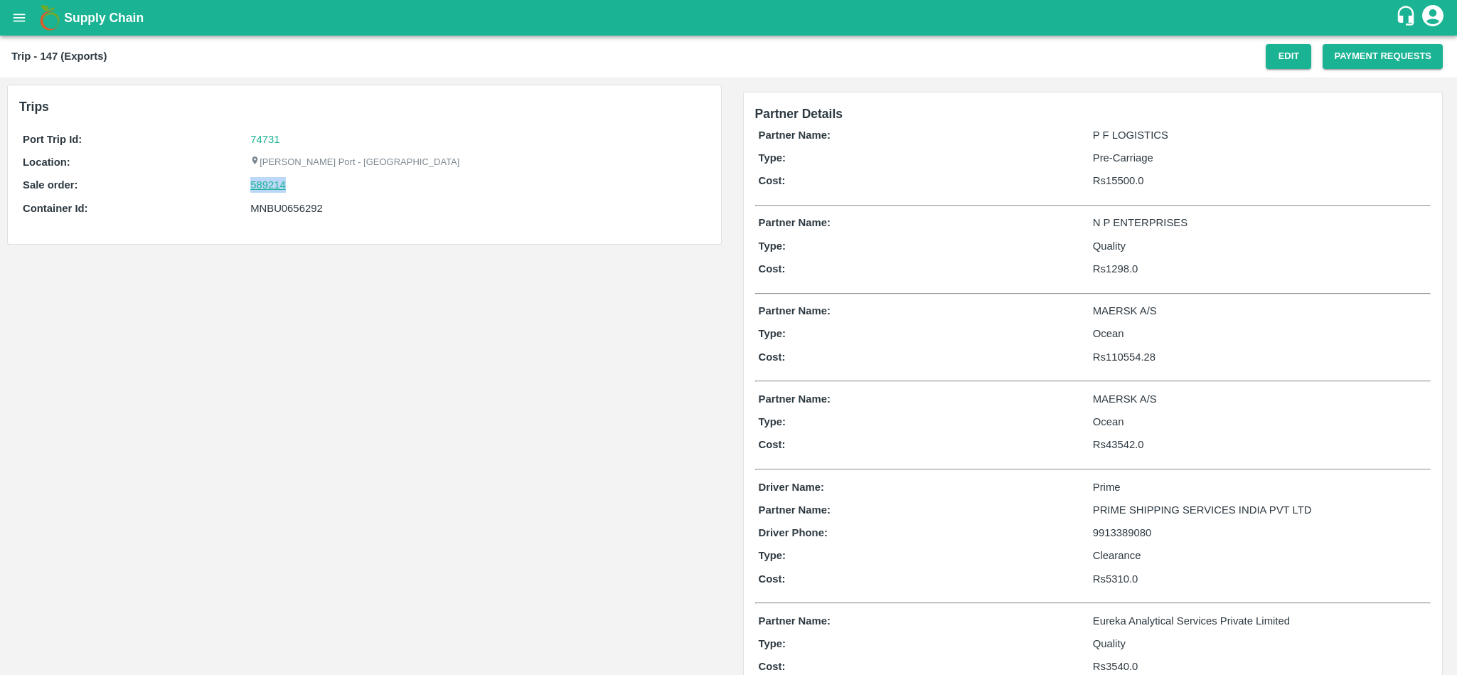
click at [261, 183] on link "589214" at bounding box center [268, 185] width 36 height 16
click at [295, 203] on div "MNBU0656292" at bounding box center [477, 208] width 455 height 16
copy div "MNBU0656292"
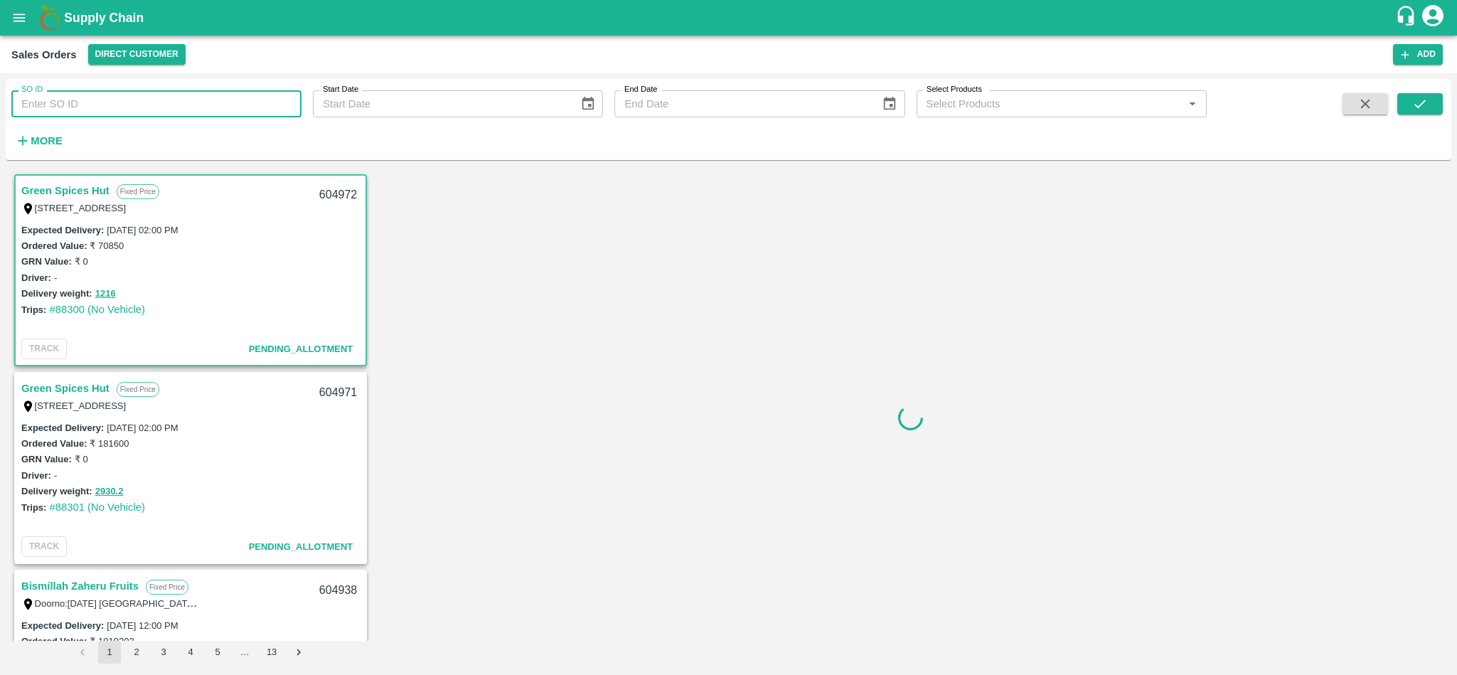
click at [130, 97] on input "SO ID" at bounding box center [156, 103] width 290 height 27
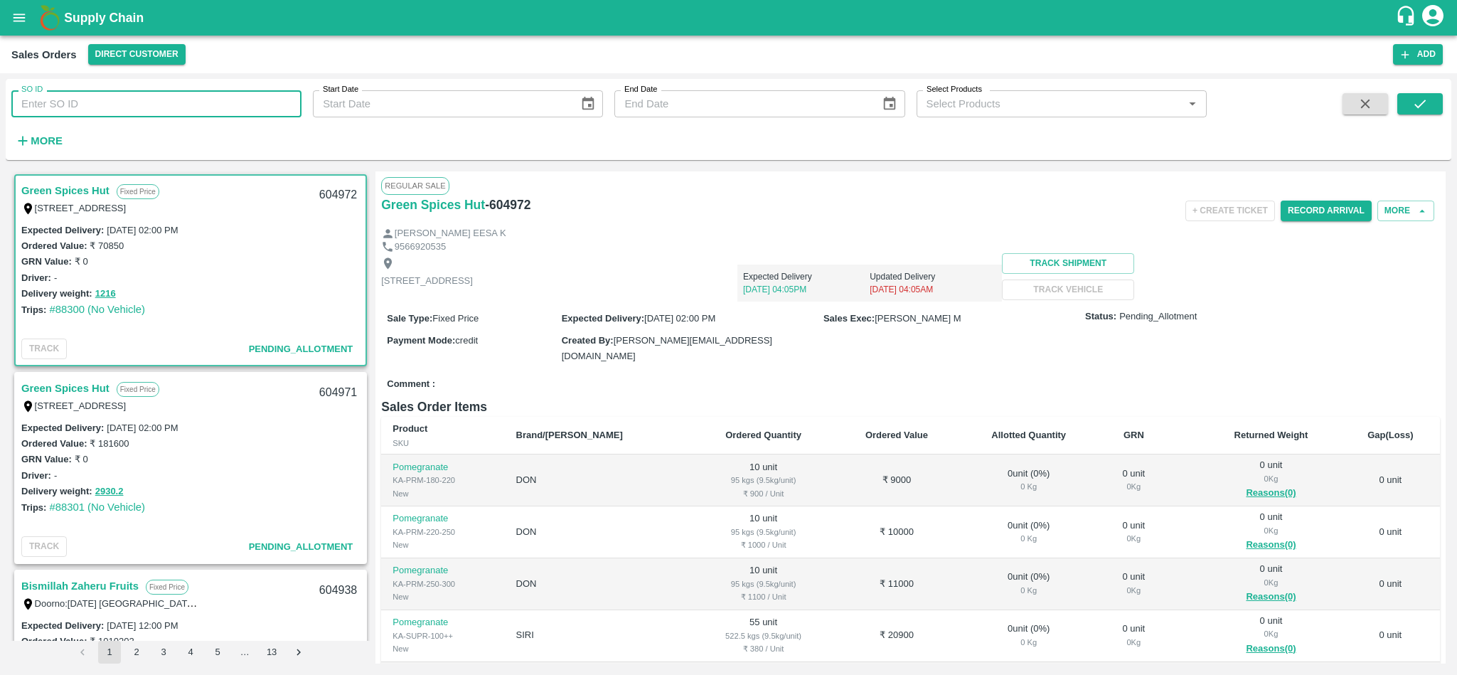
paste input "589214"
type input "589214"
click at [1412, 114] on button "submit" at bounding box center [1419, 103] width 45 height 21
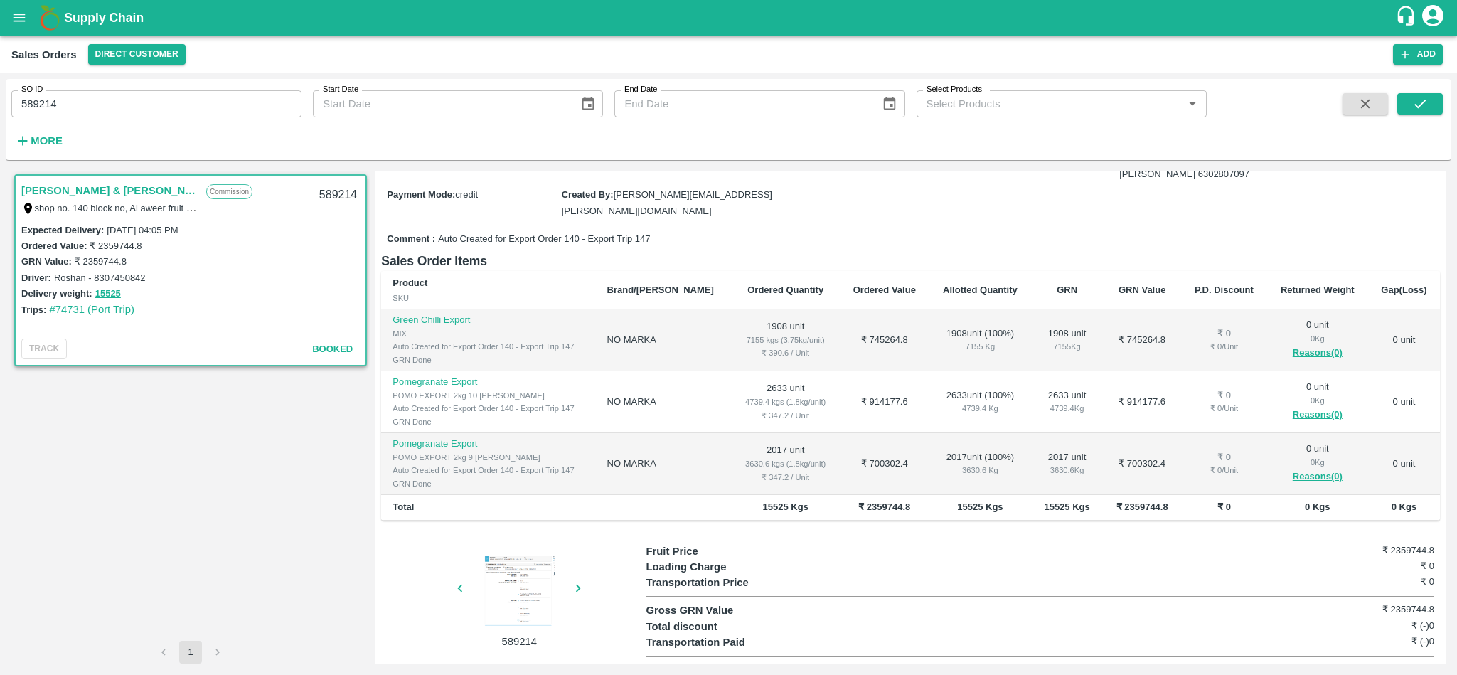
scroll to position [192, 0]
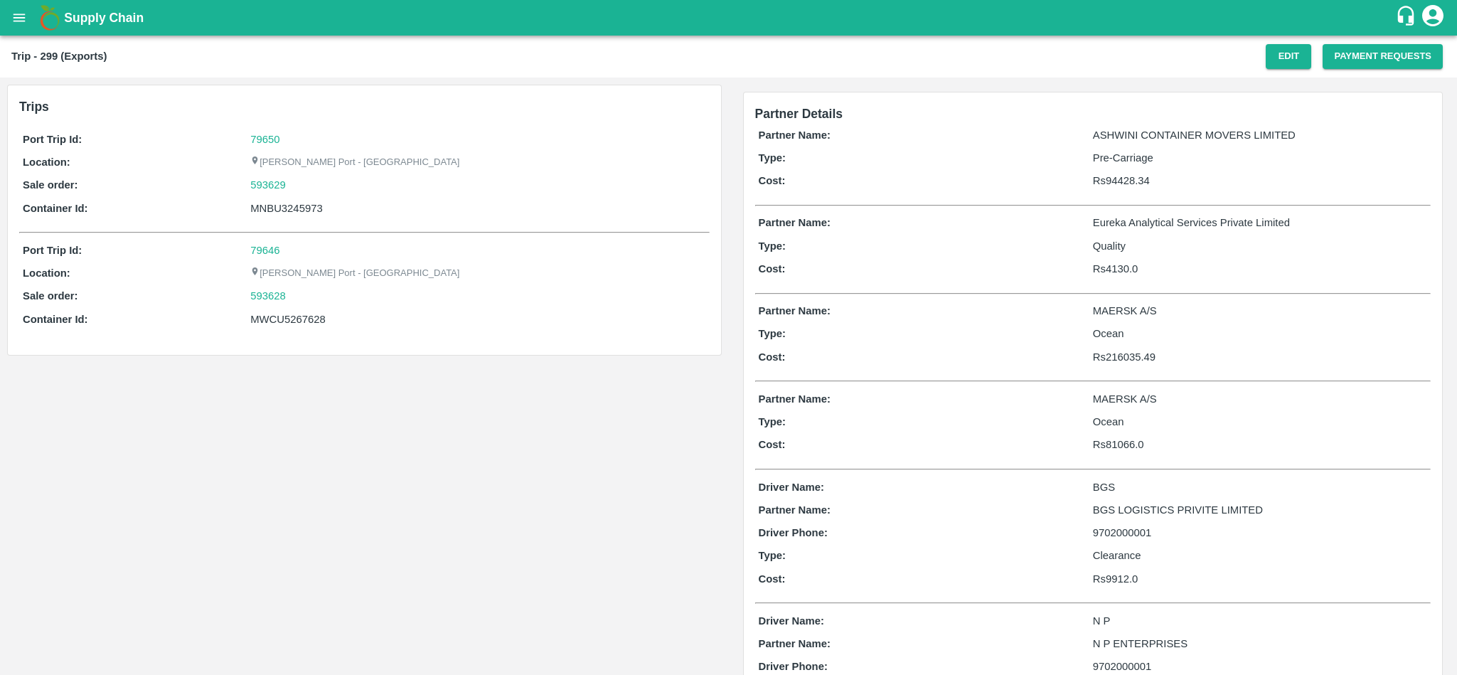
click at [328, 212] on div "MNBU3245973" at bounding box center [477, 208] width 455 height 16
copy div "MNBU3245973"
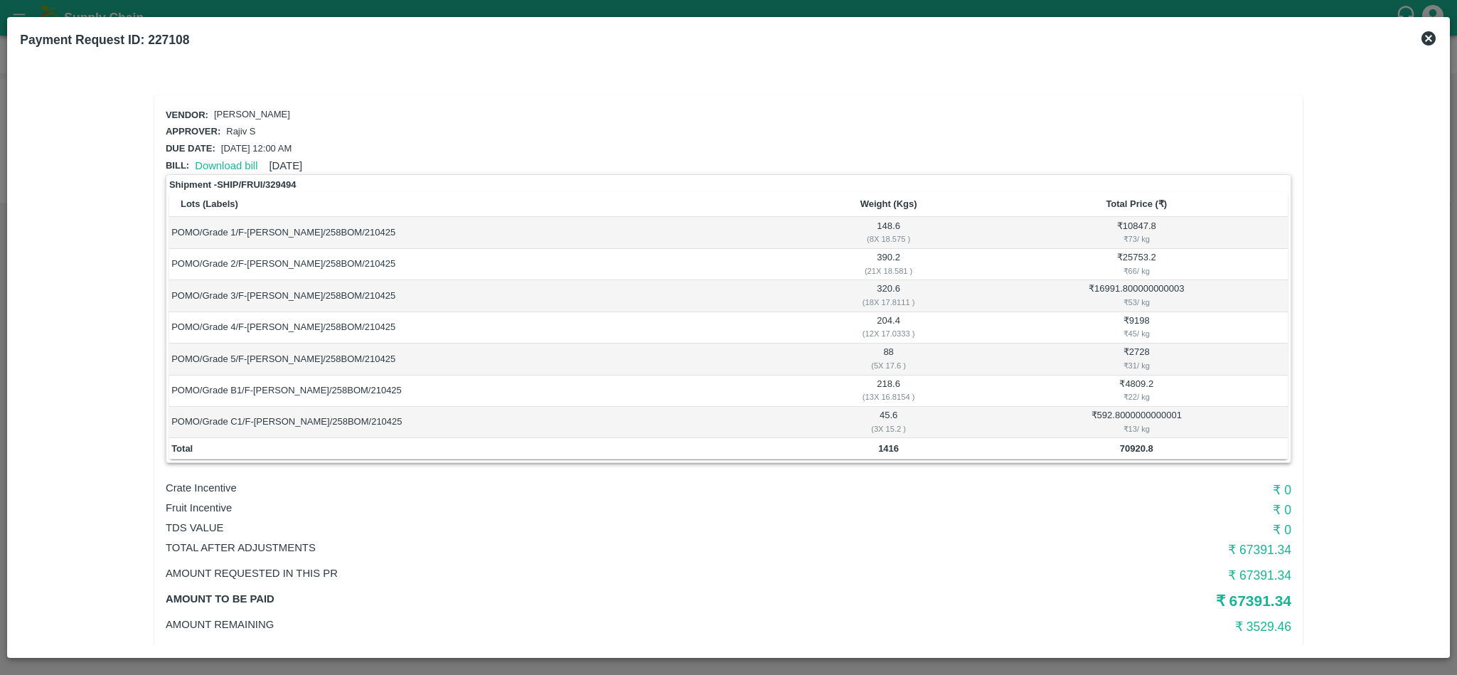
click at [1425, 34] on icon at bounding box center [1428, 38] width 14 height 14
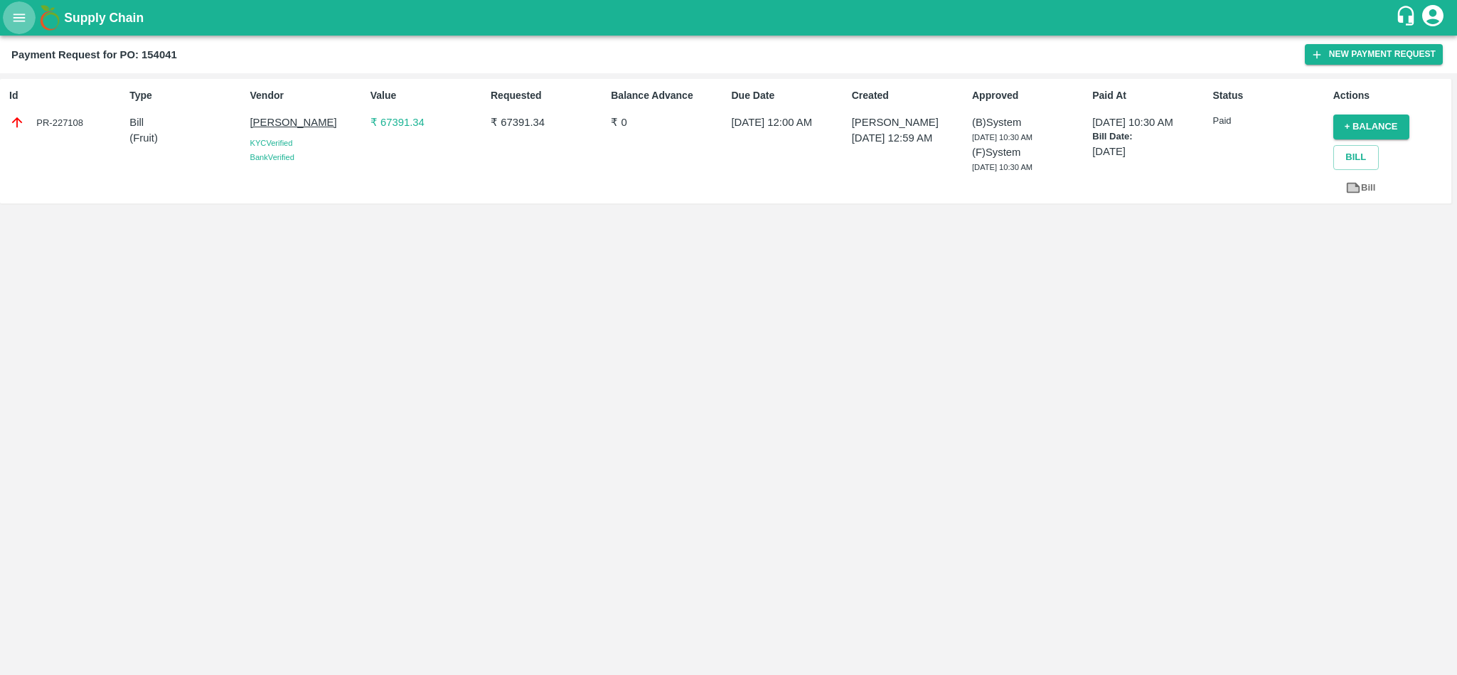
click at [22, 17] on icon "open drawer" at bounding box center [19, 18] width 16 height 16
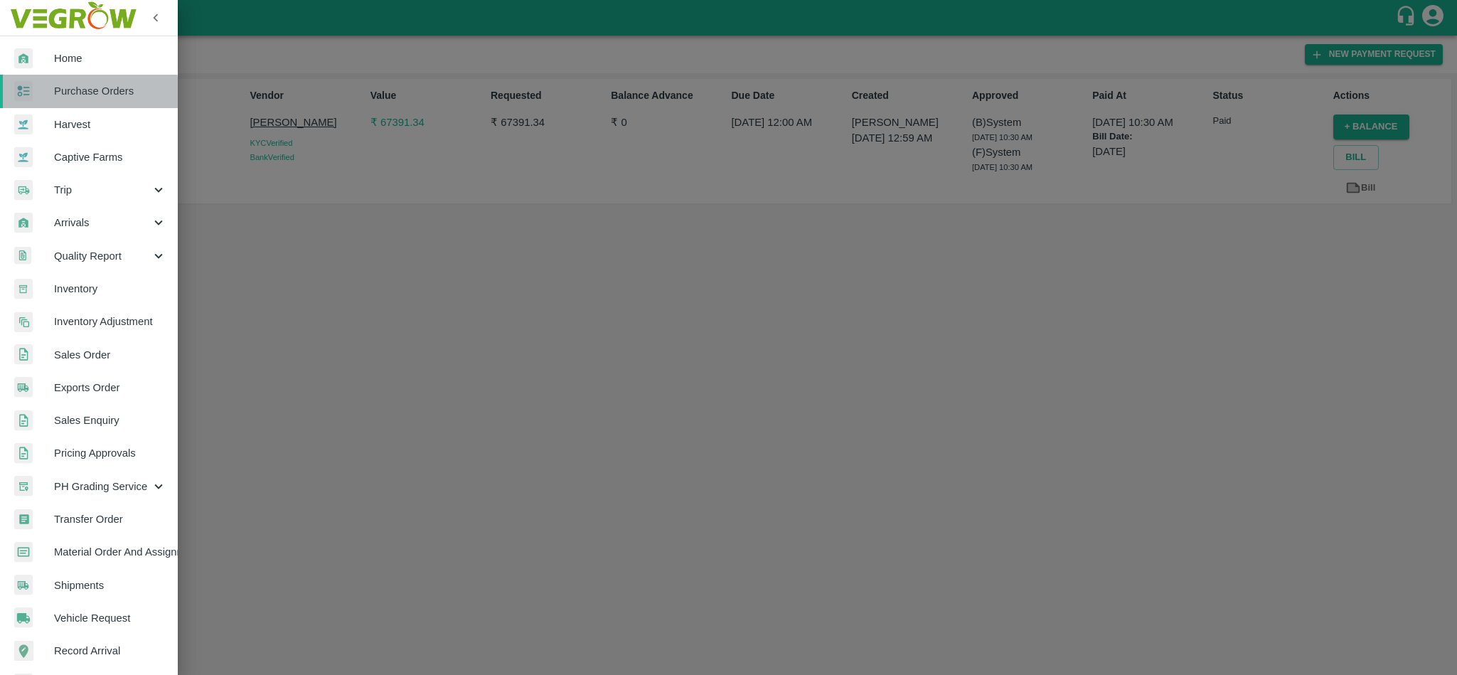
click at [47, 104] on link "Purchase Orders" at bounding box center [89, 91] width 178 height 33
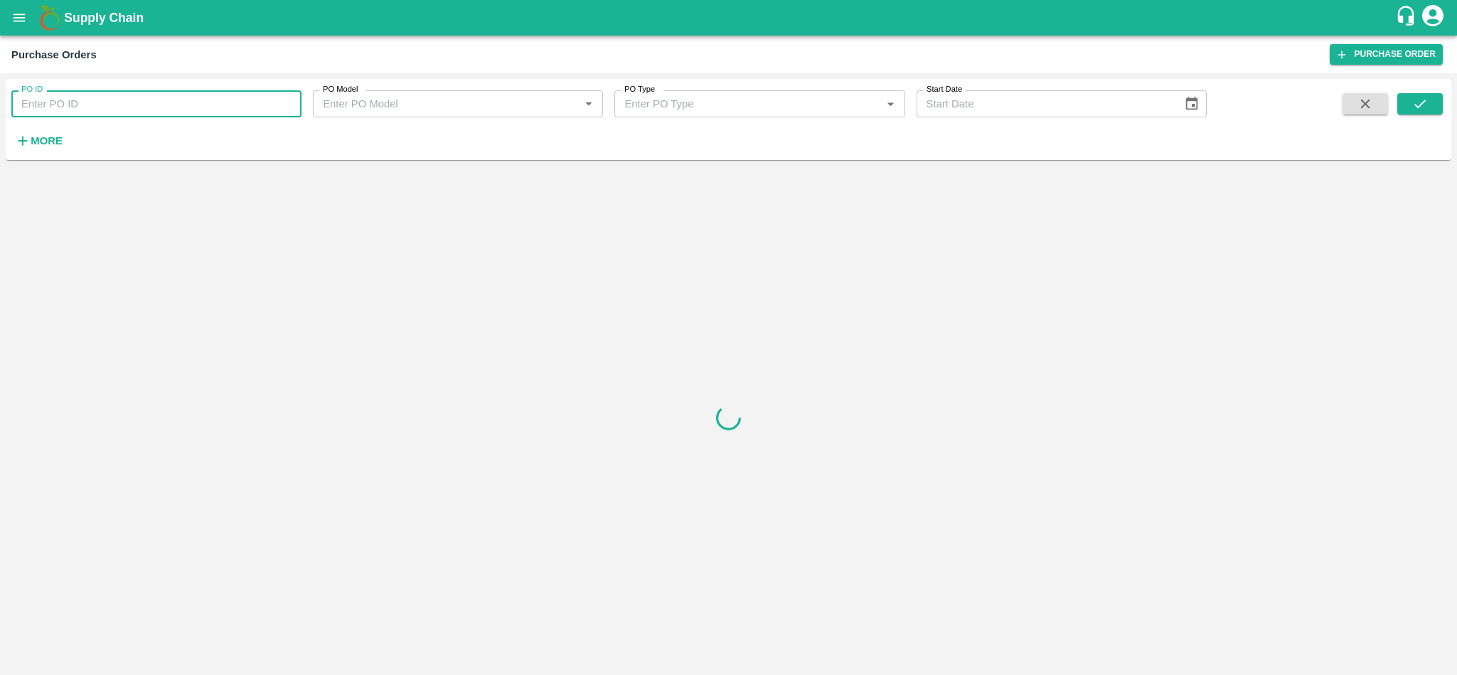
click at [184, 104] on input "PO ID" at bounding box center [156, 103] width 290 height 27
paste input "176113"
type input "176113"
click at [1425, 107] on icon "submit" at bounding box center [1420, 104] width 16 height 16
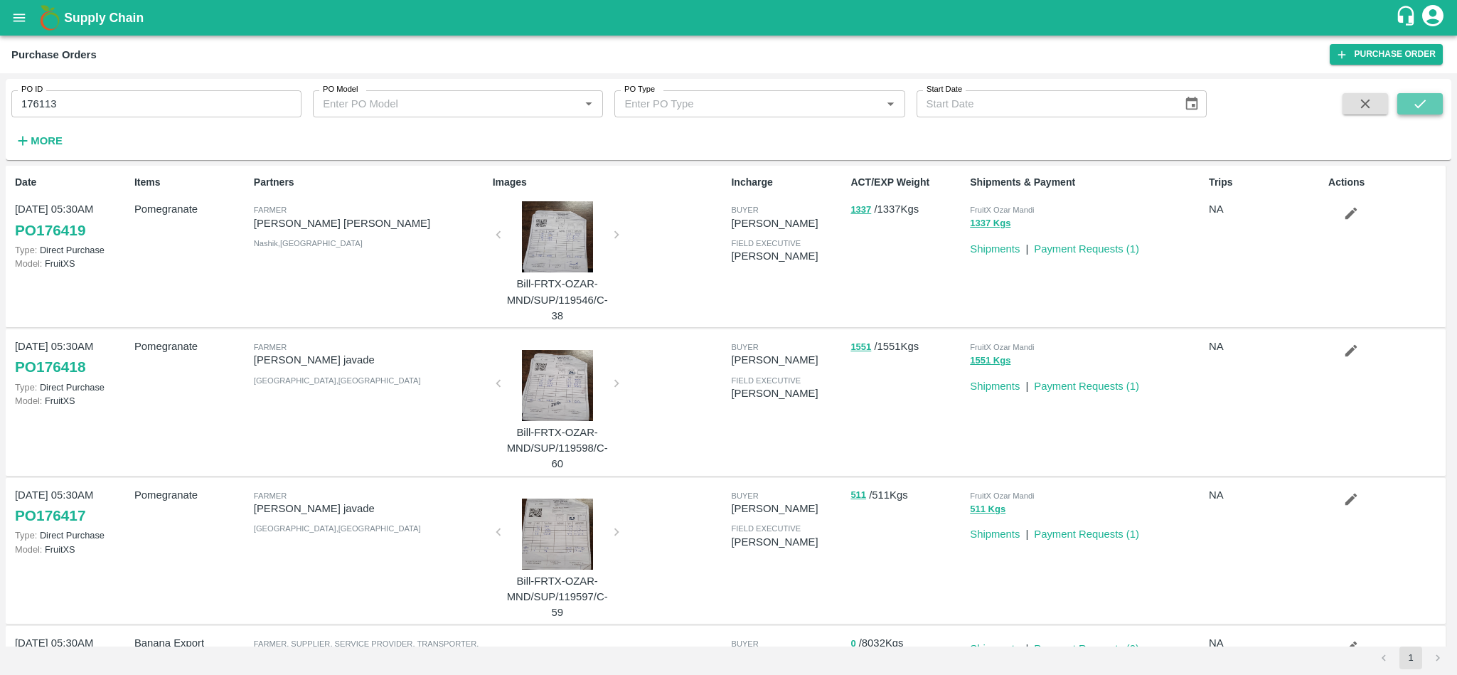
click at [1419, 111] on icon "submit" at bounding box center [1420, 104] width 16 height 16
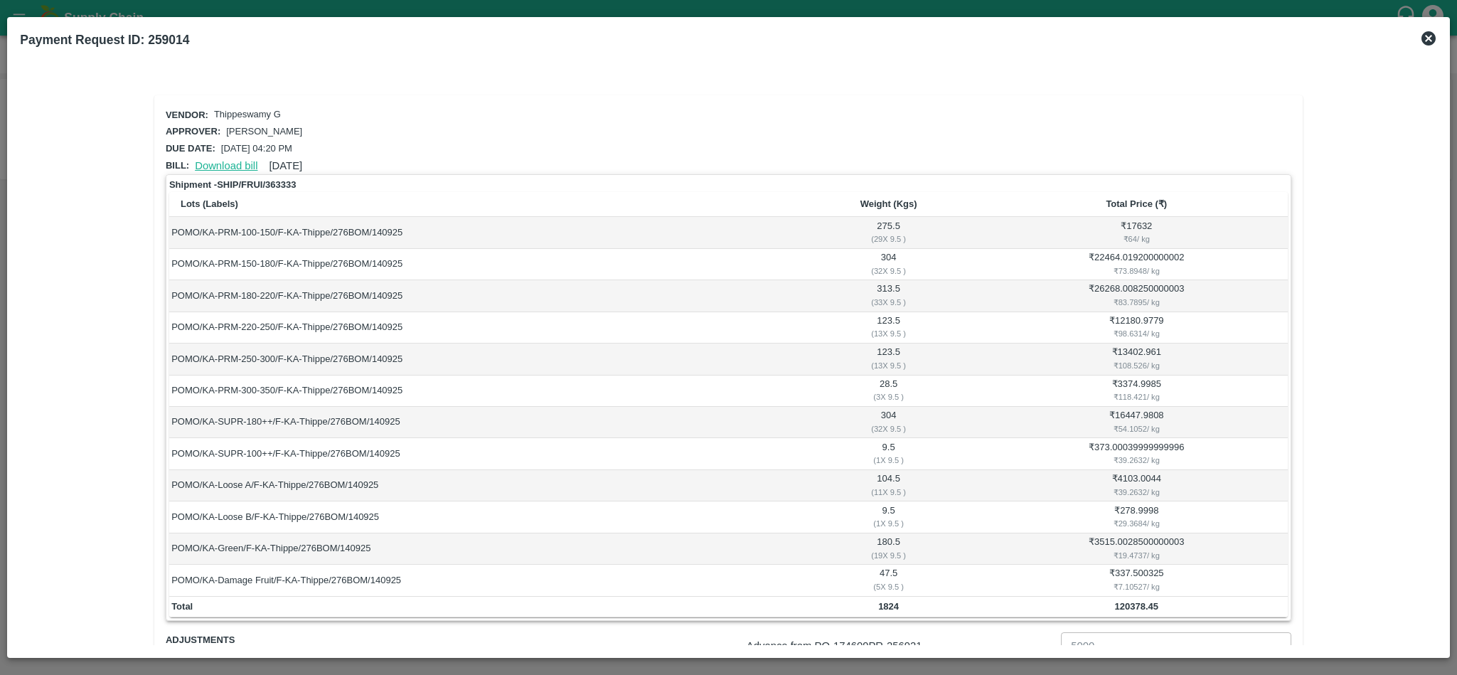
click at [235, 160] on link "Download bill" at bounding box center [226, 165] width 63 height 11
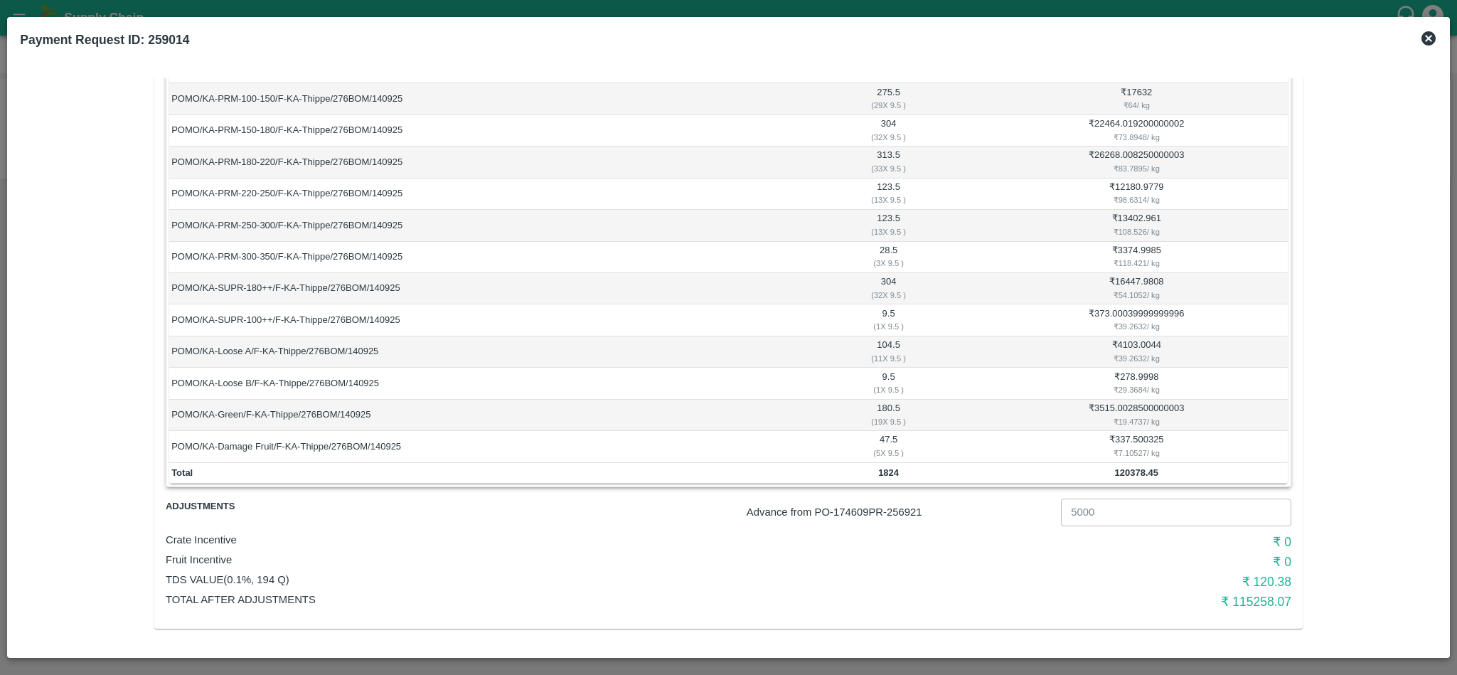
click at [913, 510] on p "Advance from PO- 174609 PR- 256921" at bounding box center [900, 512] width 309 height 16
copy p "256921"
